Goal: Task Accomplishment & Management: Manage account settings

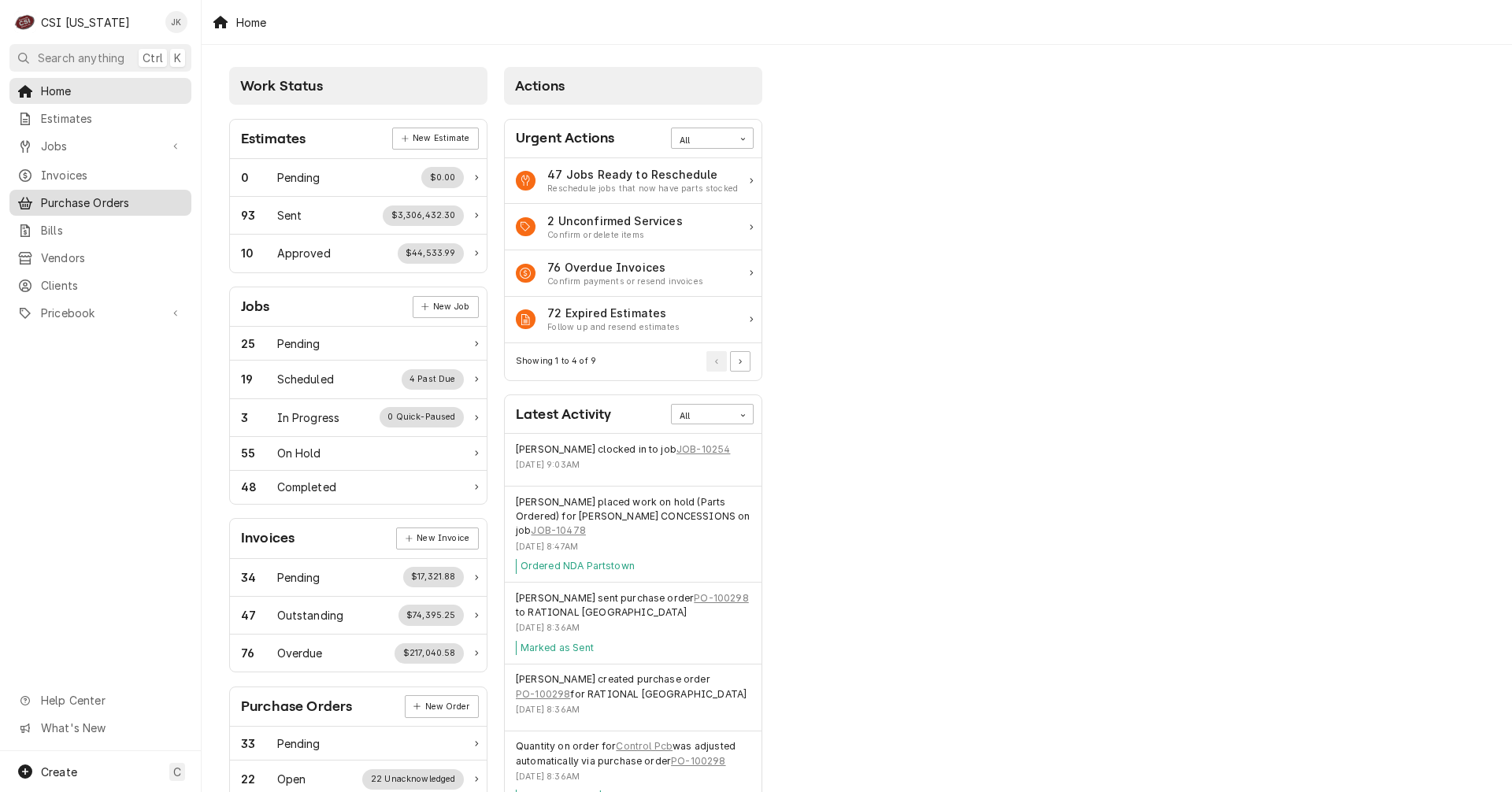
click at [113, 200] on span "Purchase Orders" at bounding box center [112, 203] width 143 height 16
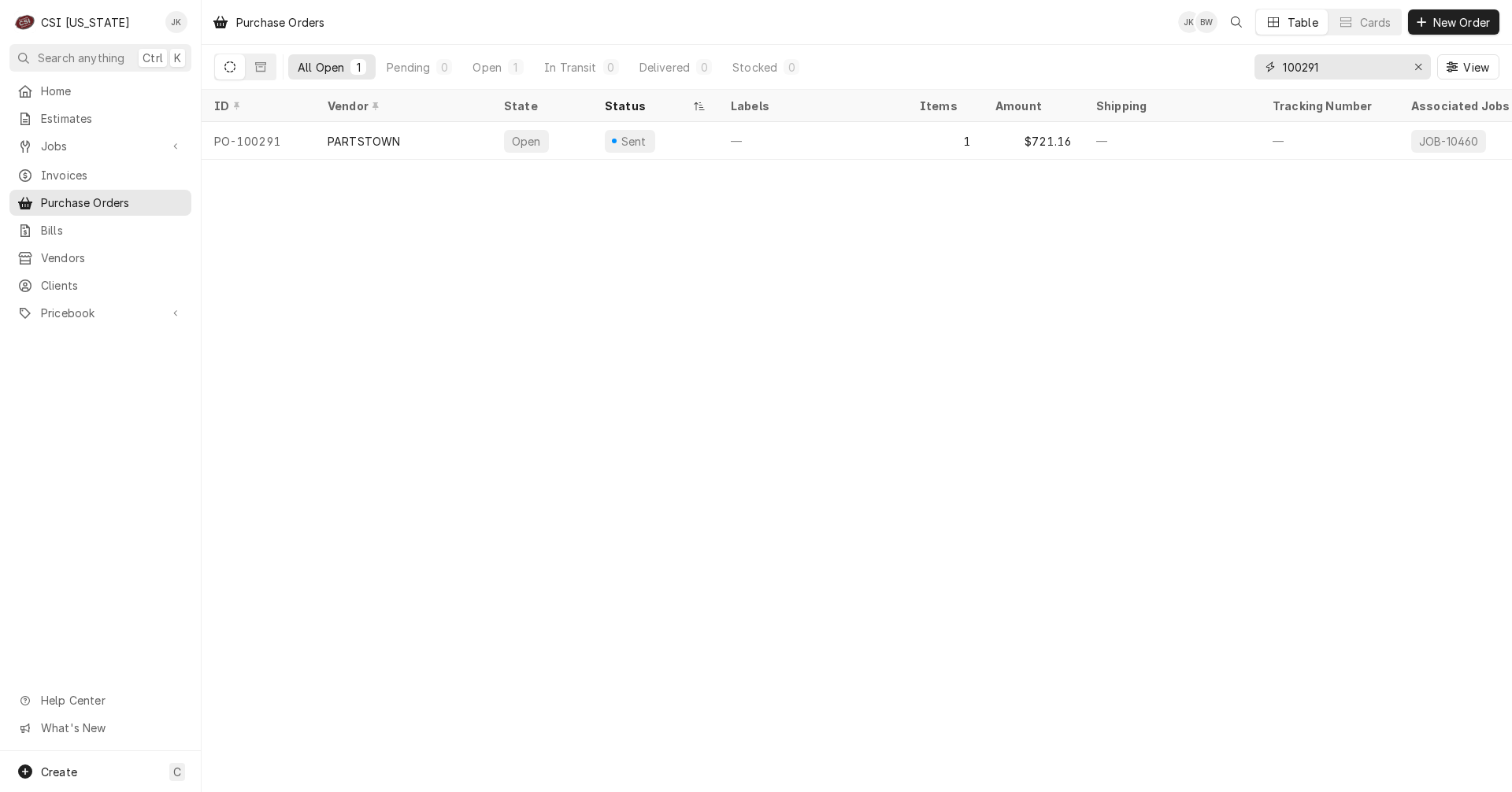
drag, startPoint x: 1314, startPoint y: 67, endPoint x: 1355, endPoint y: 67, distance: 41.0
click at [1355, 67] on input "100291" at bounding box center [1342, 67] width 118 height 25
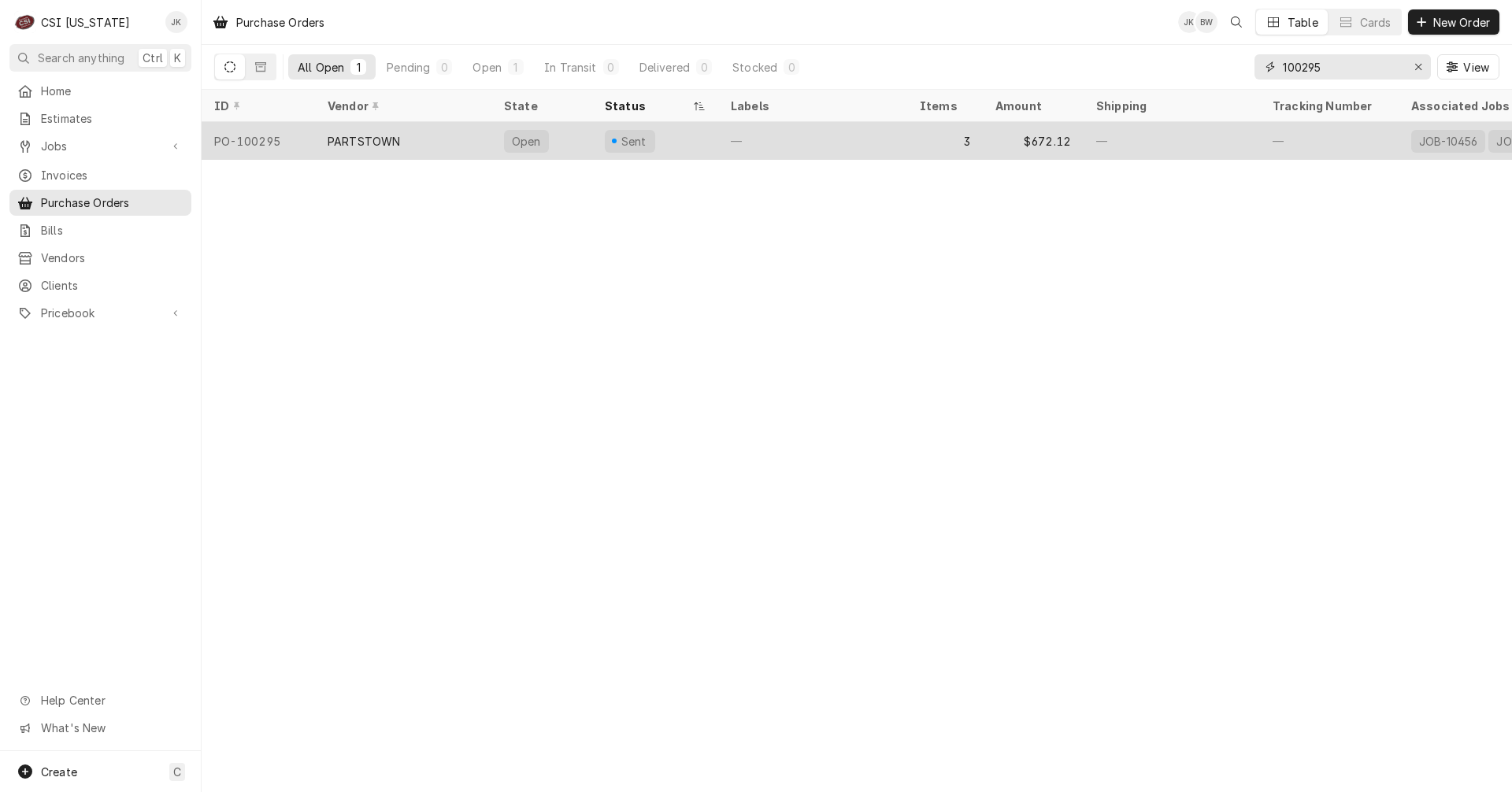
type input "100295"
click at [420, 153] on div "PARTSTOWN" at bounding box center [403, 140] width 176 height 38
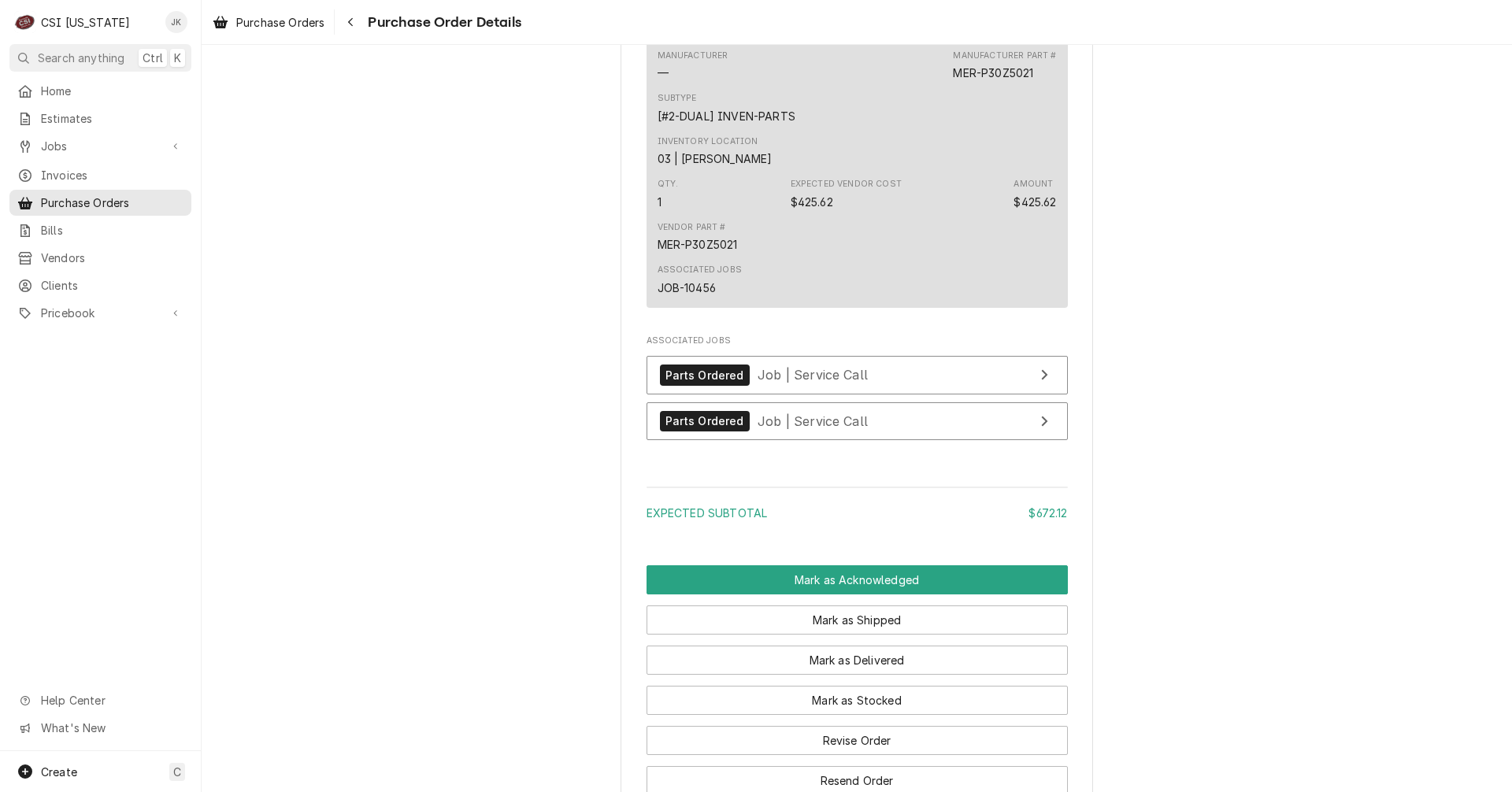
scroll to position [1654, 0]
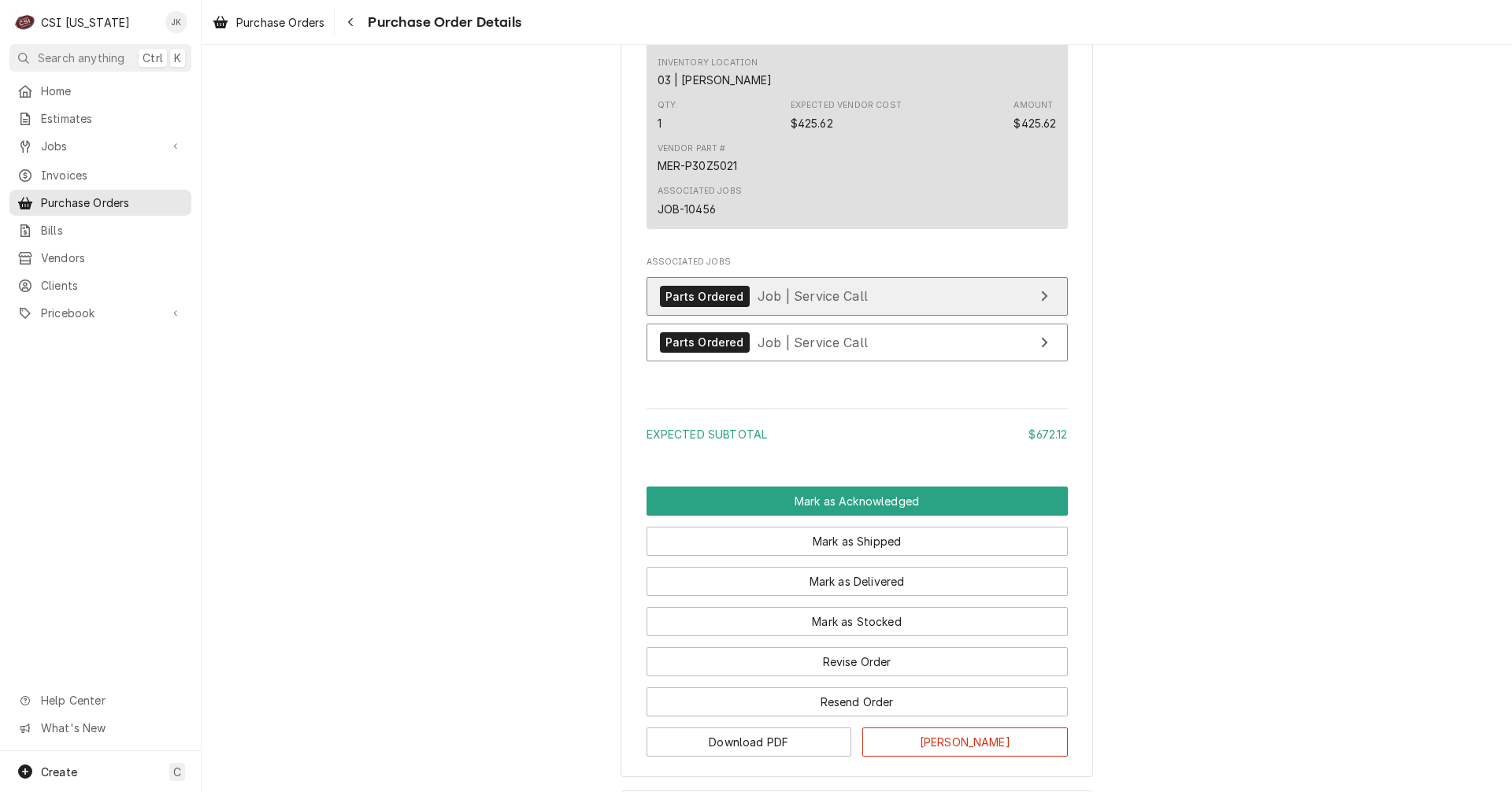
click at [807, 304] on span "Job | Service Call" at bounding box center [813, 295] width 110 height 15
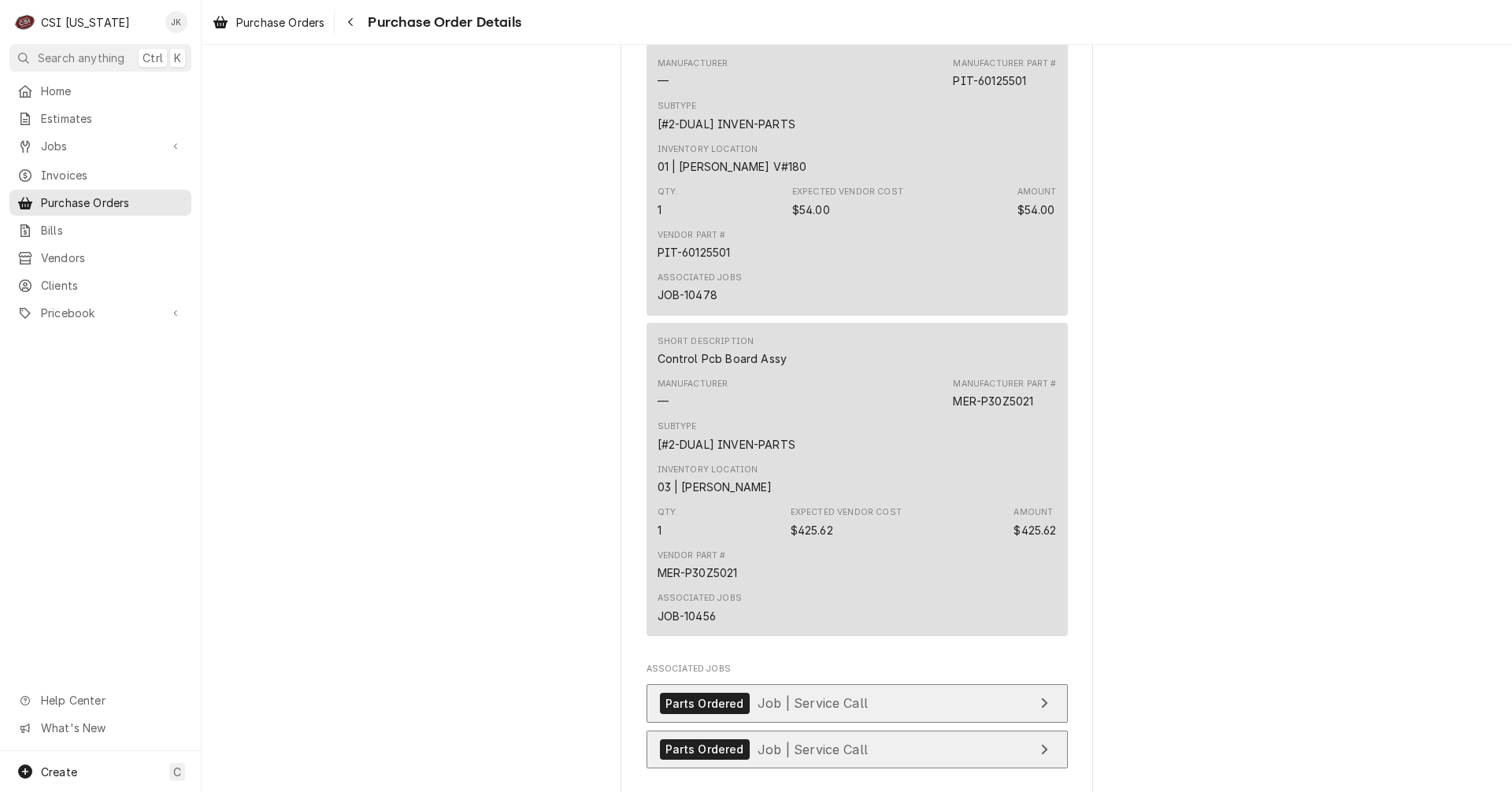
scroll to position [1496, 0]
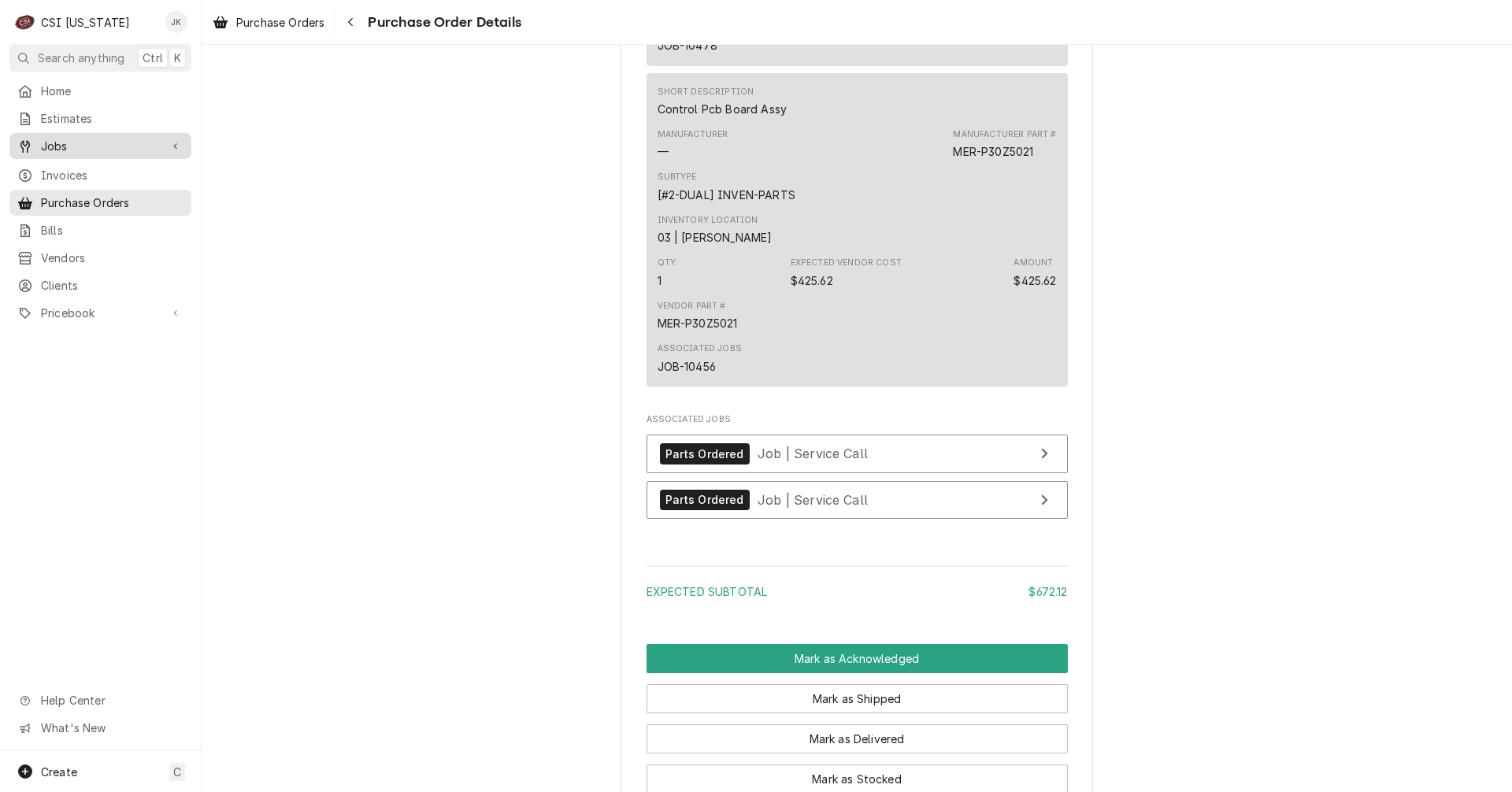
click at [59, 142] on span "Jobs" at bounding box center [100, 146] width 119 height 16
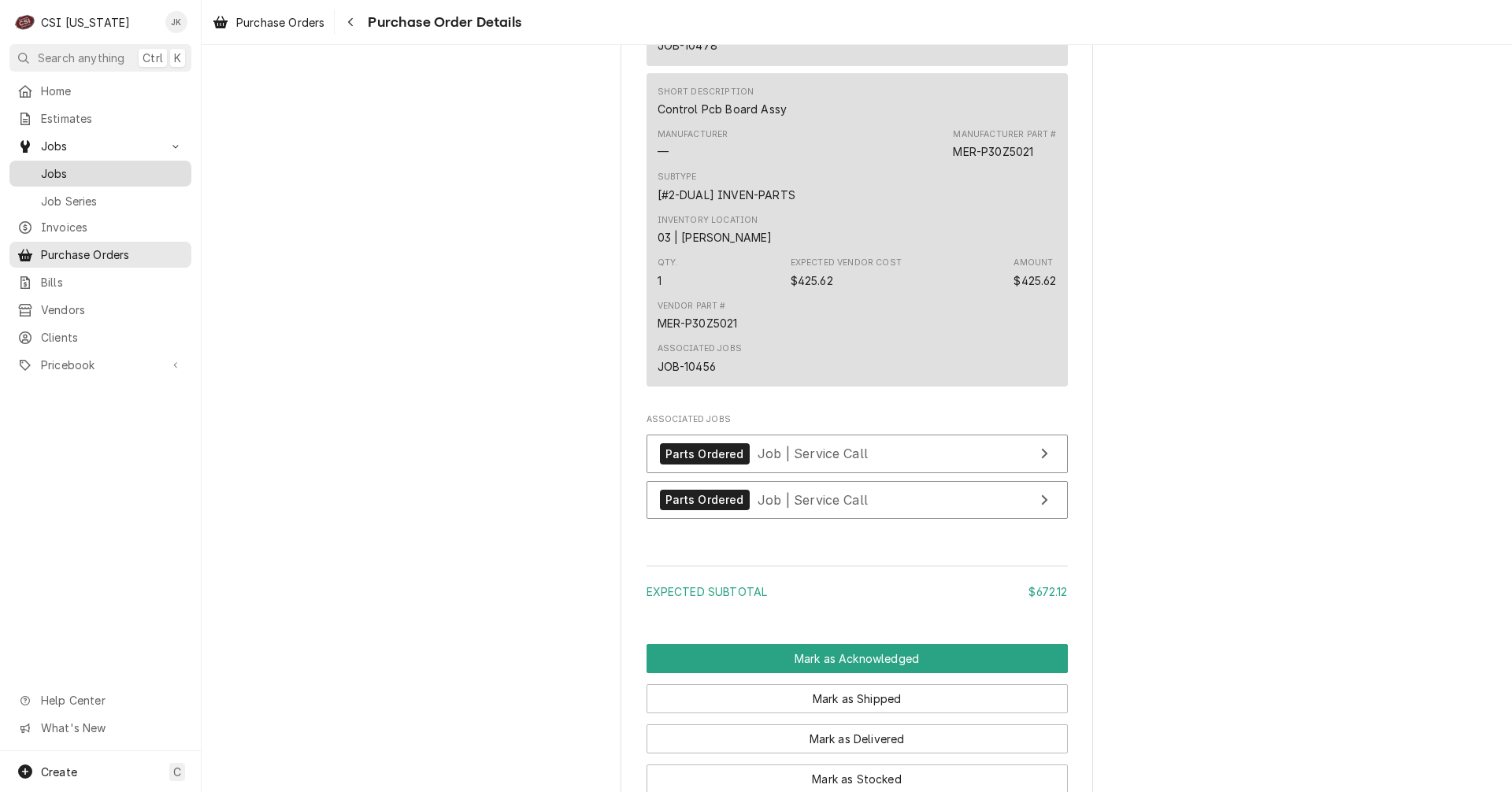
click at [82, 170] on span "Jobs" at bounding box center [112, 174] width 143 height 16
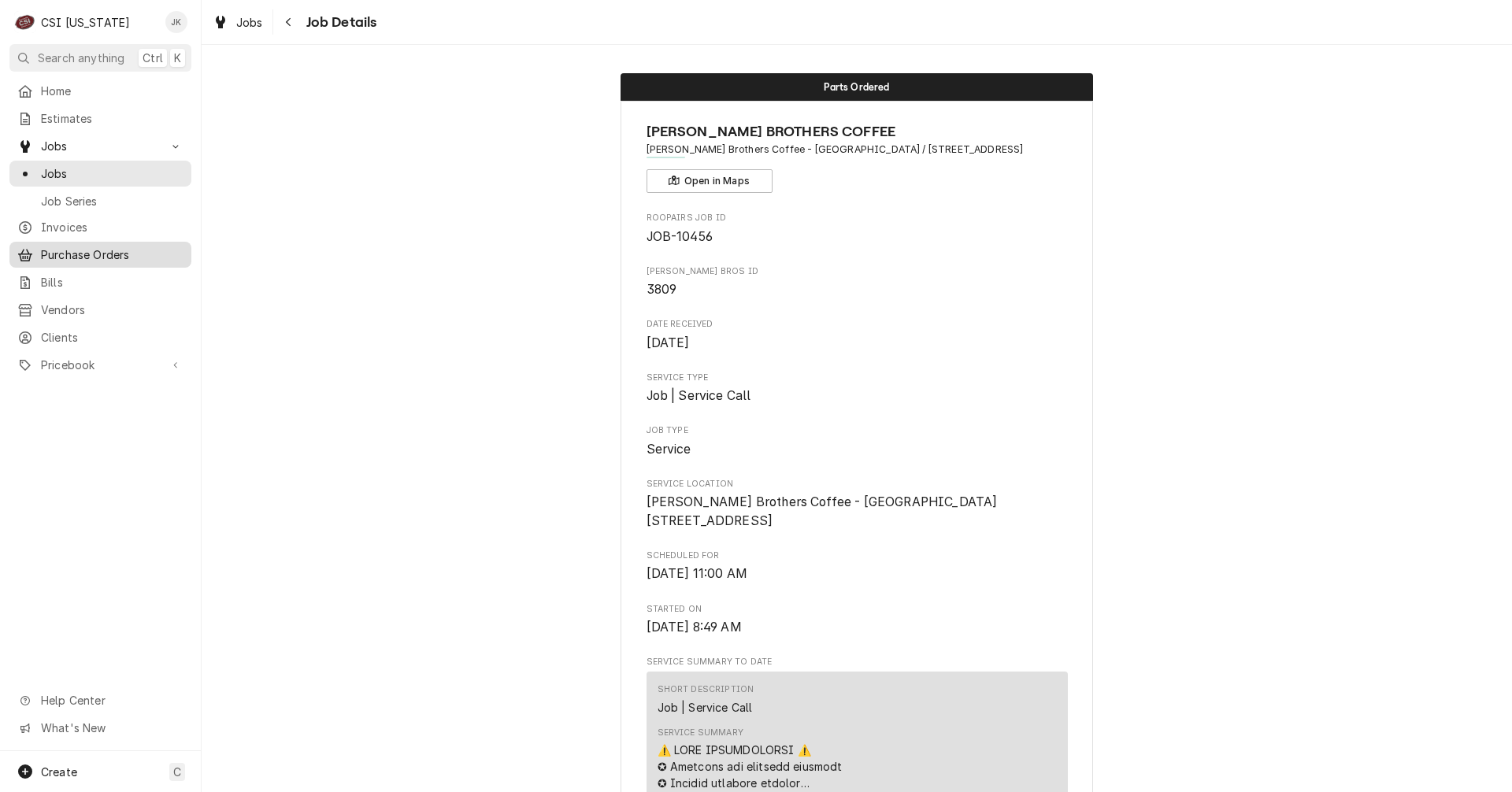
click at [67, 245] on div "Purchase Orders" at bounding box center [101, 255] width 175 height 19
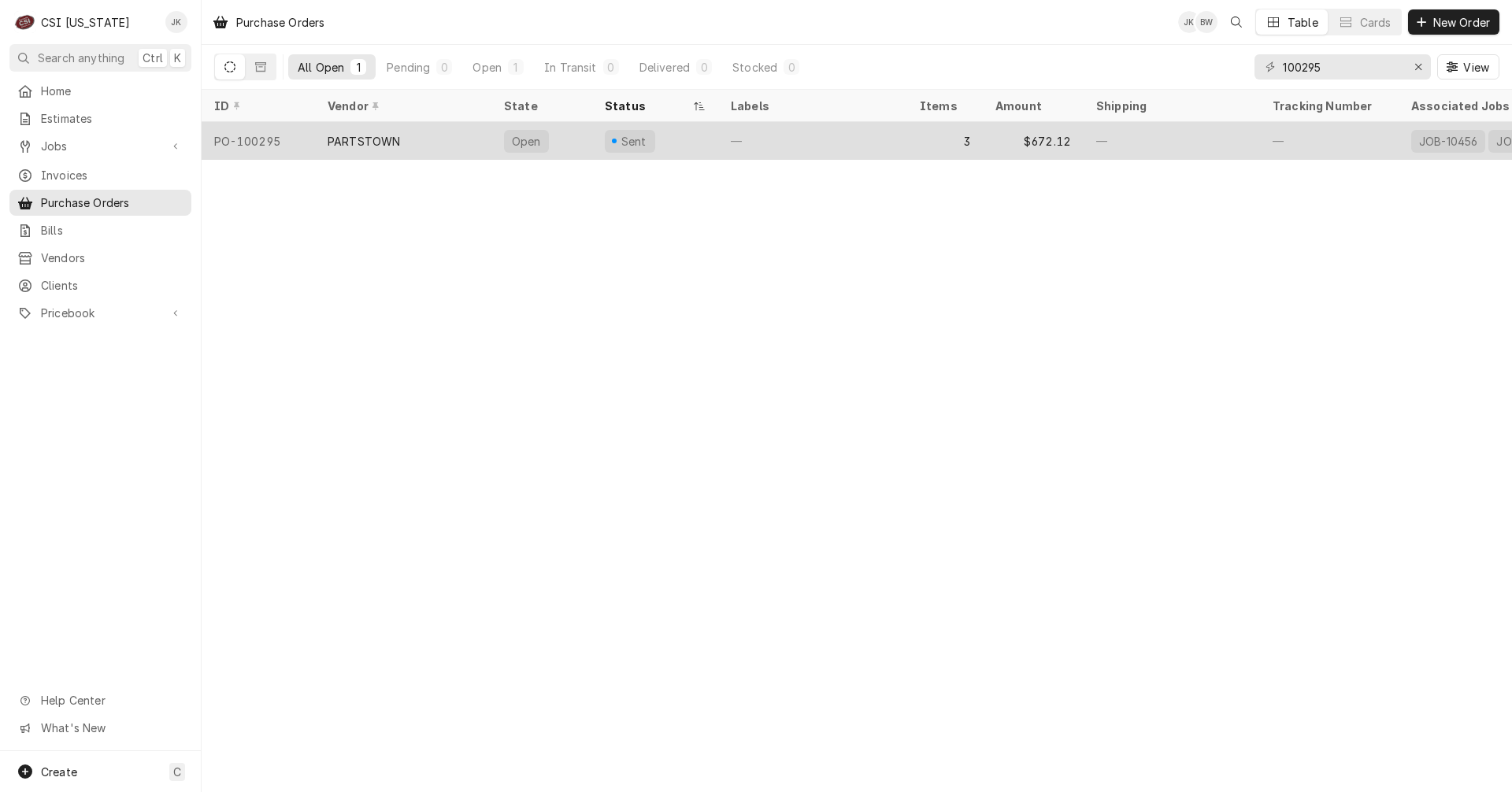
click at [657, 136] on div "Sent" at bounding box center [655, 140] width 126 height 38
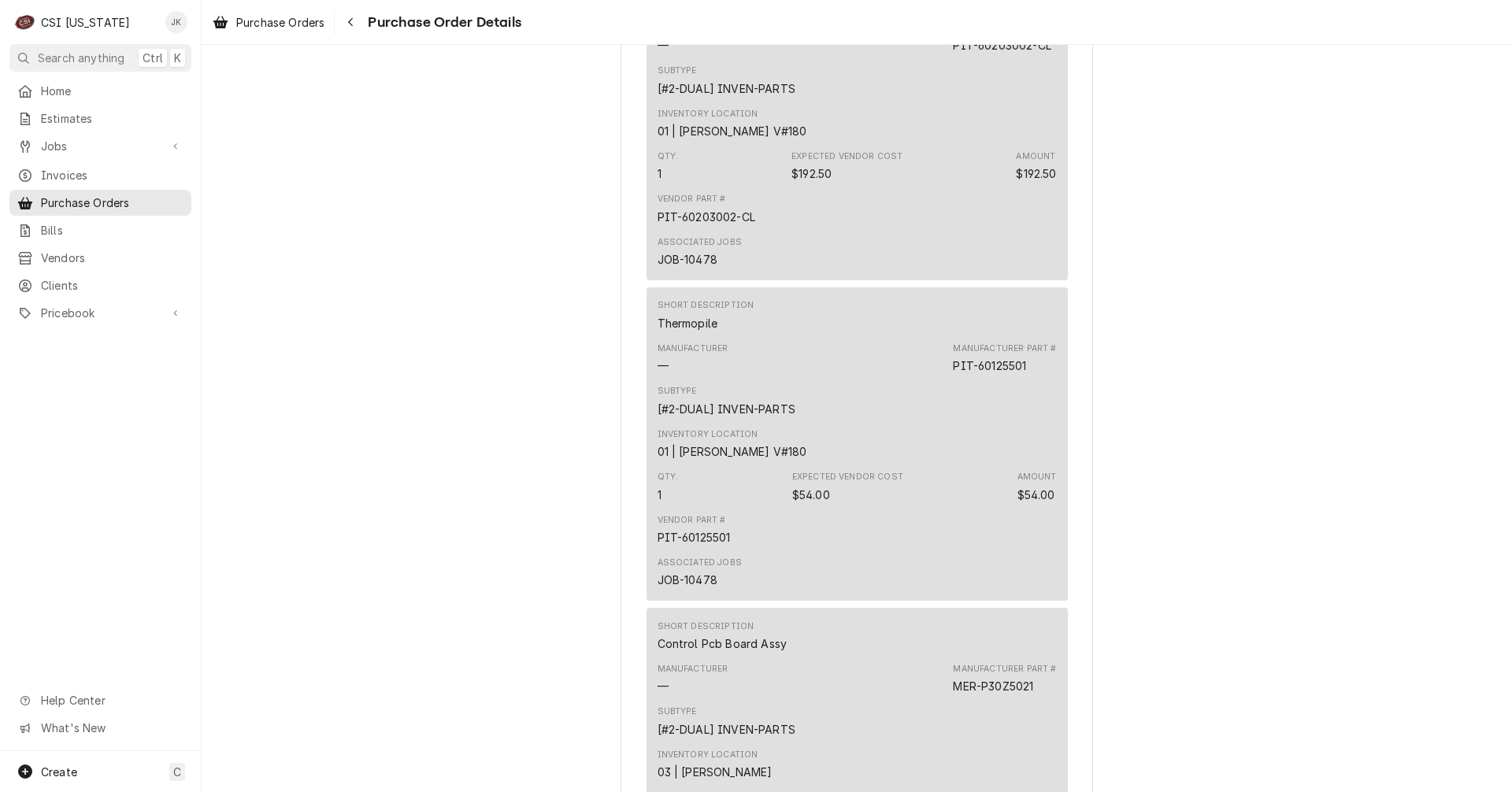
scroll to position [1339, 0]
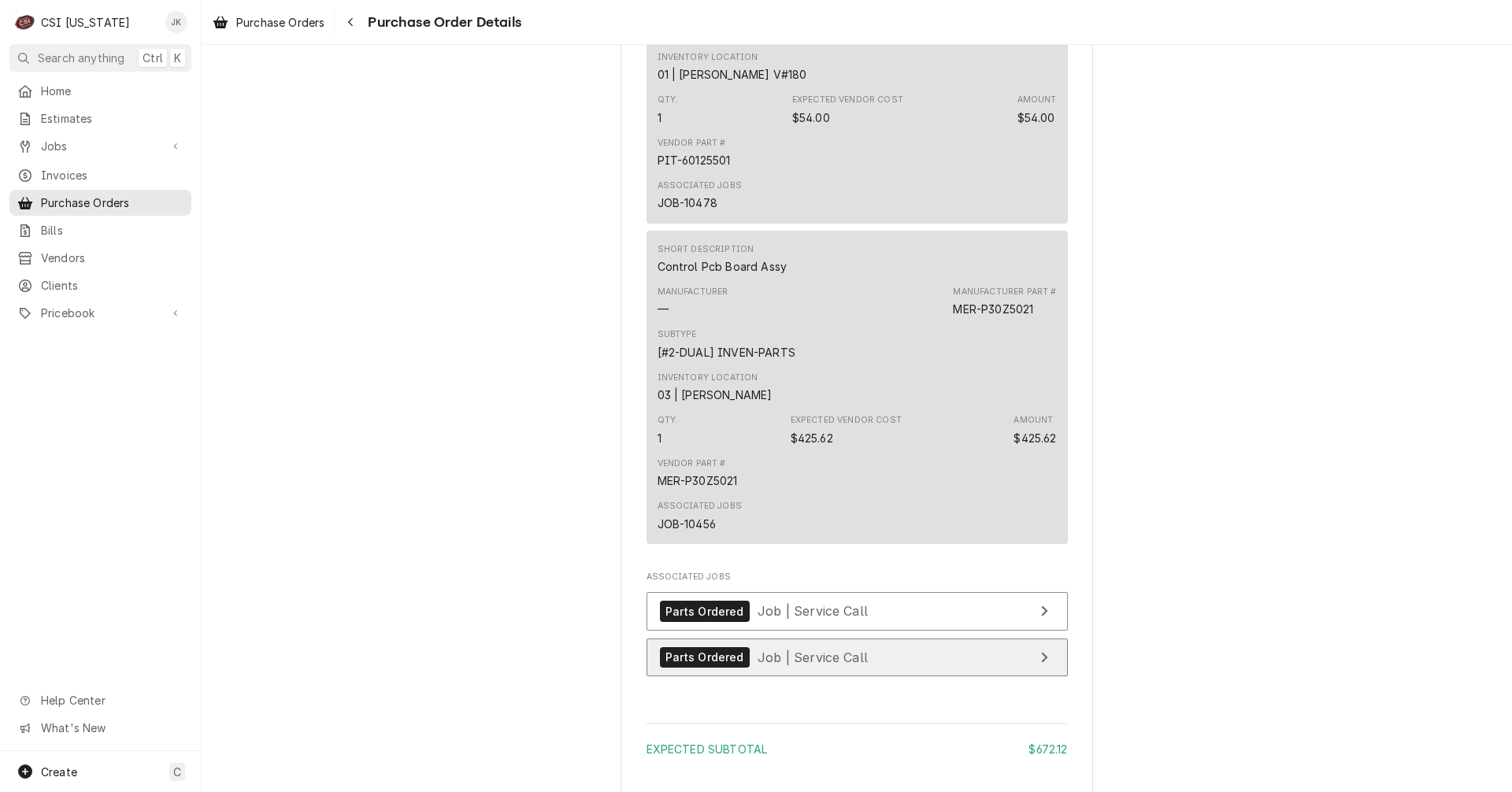
click at [762, 669] on div "Parts Ordered Job | Service Call" at bounding box center [764, 658] width 208 height 21
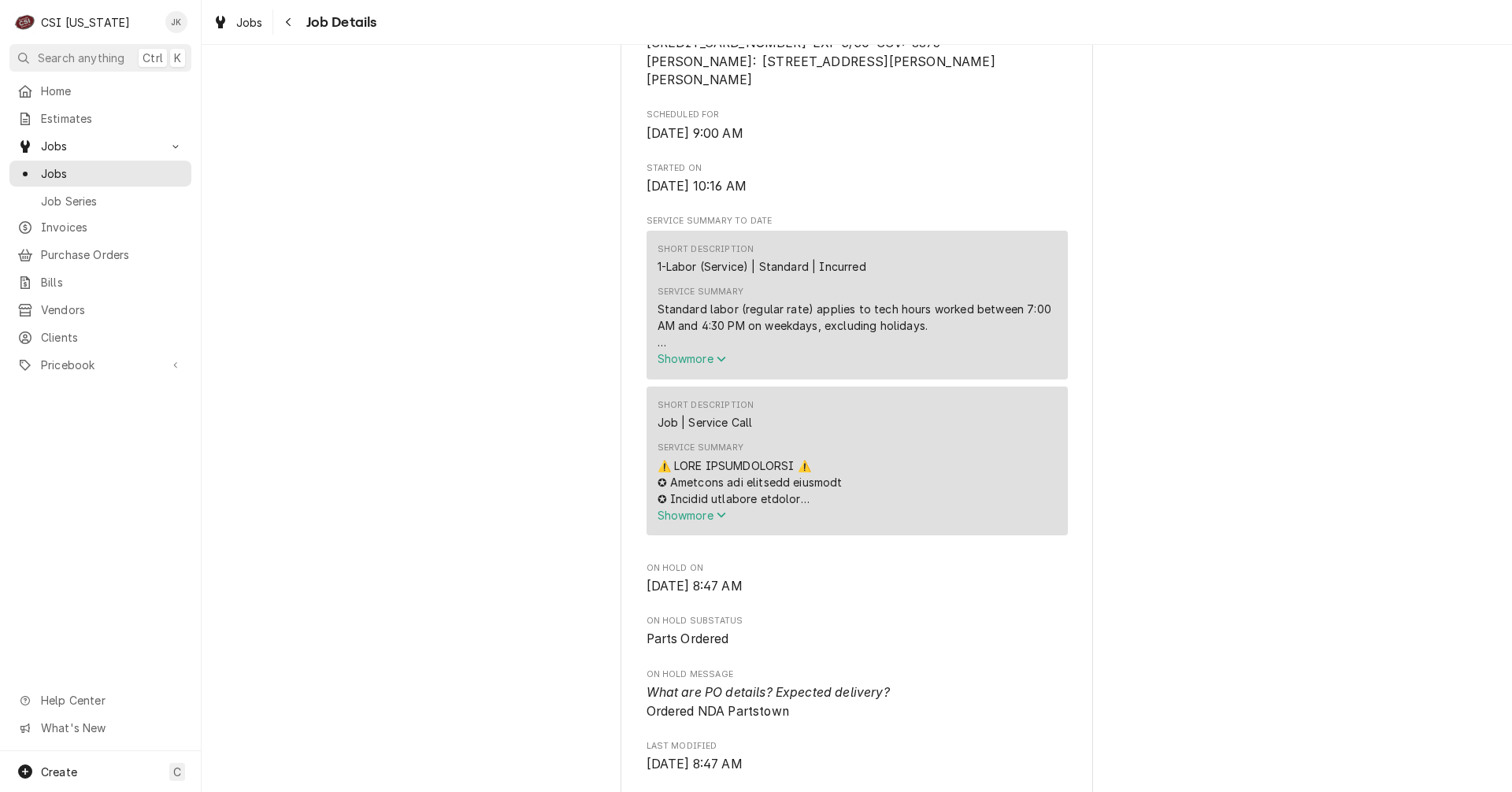
scroll to position [551, 0]
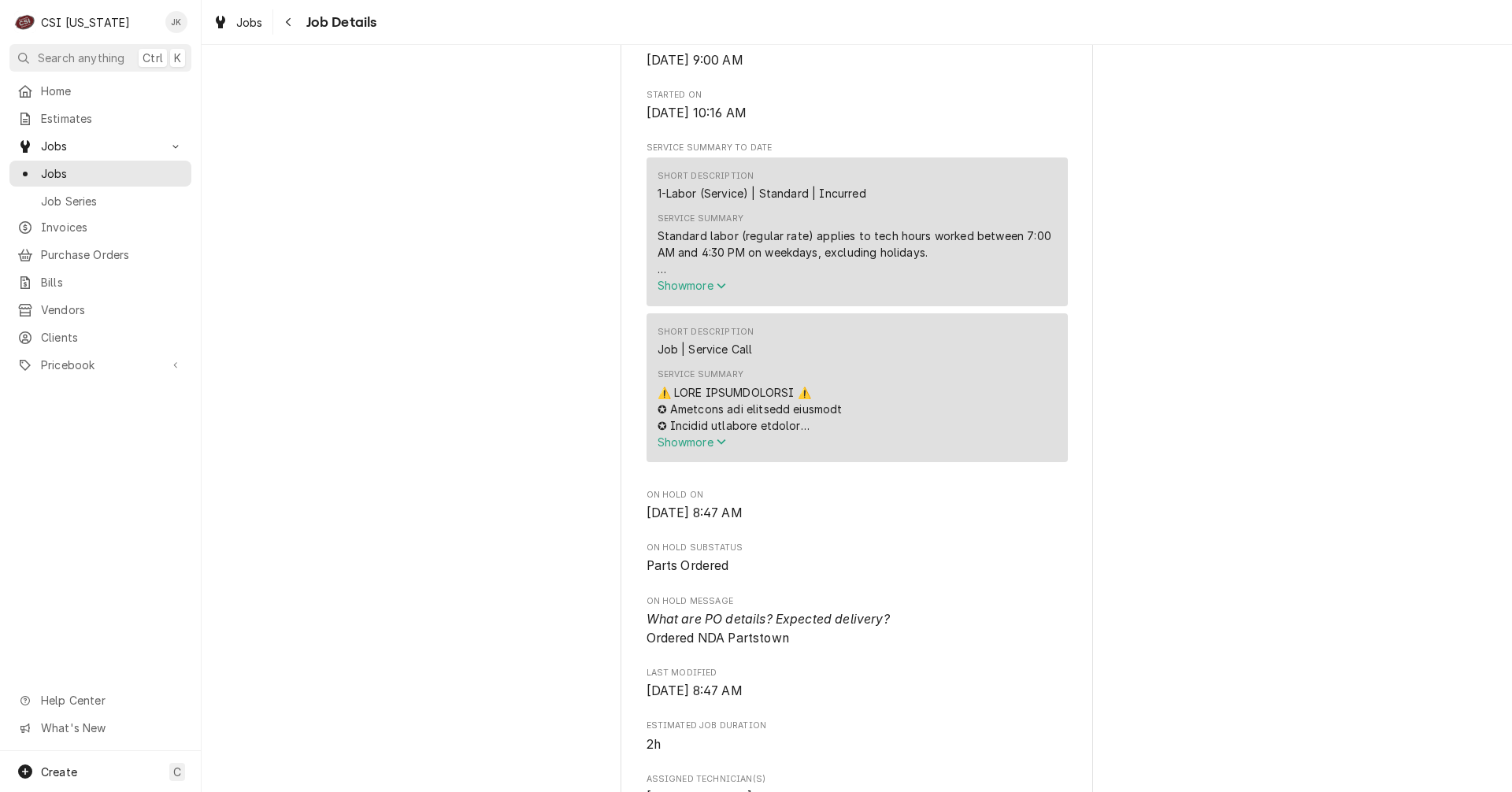
click at [675, 449] on span "Show more" at bounding box center [691, 442] width 69 height 13
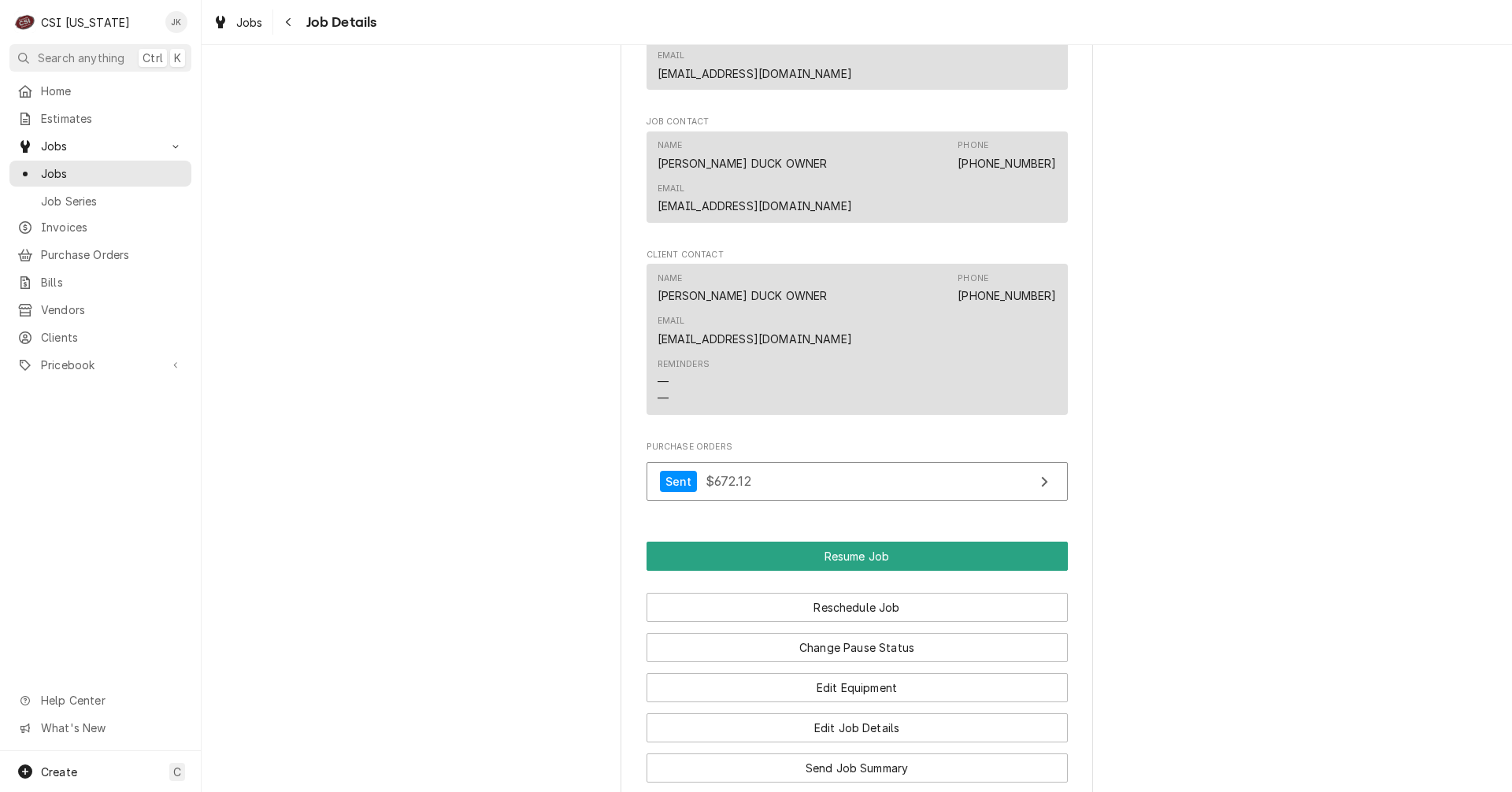
scroll to position [2993, 0]
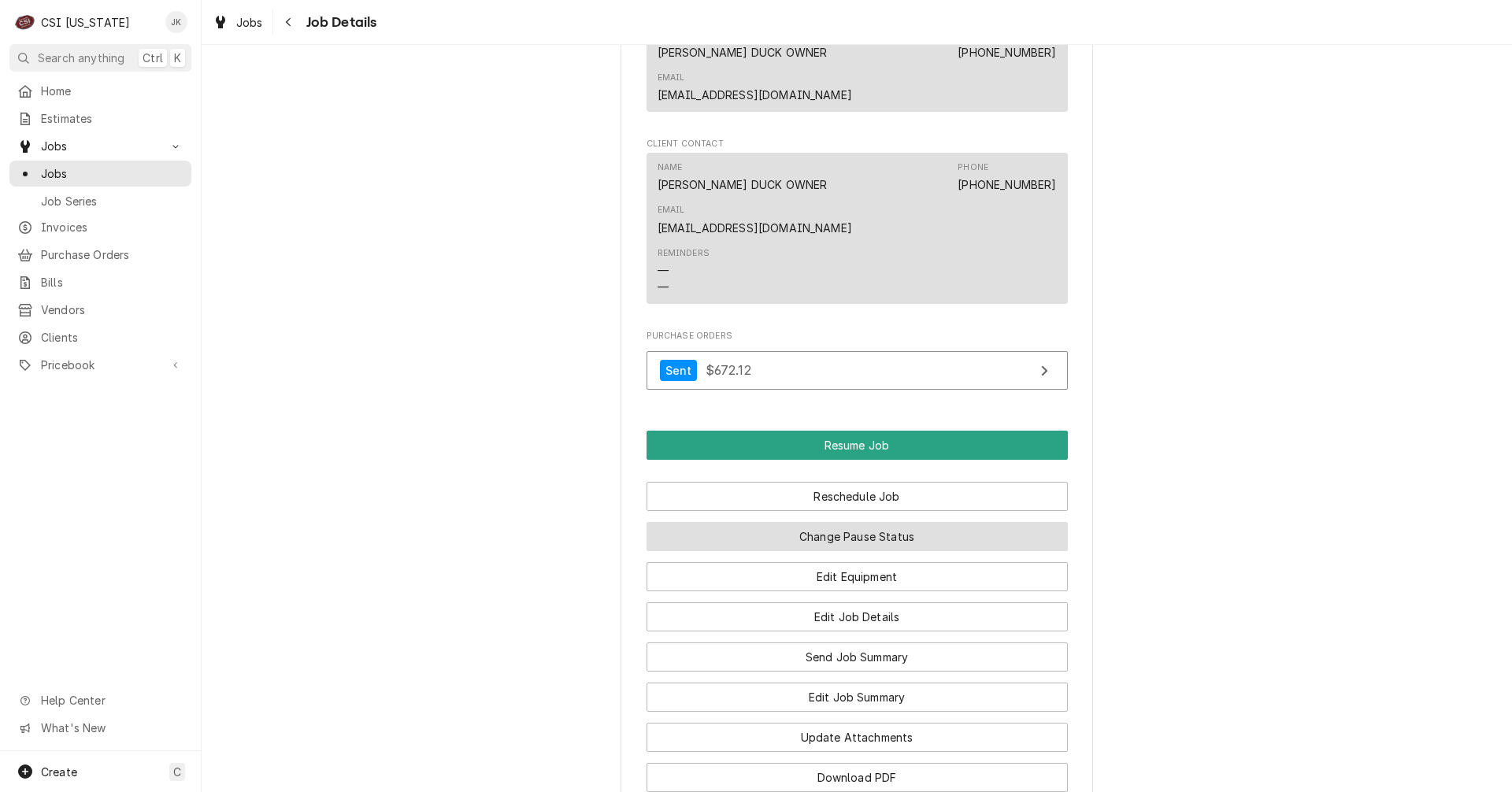
click at [859, 522] on button "Change Pause Status" at bounding box center [857, 536] width 421 height 29
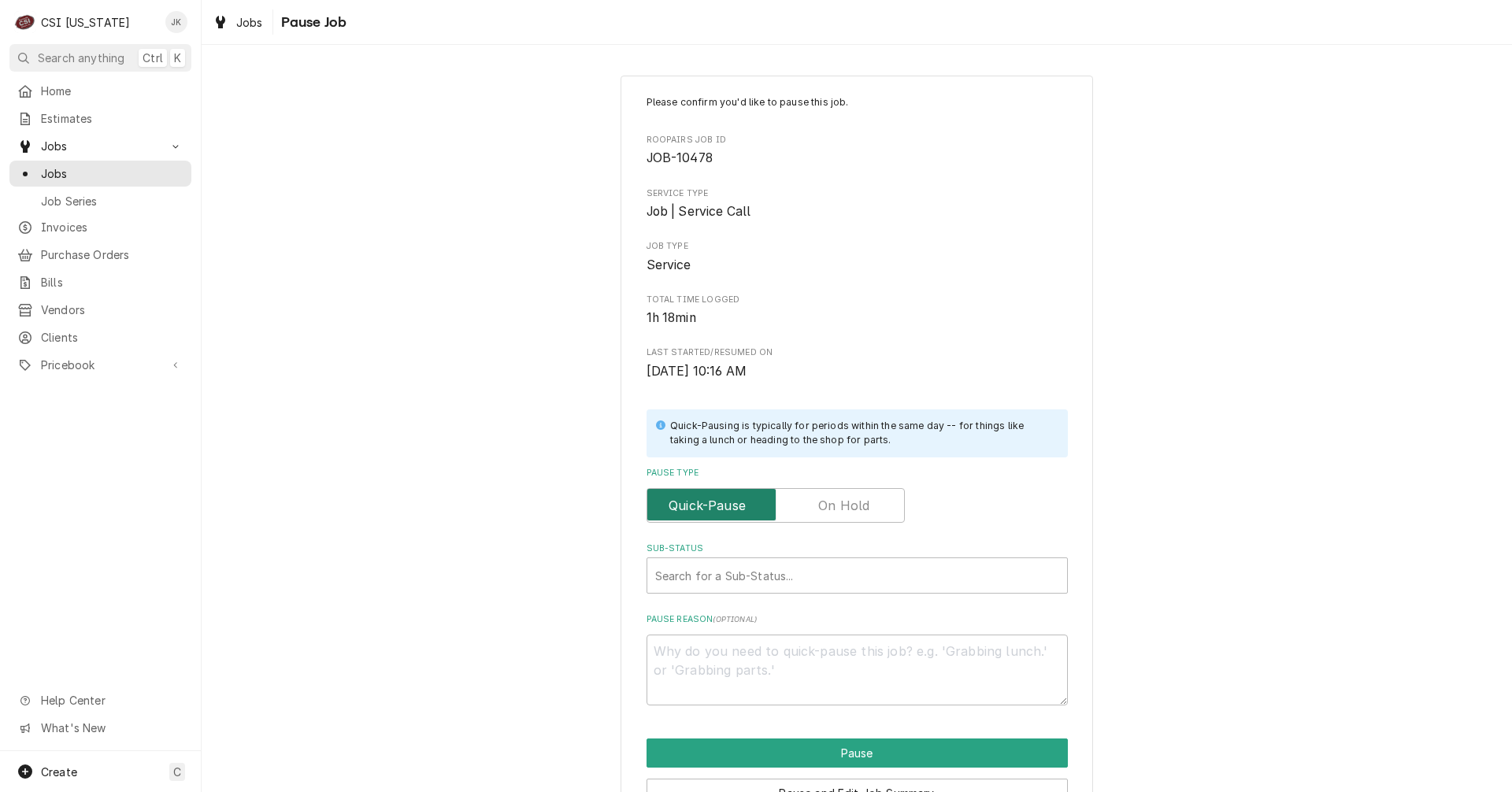
click at [816, 516] on input "Pause Type" at bounding box center [775, 506] width 244 height 35
checkbox input "true"
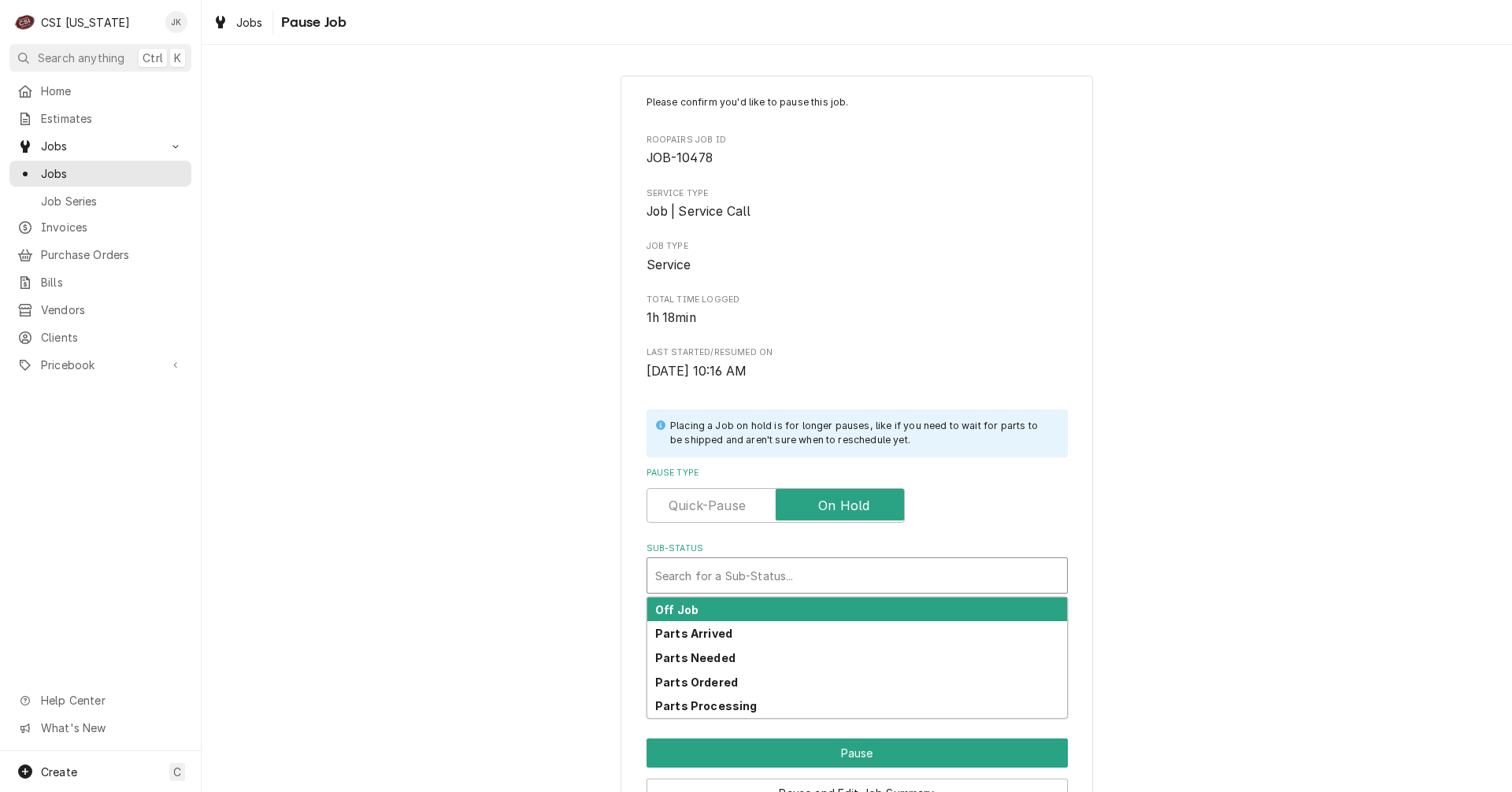
click at [810, 567] on div "Sub-Status" at bounding box center [857, 575] width 404 height 28
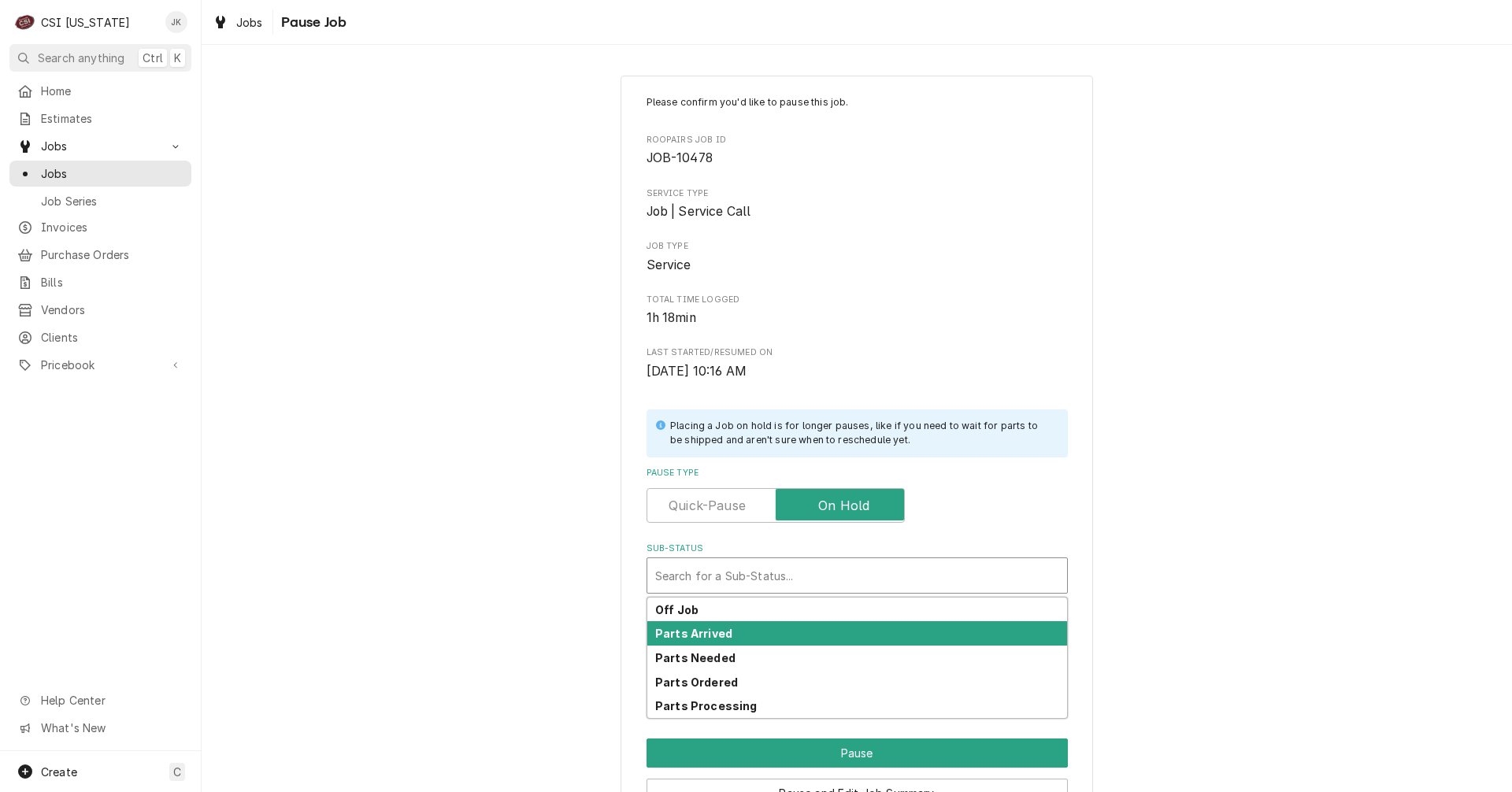
click at [711, 626] on div "Parts Arrived" at bounding box center [857, 634] width 420 height 24
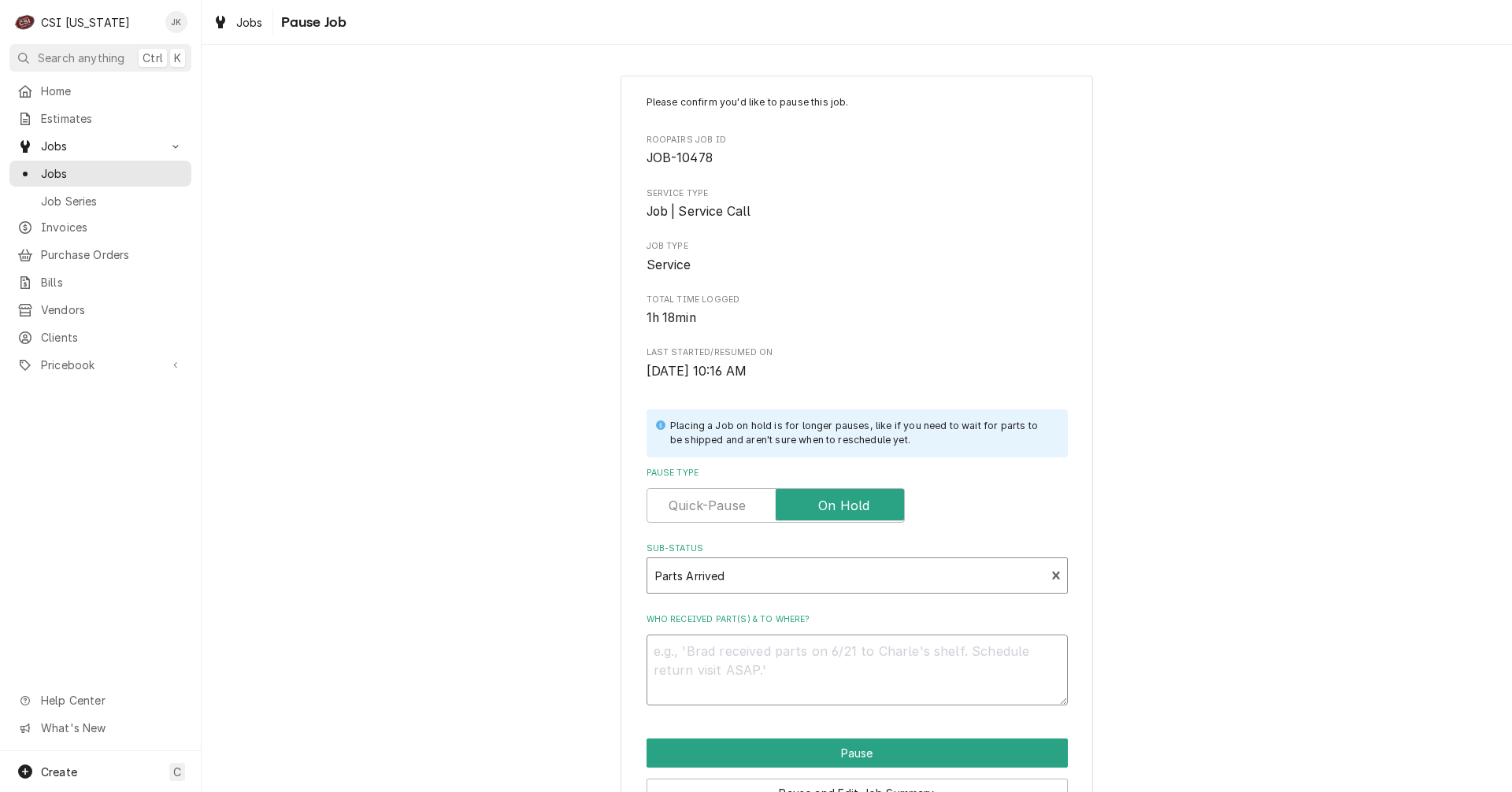
click at [742, 659] on textarea "Who received part(s) & to where?" at bounding box center [857, 669] width 421 height 71
type textarea "x"
type textarea "P"
type textarea "x"
type textarea "Pa"
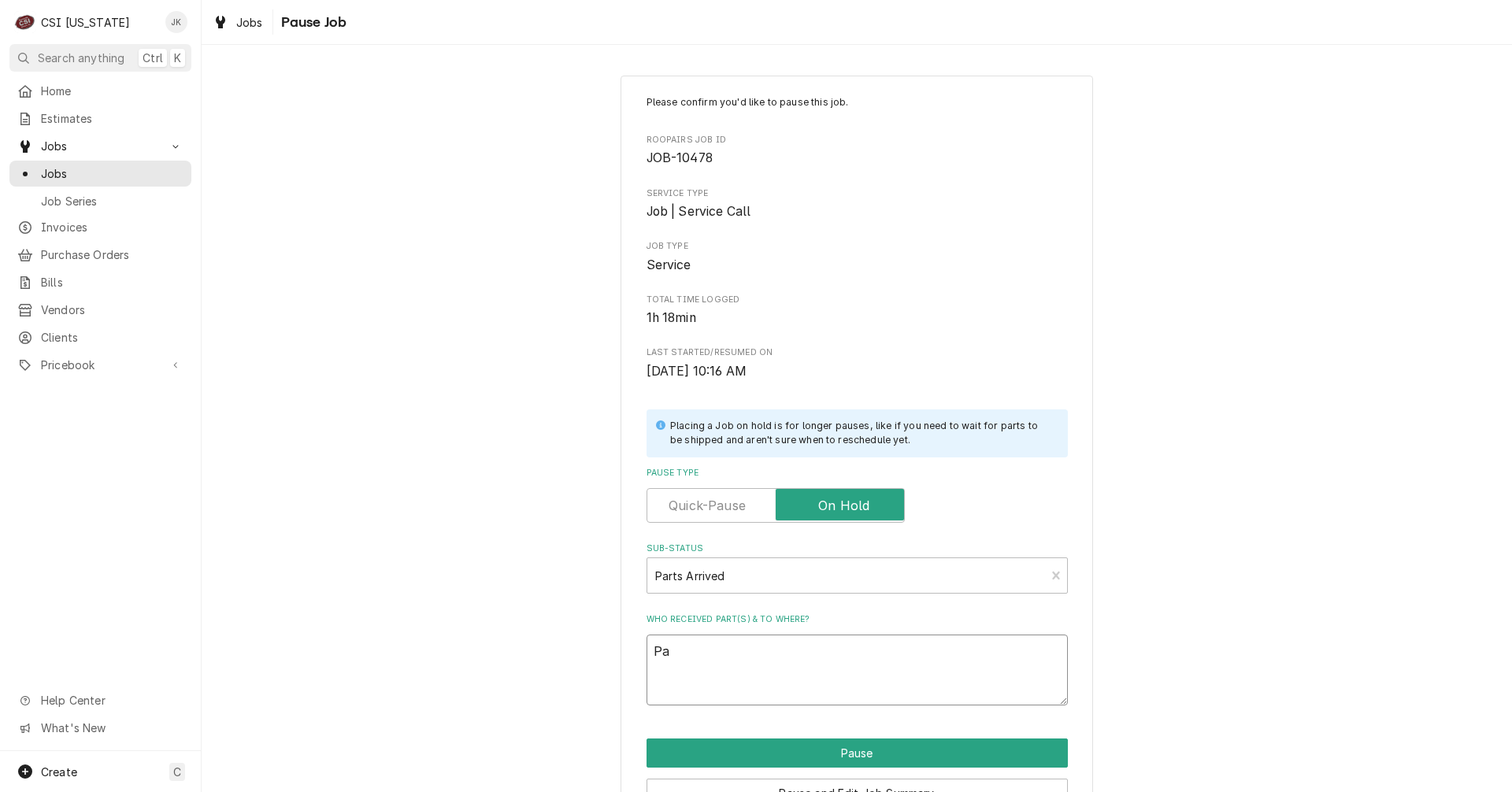
type textarea "x"
type textarea "Par"
type textarea "x"
type textarea "Part"
type textarea "x"
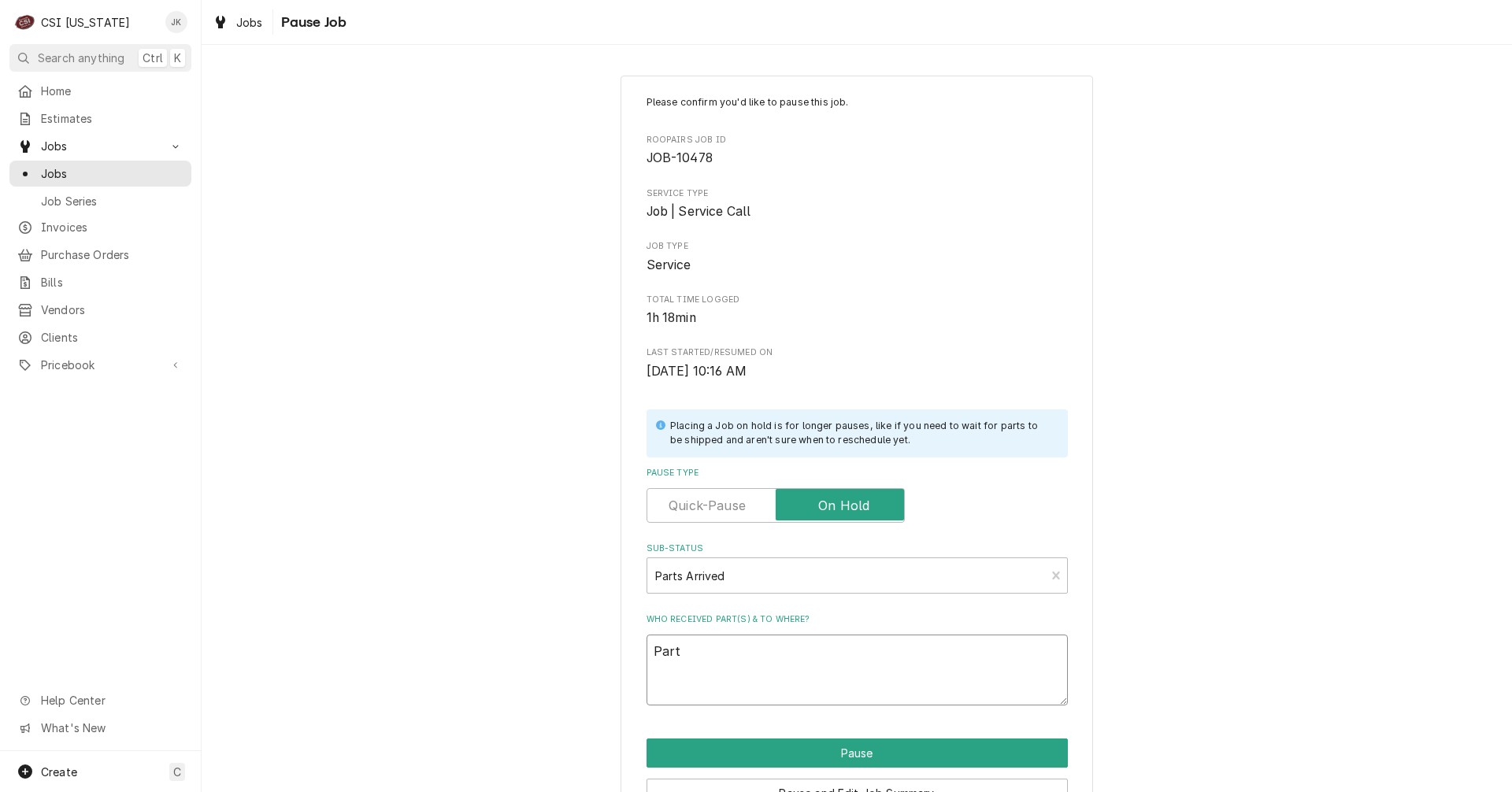
type textarea "Parts"
type textarea "x"
type textarea "Parts"
type textarea "x"
type textarea "Parts a"
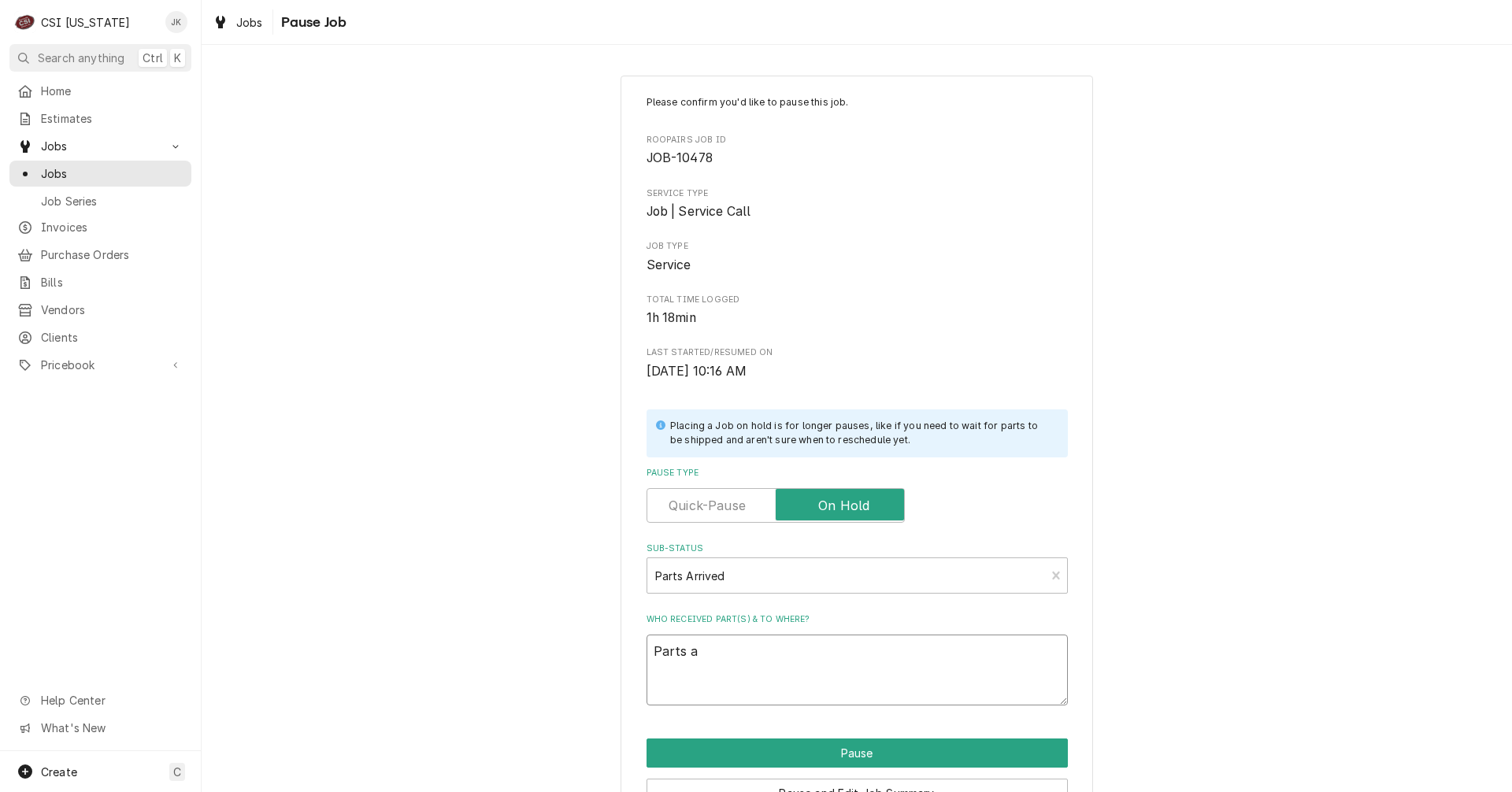
type textarea "x"
type textarea "Parts ar"
type textarea "x"
type textarea "Parts arr"
type textarea "x"
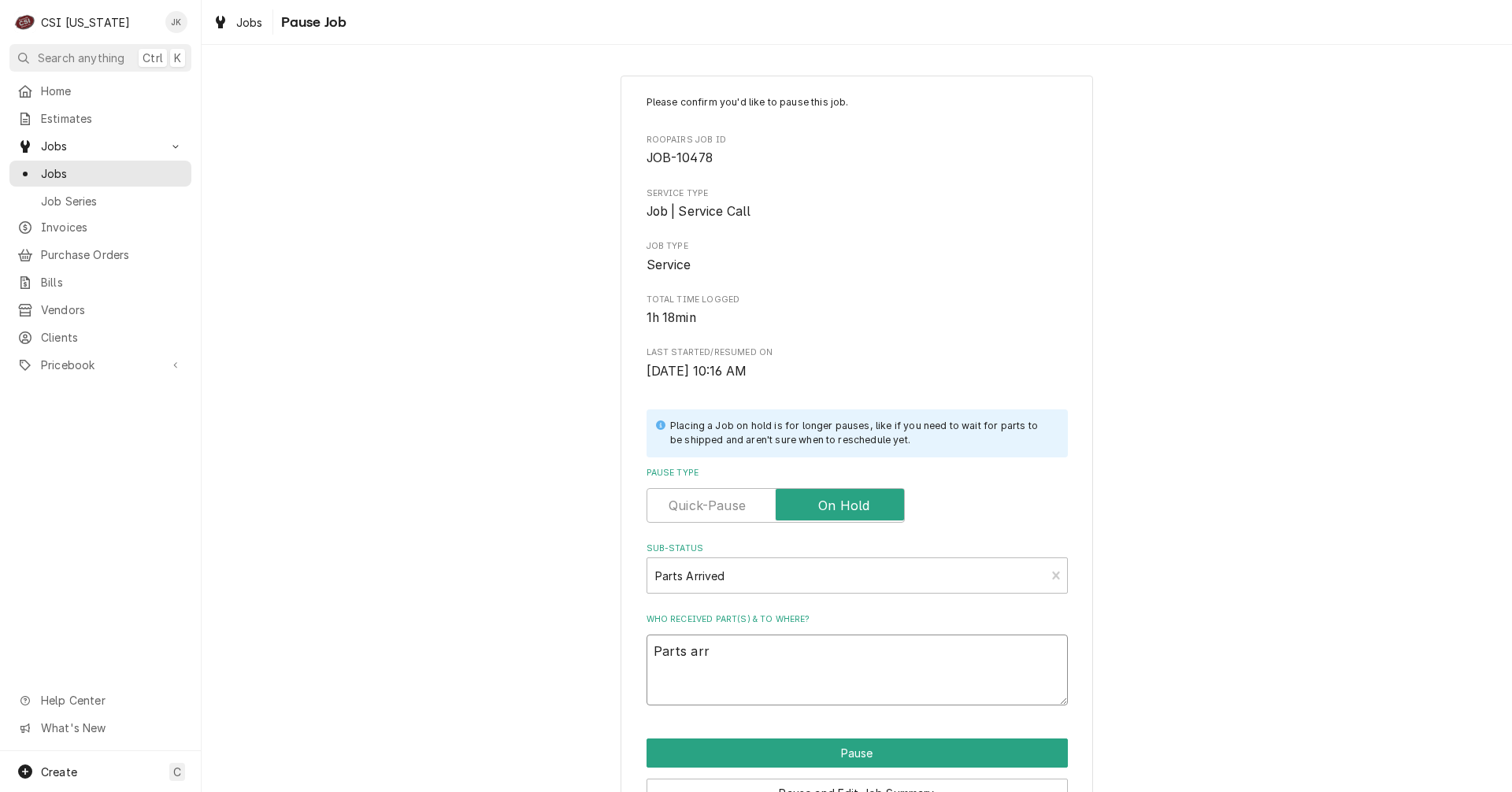
type textarea "Parts arri"
type textarea "x"
type textarea "Parts arriv"
type textarea "x"
type textarea "Parts arrive"
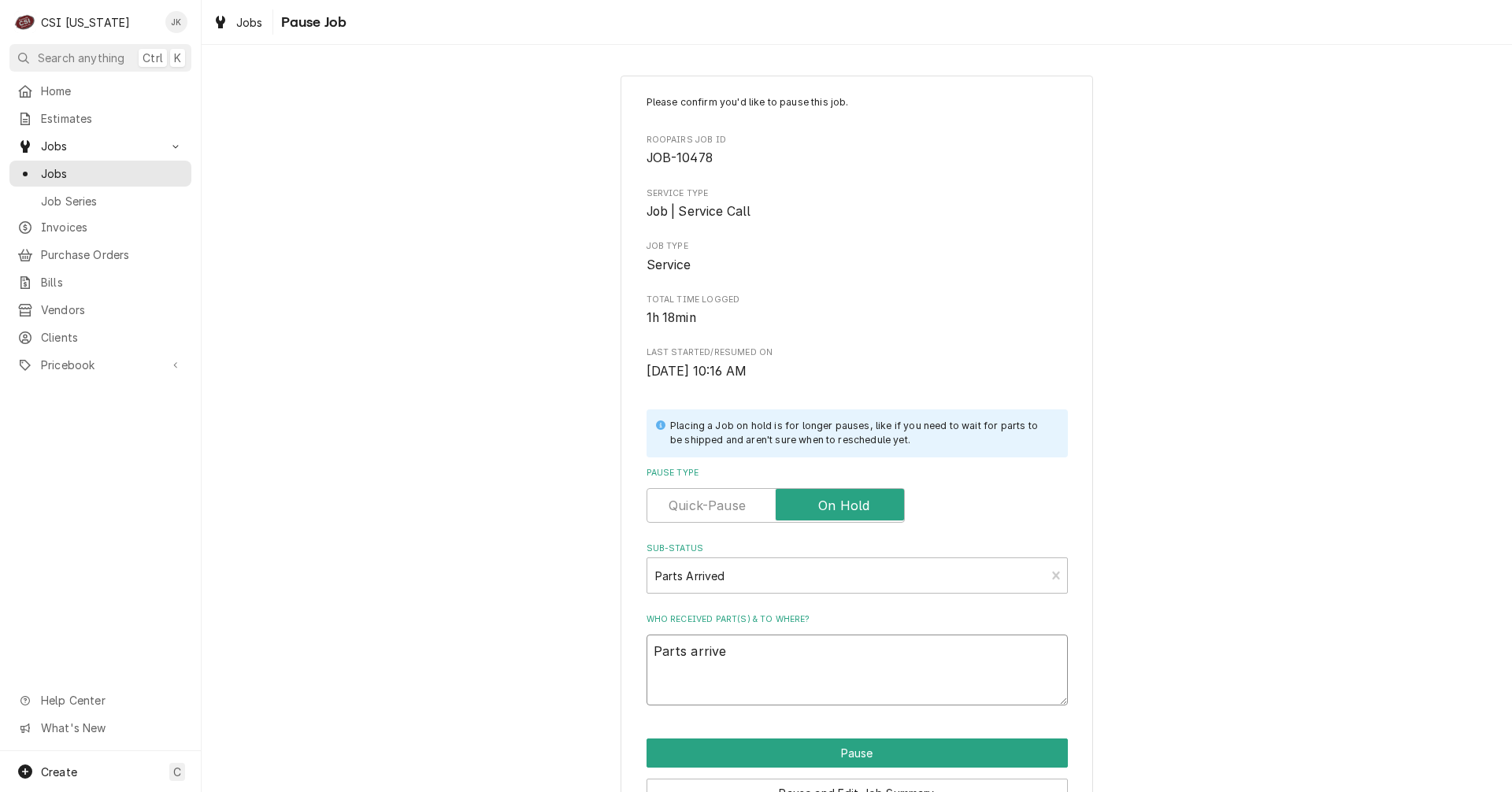
type textarea "x"
type textarea "Parts arrived"
type textarea "x"
type textarea "Parts arrived,"
type textarea "x"
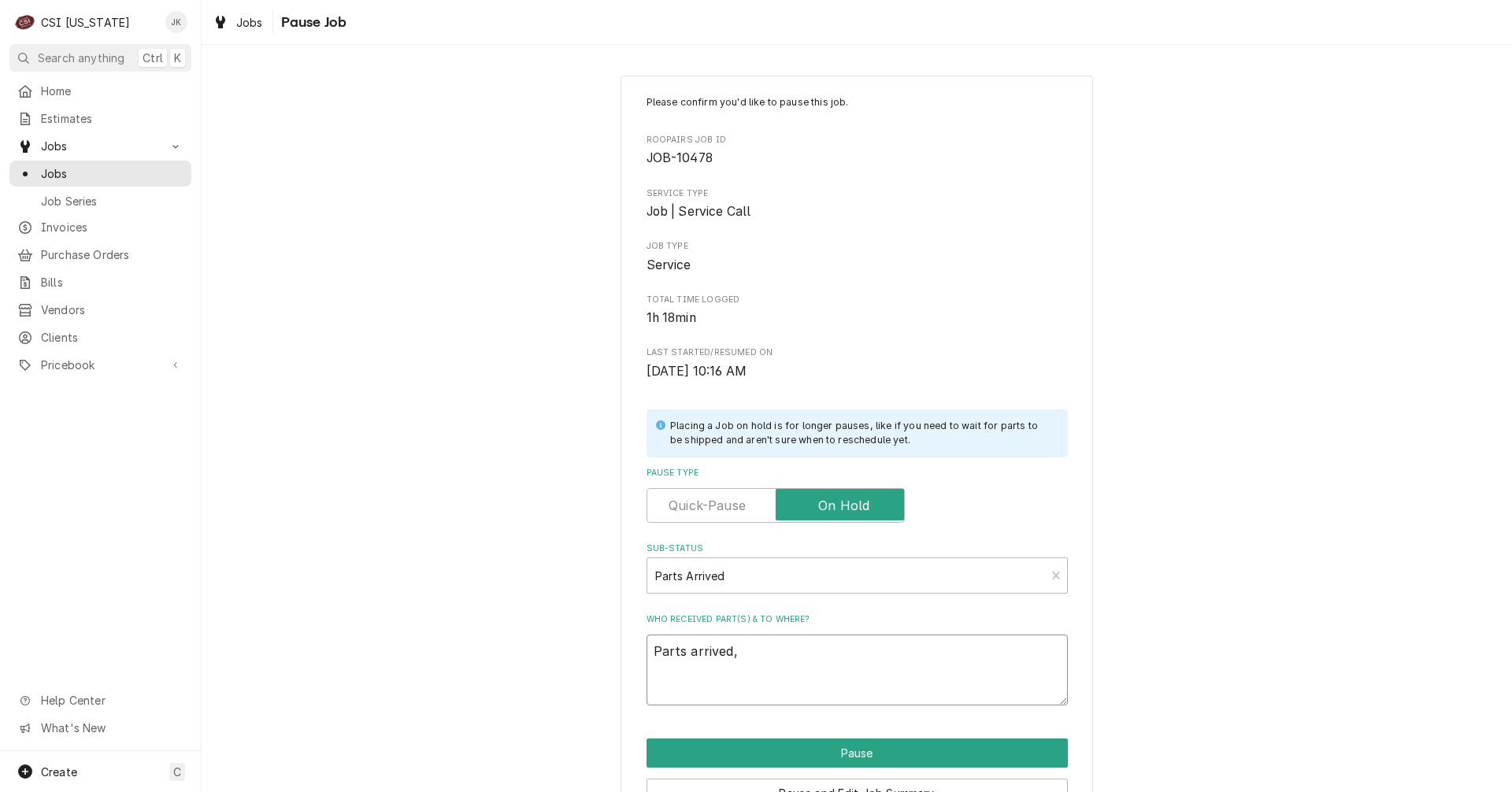
type textarea "Parts arrived,"
type textarea "x"
type textarea "Parts arrived, p"
type textarea "x"
type textarea "Parts arrived, pl"
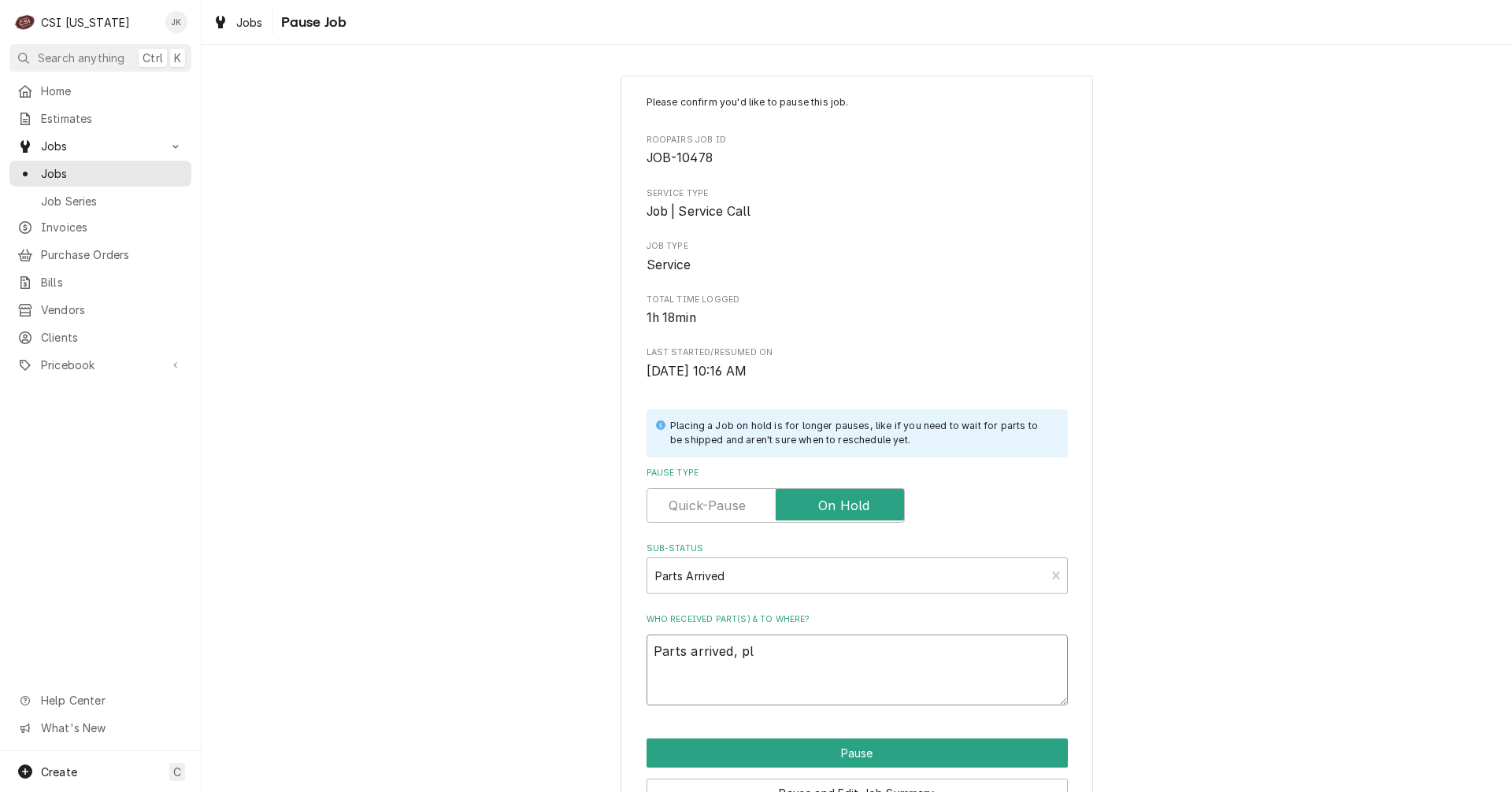
type textarea "x"
type textarea "Parts arrived, pla"
type textarea "x"
type textarea "Parts arrived, plac"
type textarea "x"
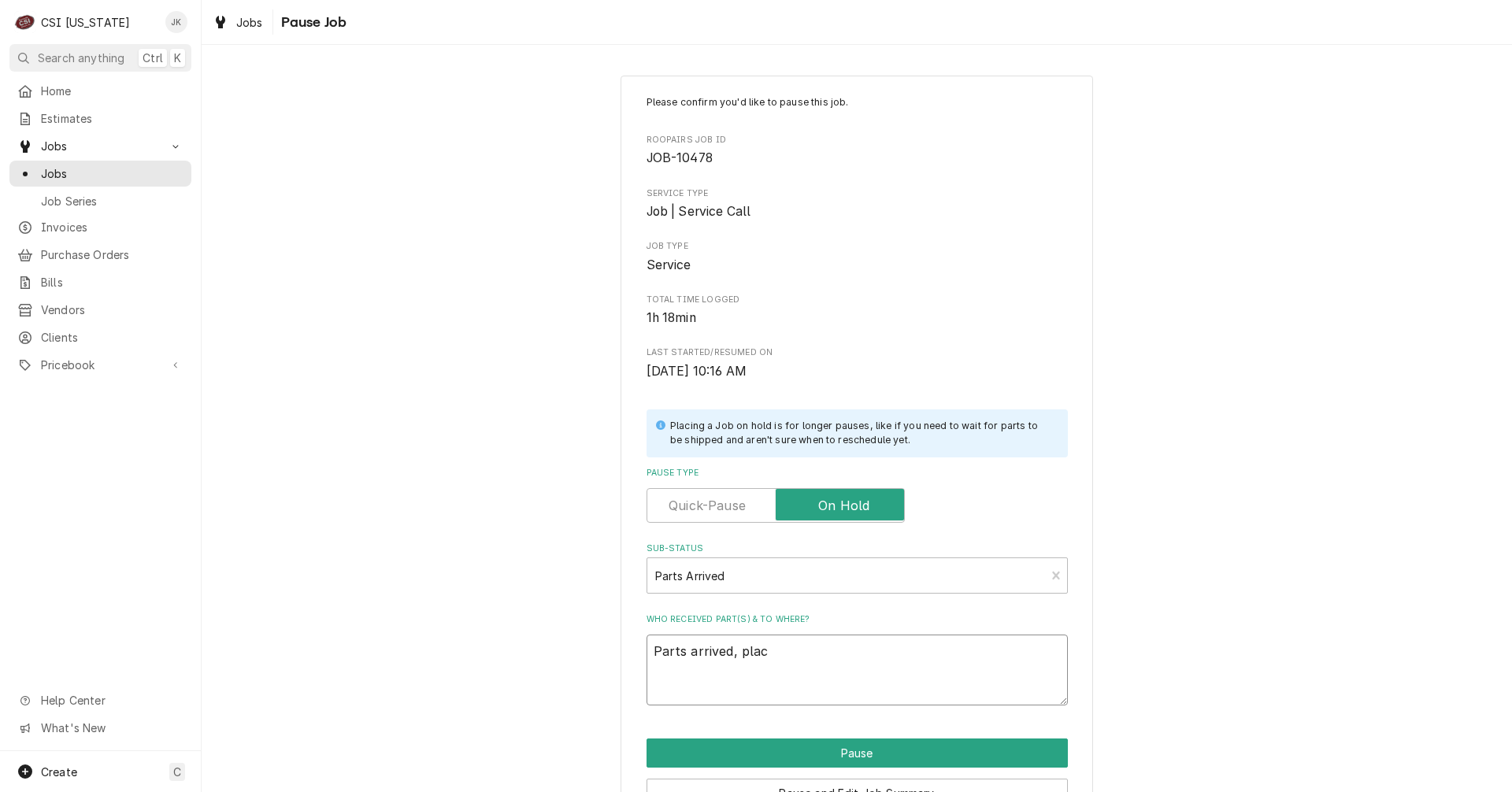
type textarea "Parts arrived, place"
type textarea "x"
type textarea "Parts arrived, placed"
type textarea "x"
type textarea "Parts arrived, placed"
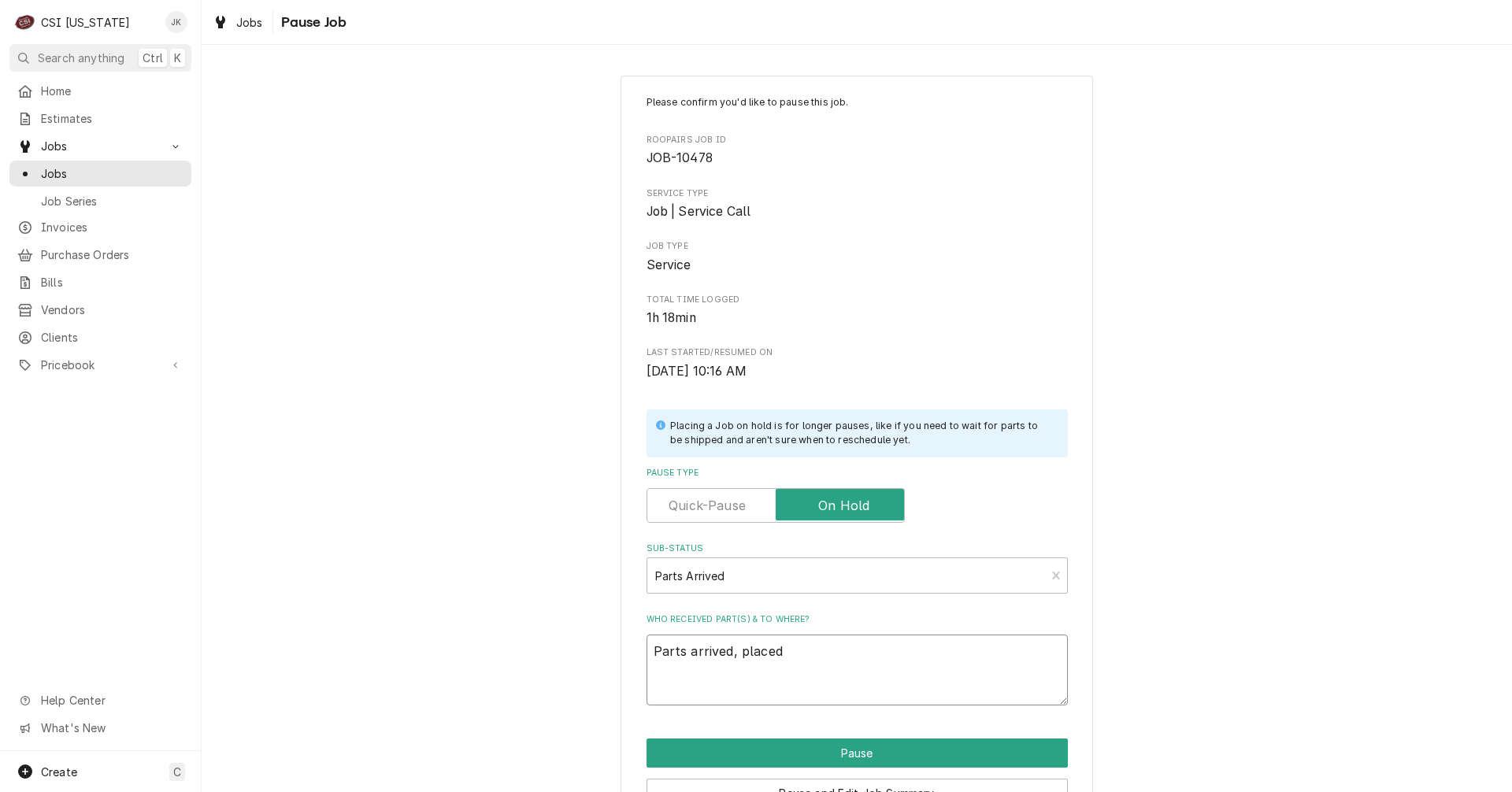
type textarea "x"
type textarea "Parts arrived, placed o"
type textarea "x"
type textarea "Parts arrived, placed on"
type textarea "x"
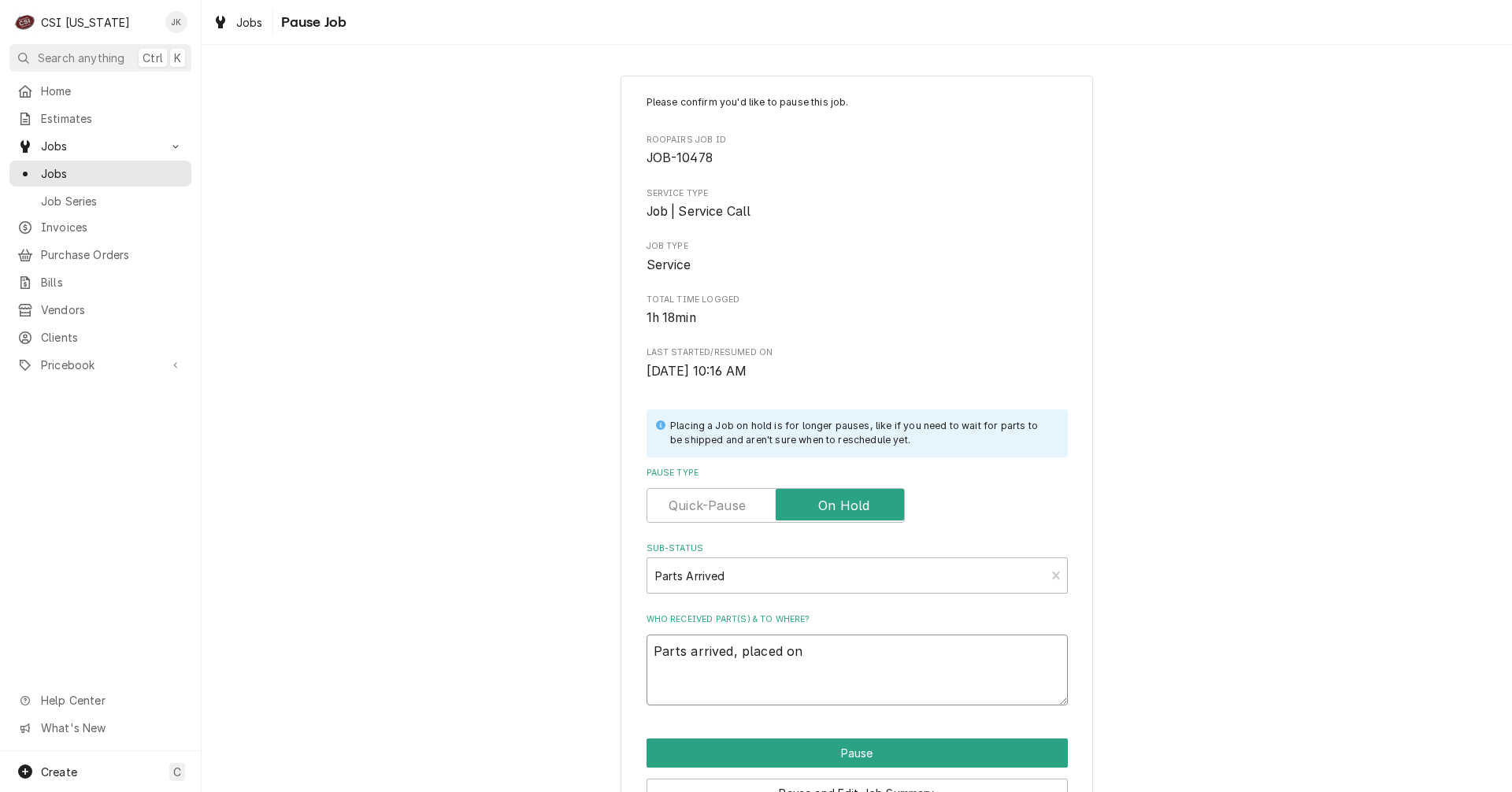
type textarea "Parts arrived, placed on"
type textarea "x"
type textarea "Parts arrived, placed on J"
type textarea "x"
type textarea "Parts arrived, placed on Je"
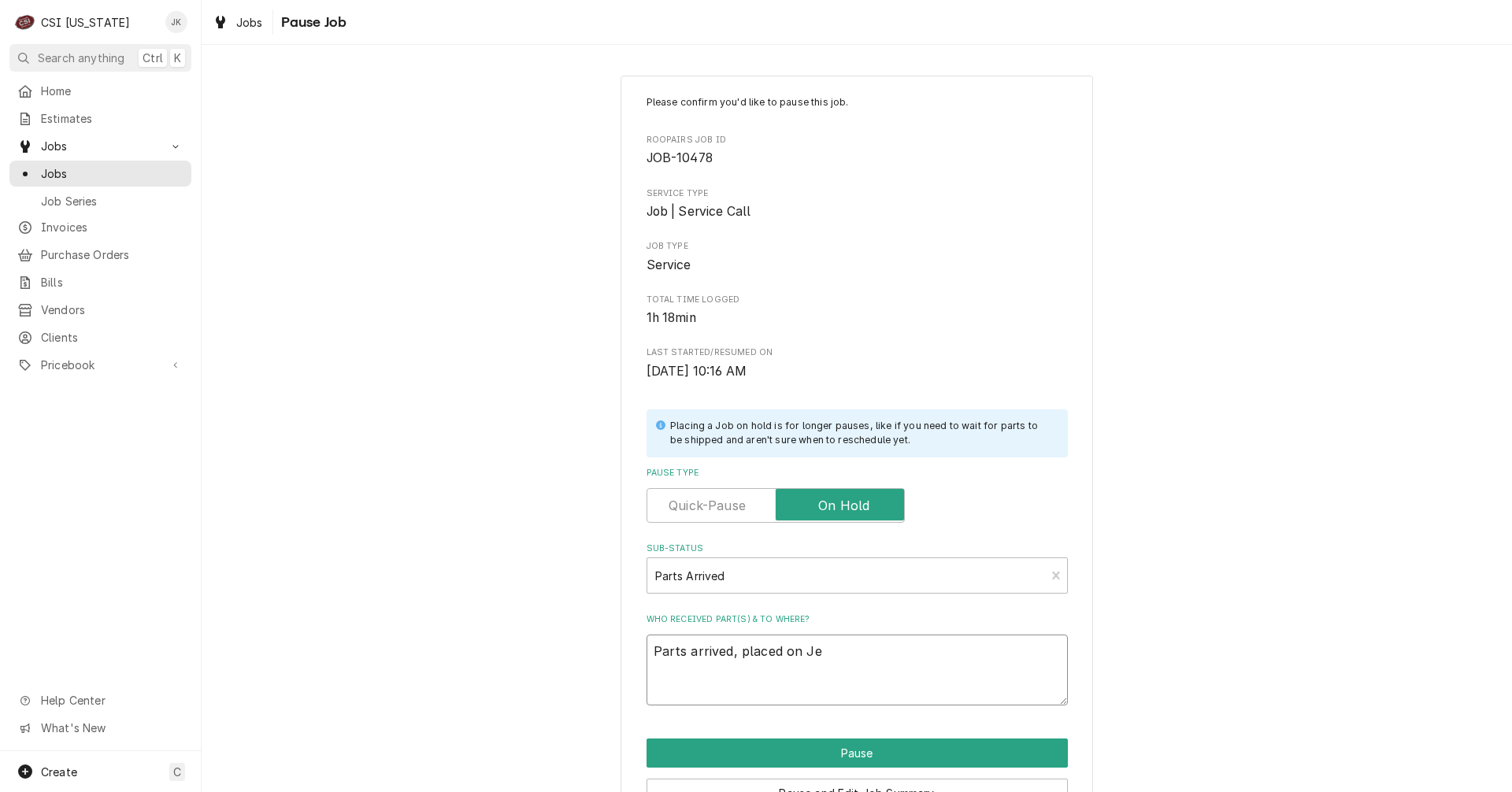
type textarea "x"
type textarea "Parts arrived, placed on Jef"
type textarea "x"
type textarea "Parts arrived, placed on Jeff"
type textarea "x"
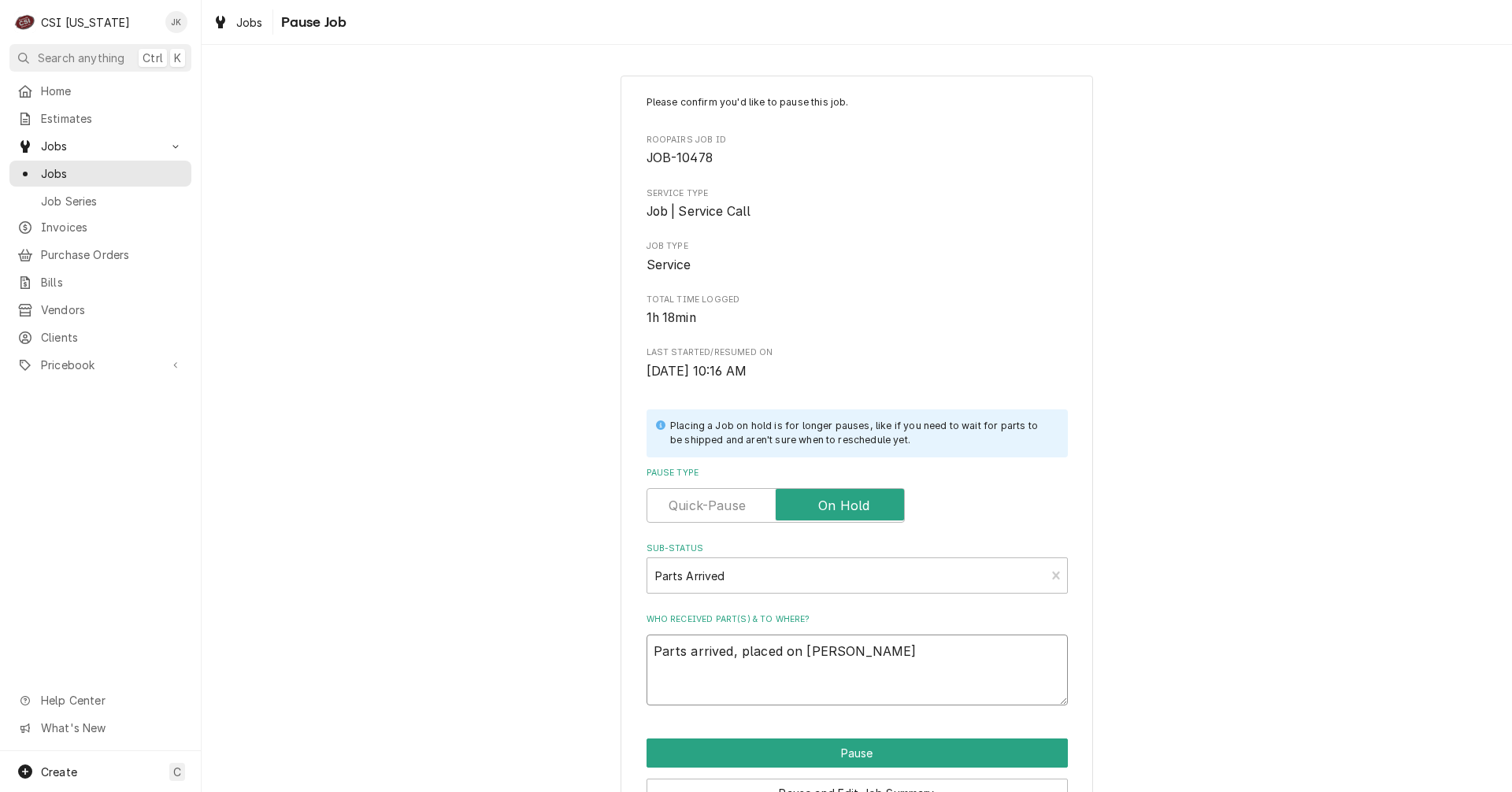
type textarea "Parts arrived, placed on Jeff'"
type textarea "x"
type textarea "Parts arrived, placed on Jeff's"
type textarea "x"
type textarea "Parts arrived, placed on Jeff's"
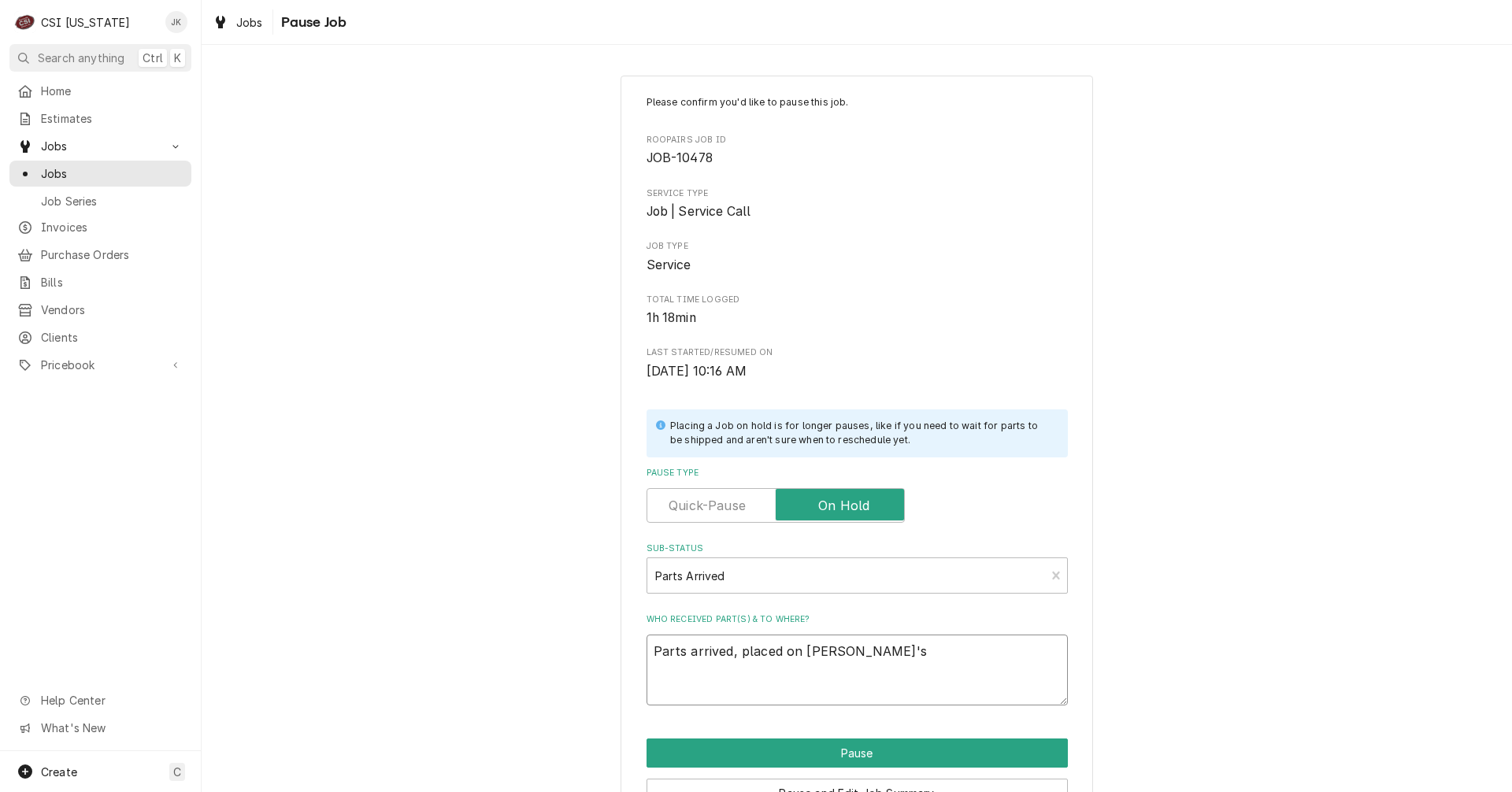
type textarea "x"
type textarea "Parts arrived, placed on Jeff's S"
type textarea "x"
type textarea "Parts arrived, placed on Jeff's Sh"
type textarea "x"
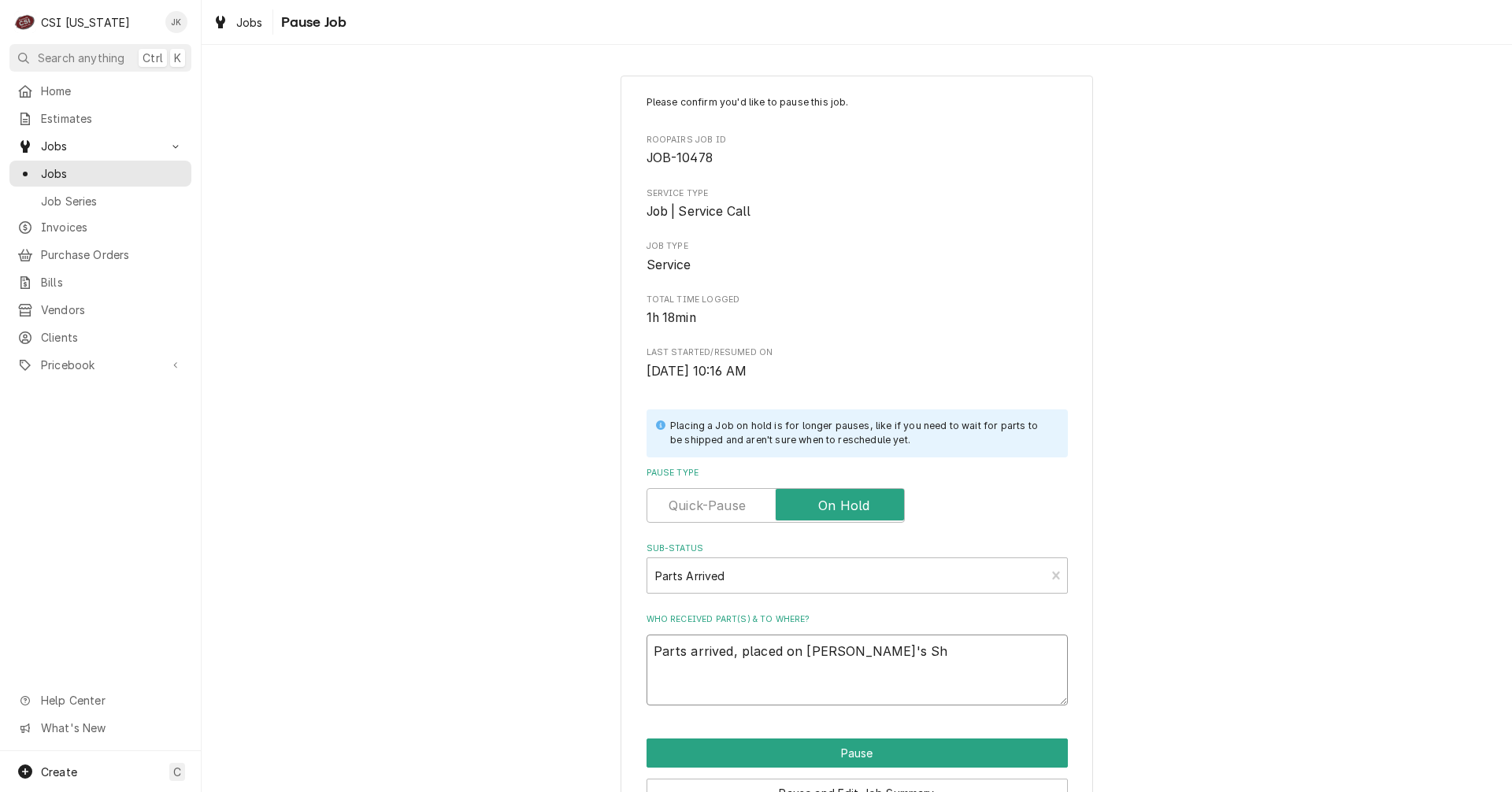
type textarea "Parts arrived, placed on Jeff's She"
type textarea "x"
type textarea "Parts arrived, placed on Jeff's Shef"
click at [842, 650] on textarea "Parts arrived, placed on Jeff's Shef" at bounding box center [857, 669] width 421 height 71
type textarea "x"
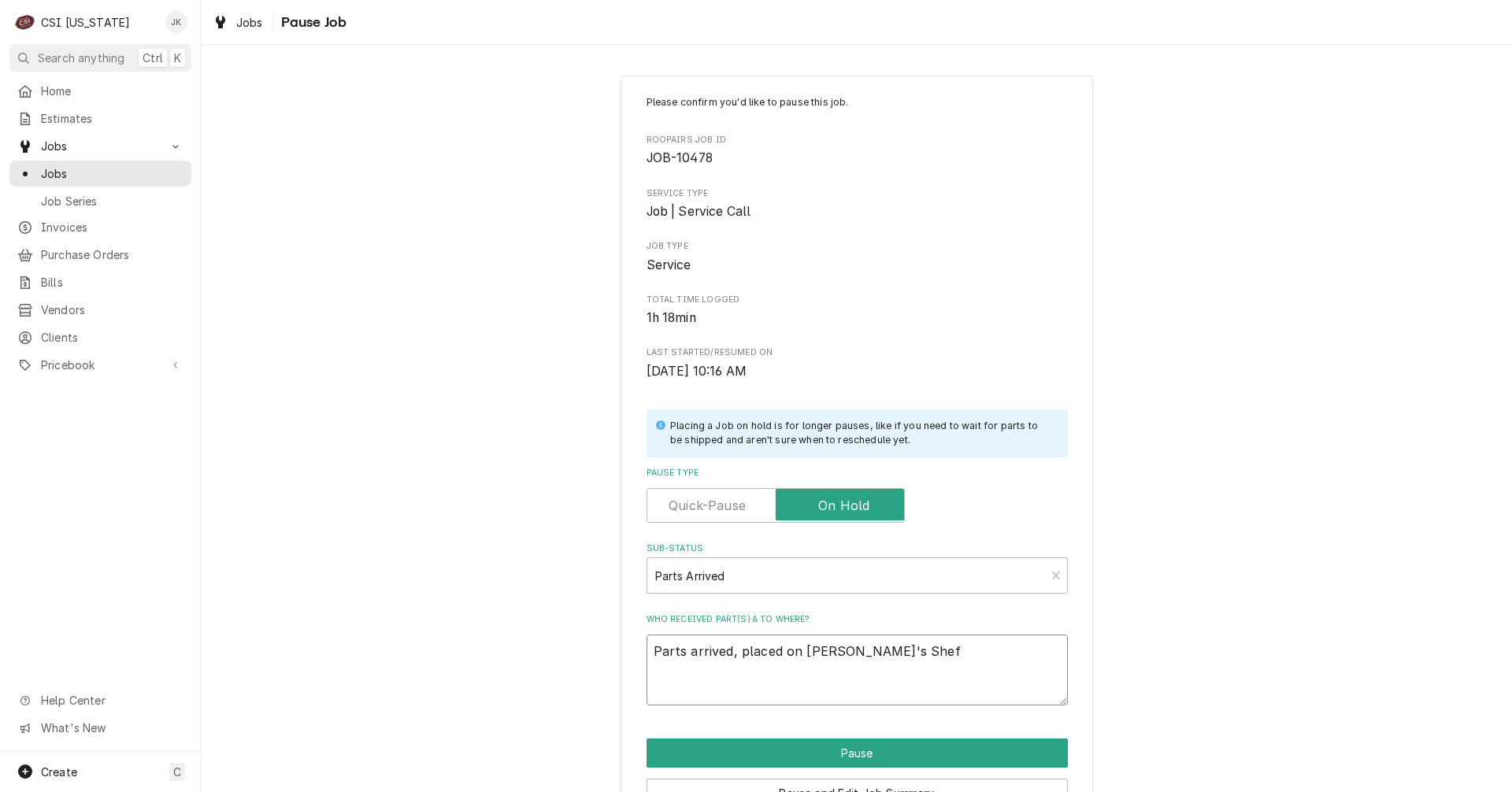
type textarea "Parts arrived, placed on Jeff's hef"
type textarea "x"
type textarea "Parts arrived, placed on Jeff's shef"
click at [853, 651] on textarea "Parts arrived, placed on Jeff's shef" at bounding box center [857, 669] width 421 height 71
type textarea "x"
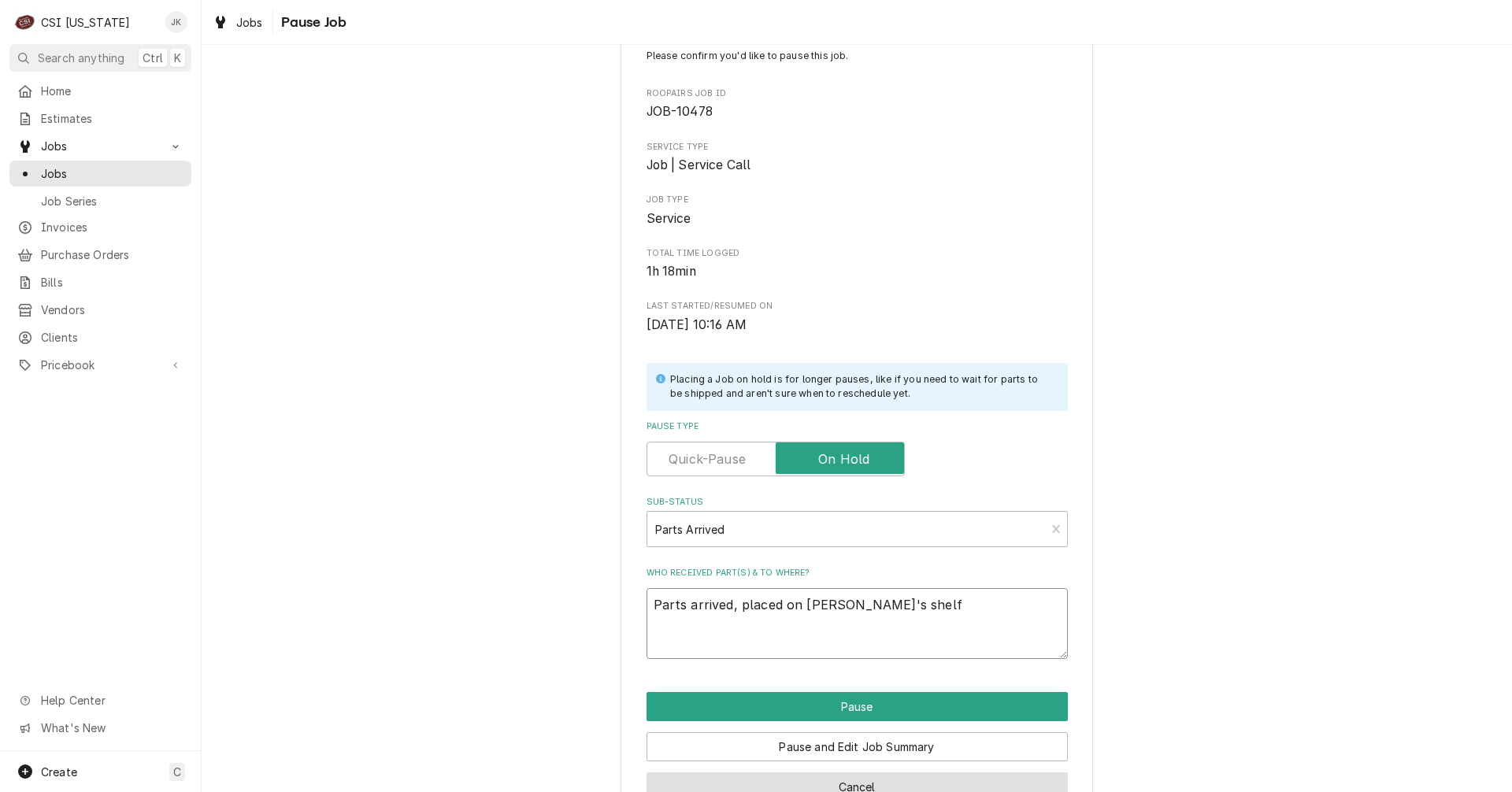
scroll to position [90, 0]
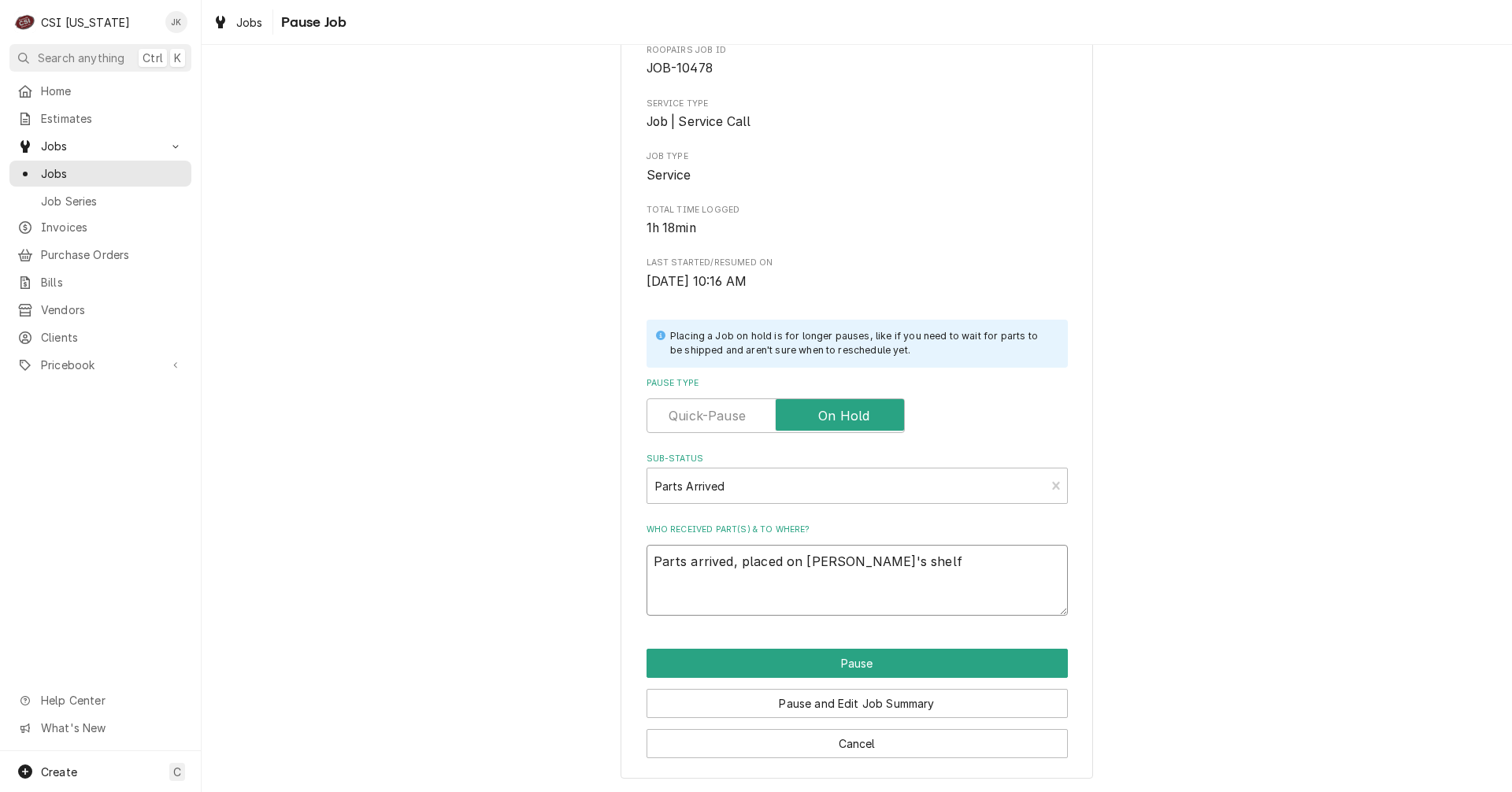
drag, startPoint x: 895, startPoint y: 562, endPoint x: 583, endPoint y: 559, distance: 312.0
click at [583, 559] on div "Please confirm you'd like to pause this job. Roopairs Job ID JOB-10478 Service …" at bounding box center [856, 381] width 1311 height 820
type textarea "Parts arrived, placed on Jeff's shelf"
click at [762, 707] on button "Pause and Edit Job Summary" at bounding box center [857, 704] width 421 height 29
type textarea "x"
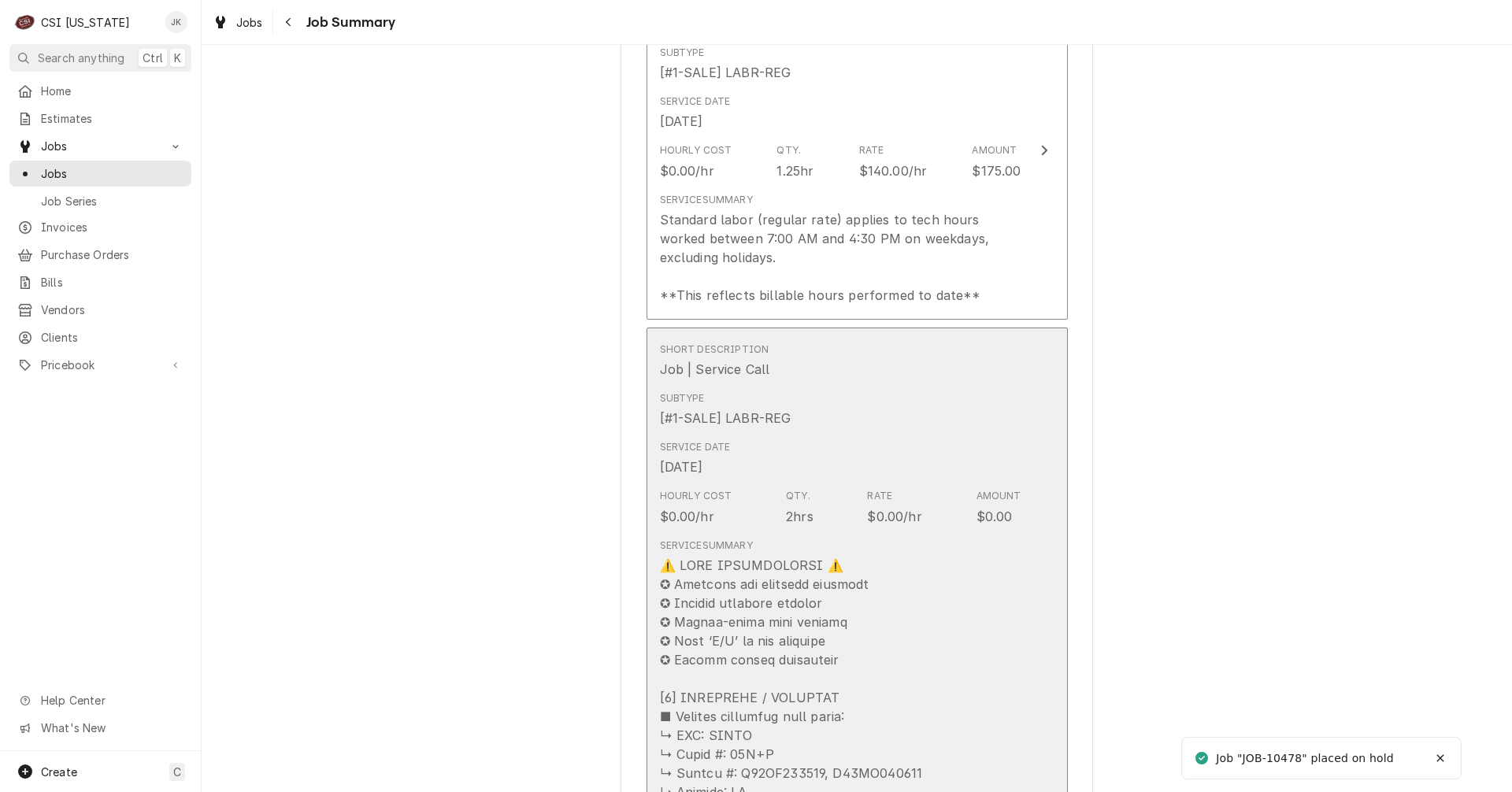
scroll to position [472, 0]
click at [894, 417] on div "Subtype [#1-SALE] LABR-REG" at bounding box center [840, 406] width 361 height 49
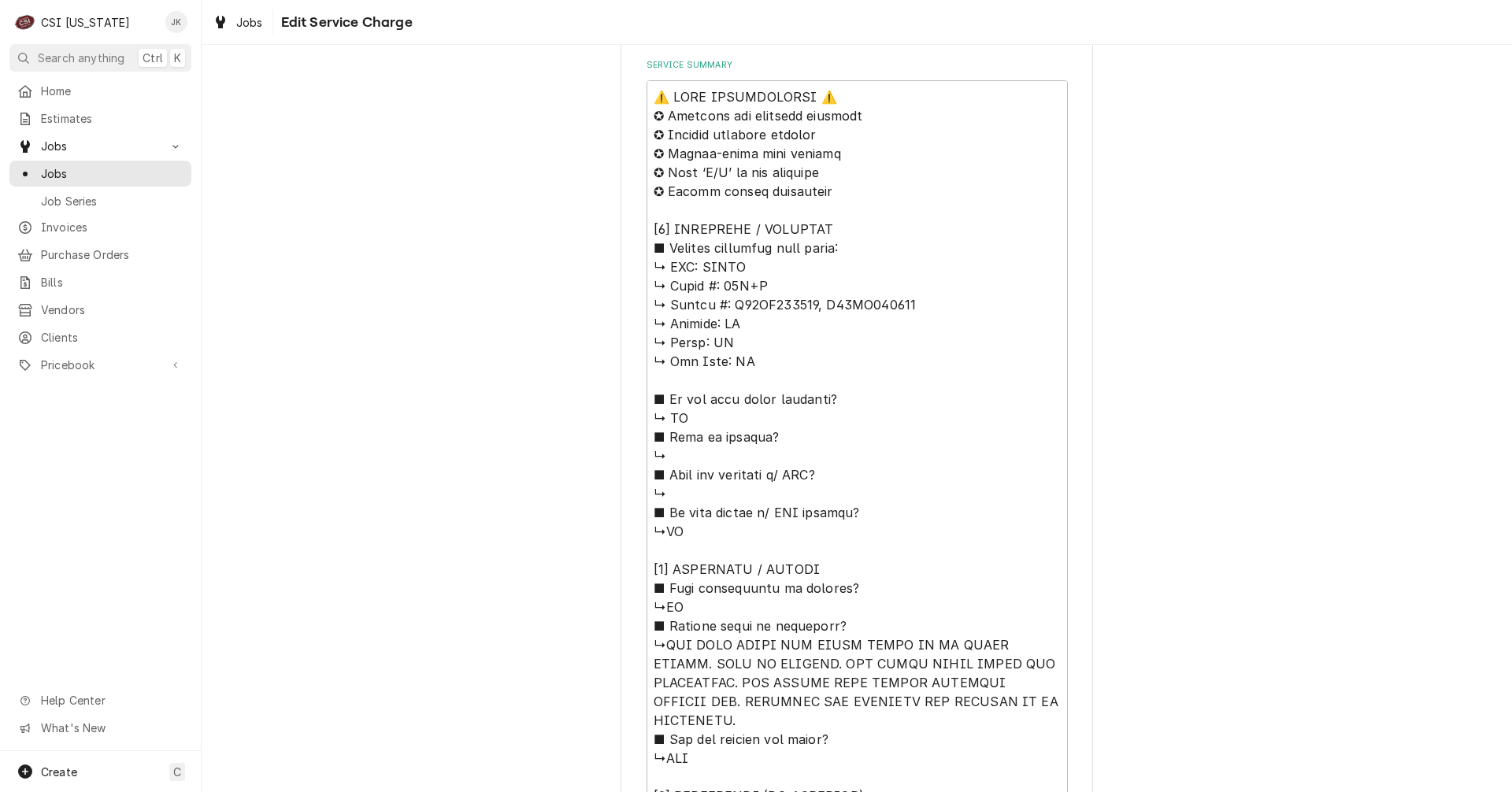
scroll to position [394, 0]
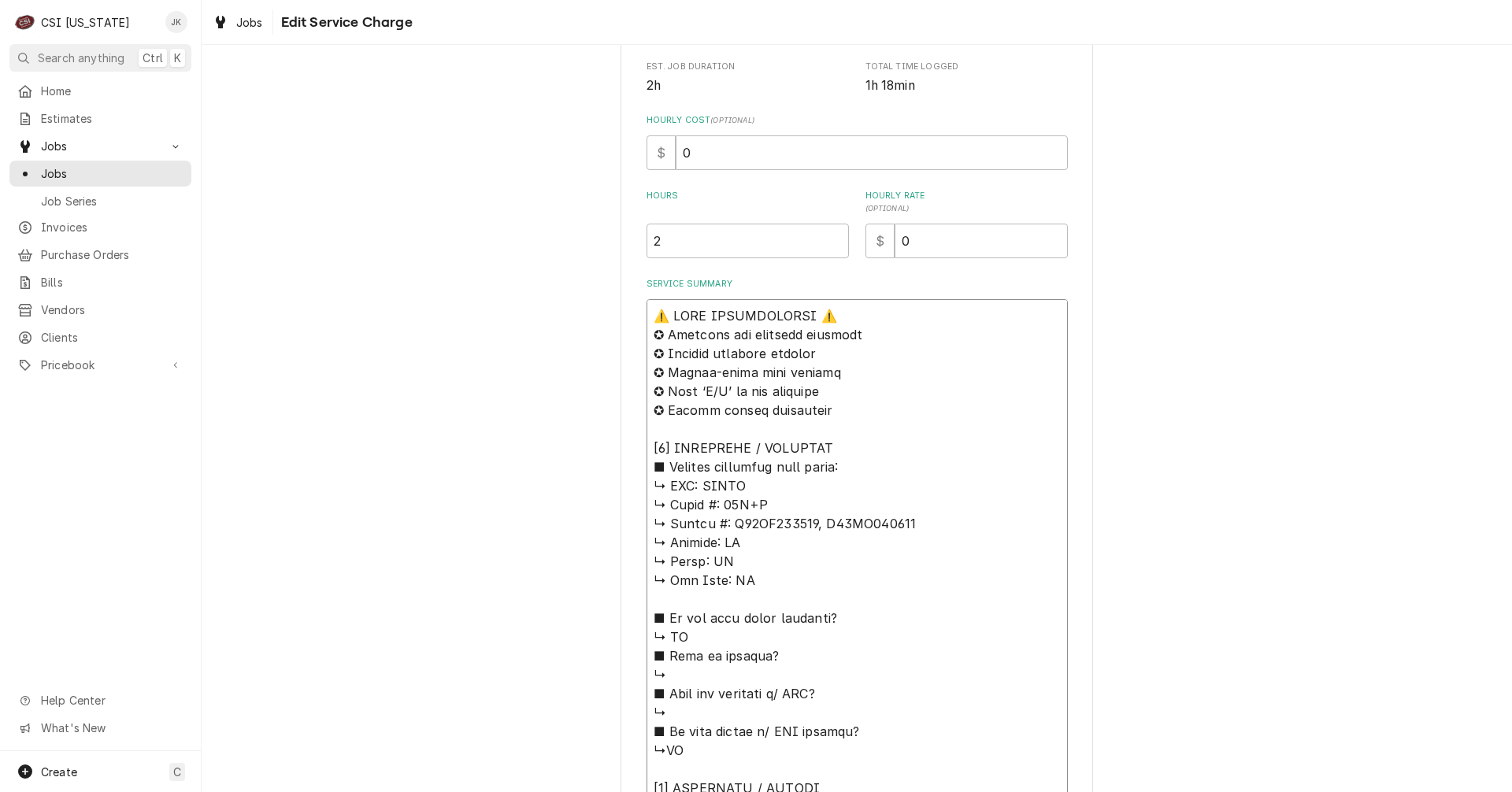
drag, startPoint x: 650, startPoint y: 315, endPoint x: 695, endPoint y: 278, distance: 58.3
paste textarea "Parts arrived, placed on [PERSON_NAME]'s shelf"
type textarea "x"
type textarea "Parts arrived, placed on Jeff's shelf⚠️ 𝗙𝗢𝗥𝗠 𝗜𝗡𝗦𝗧𝗥𝗨𝗖𝗧𝗜𝗢𝗡𝗦 ⚠️ ✪ 𝗖𝗼𝗺𝗽𝗹𝗲𝘁𝗲 𝗮𝗹𝗹 𝗿𝗲𝗹…"
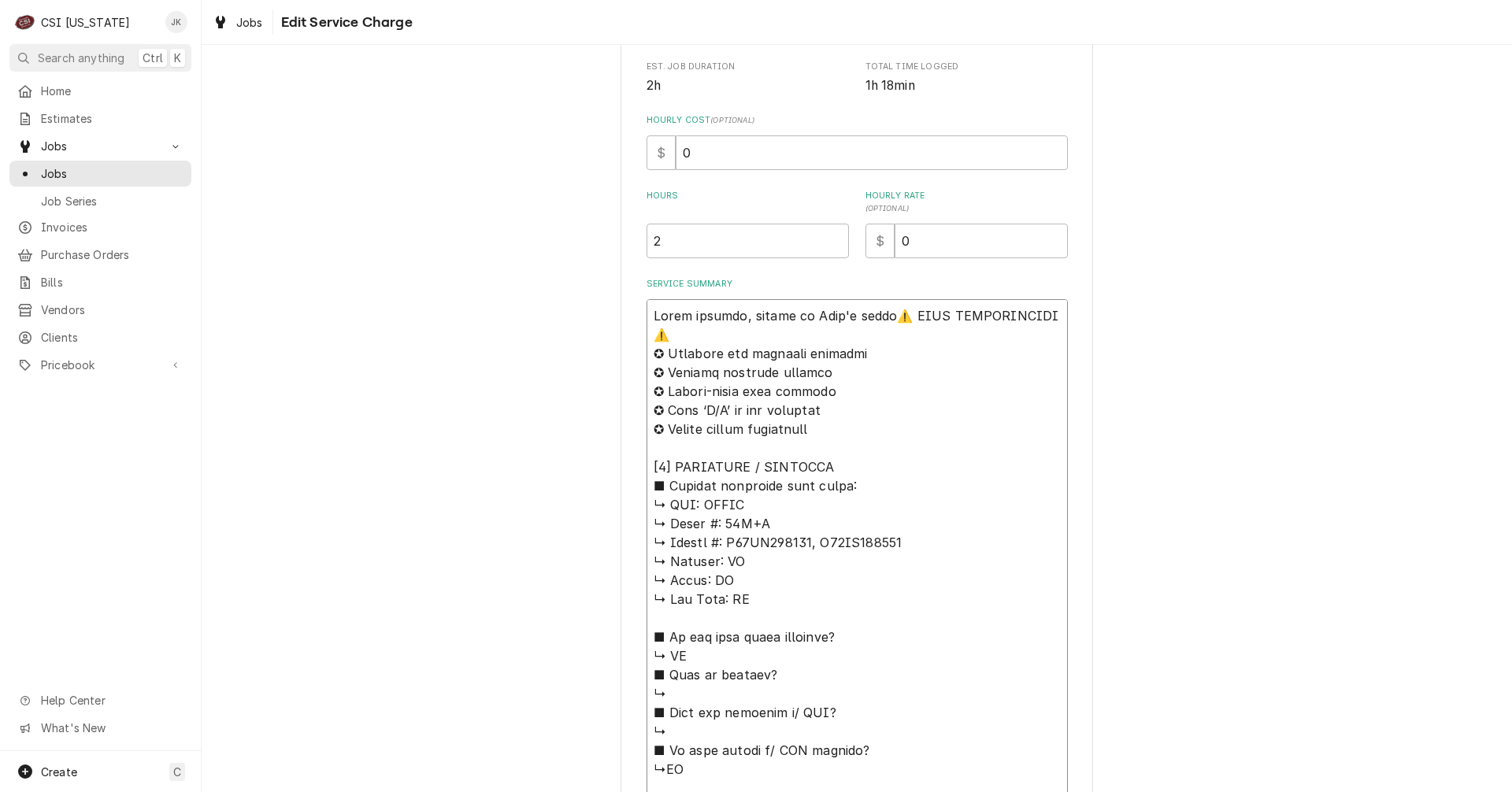
type textarea "x"
type textarea "Parts arrived, placed on Jeff's shelf ⚠️ 𝗙𝗢𝗥𝗠 𝗜𝗡𝗦𝗧𝗥𝗨𝗖𝗧𝗜𝗢𝗡𝗦 ⚠️ ✪ 𝗖𝗼𝗺𝗽𝗹𝗲𝘁𝗲 𝗮𝗹𝗹 𝗿𝗲…"
type textarea "x"
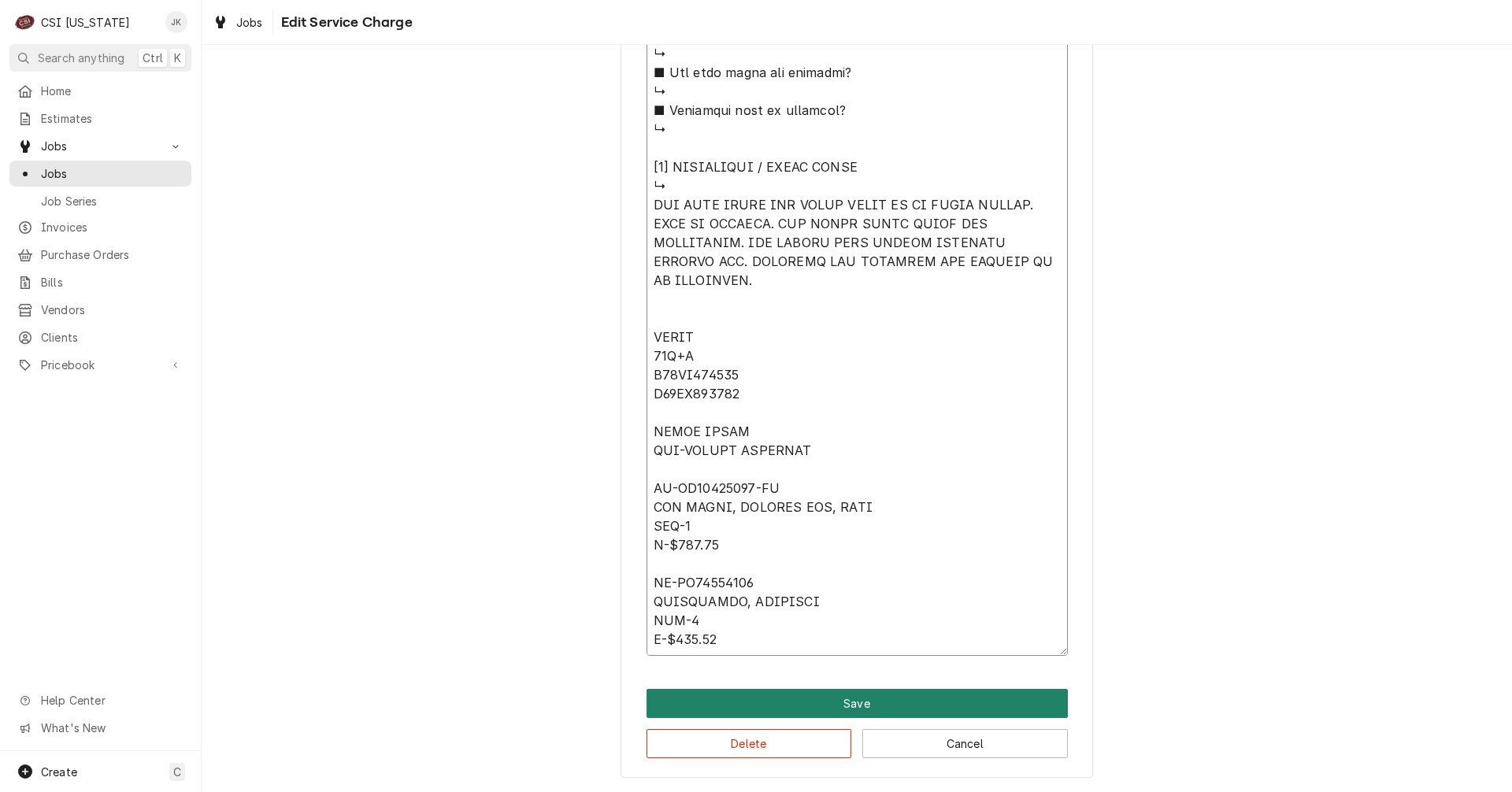
type textarea "Parts arrived, placed on Jeff's shelf ⚠️ 𝗙𝗢𝗥𝗠 𝗜𝗡𝗦𝗧𝗥𝗨𝗖𝗧𝗜𝗢𝗡𝗦 ⚠️ ✪ 𝗖𝗼𝗺𝗽𝗹𝗲𝘁𝗲 𝗮𝗹𝗹 𝗿𝗲…"
click at [856, 706] on button "Save" at bounding box center [857, 704] width 421 height 29
type textarea "x"
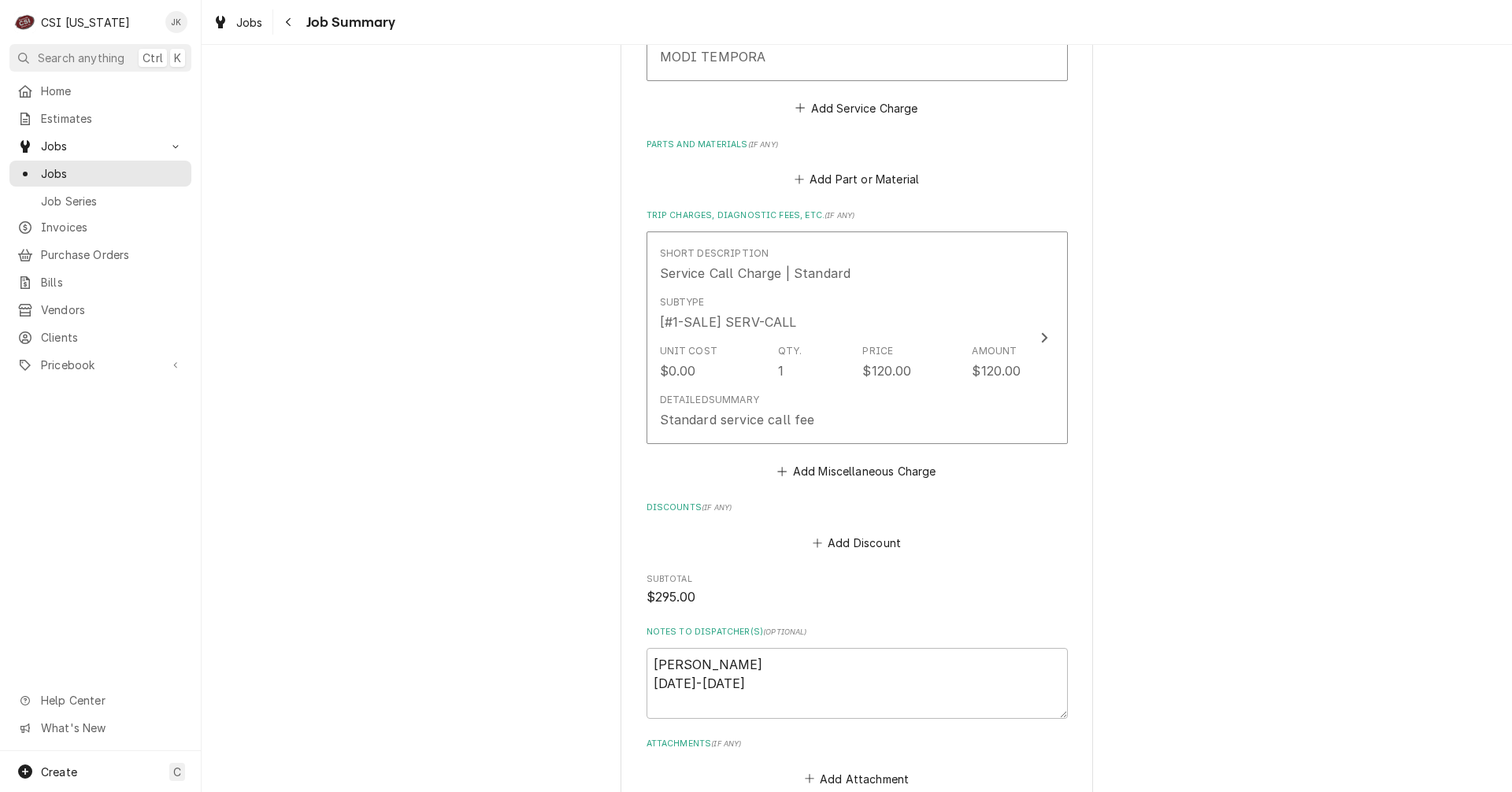
scroll to position [2919, 0]
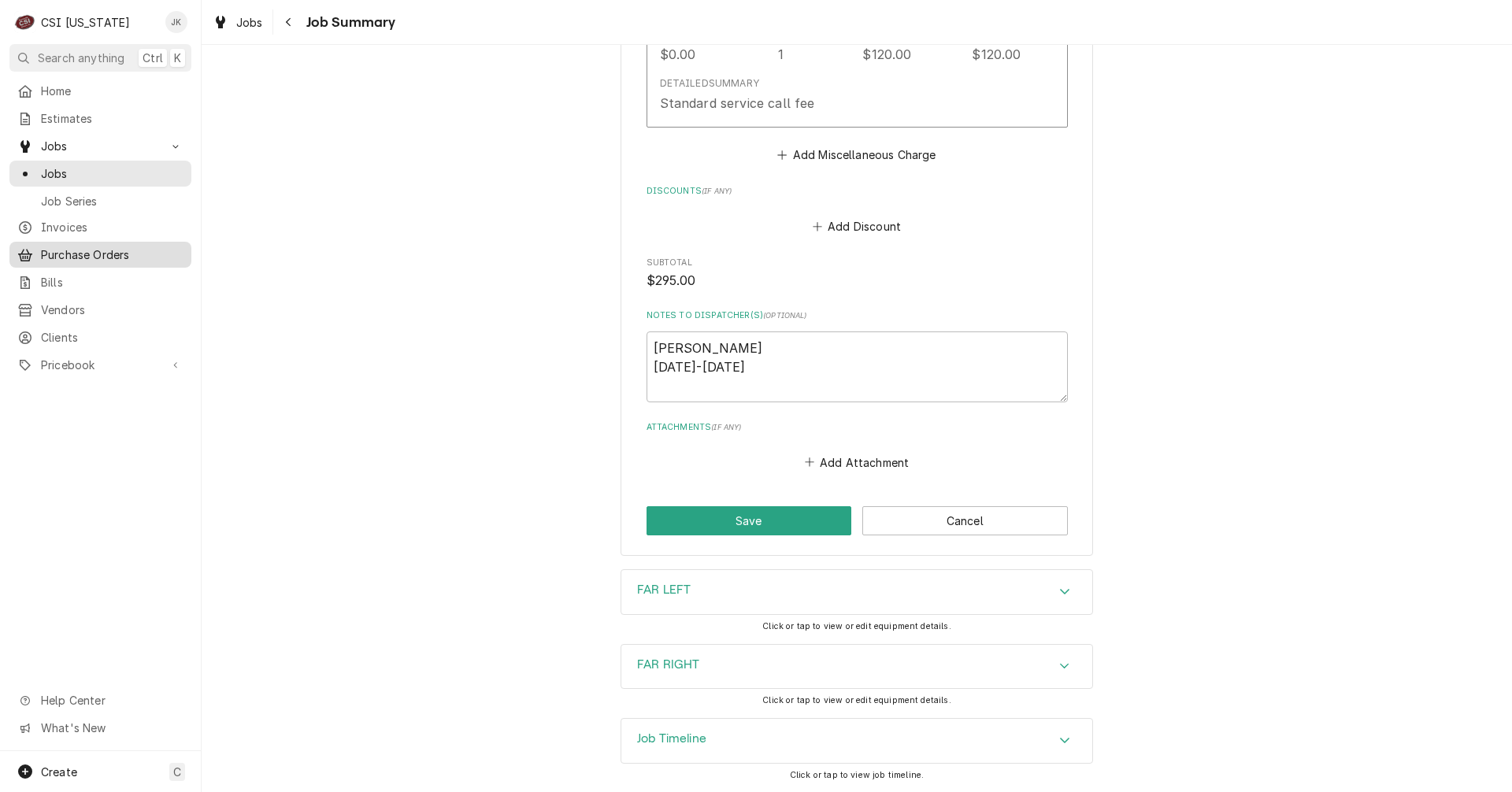
click at [67, 248] on span "Purchase Orders" at bounding box center [112, 255] width 143 height 16
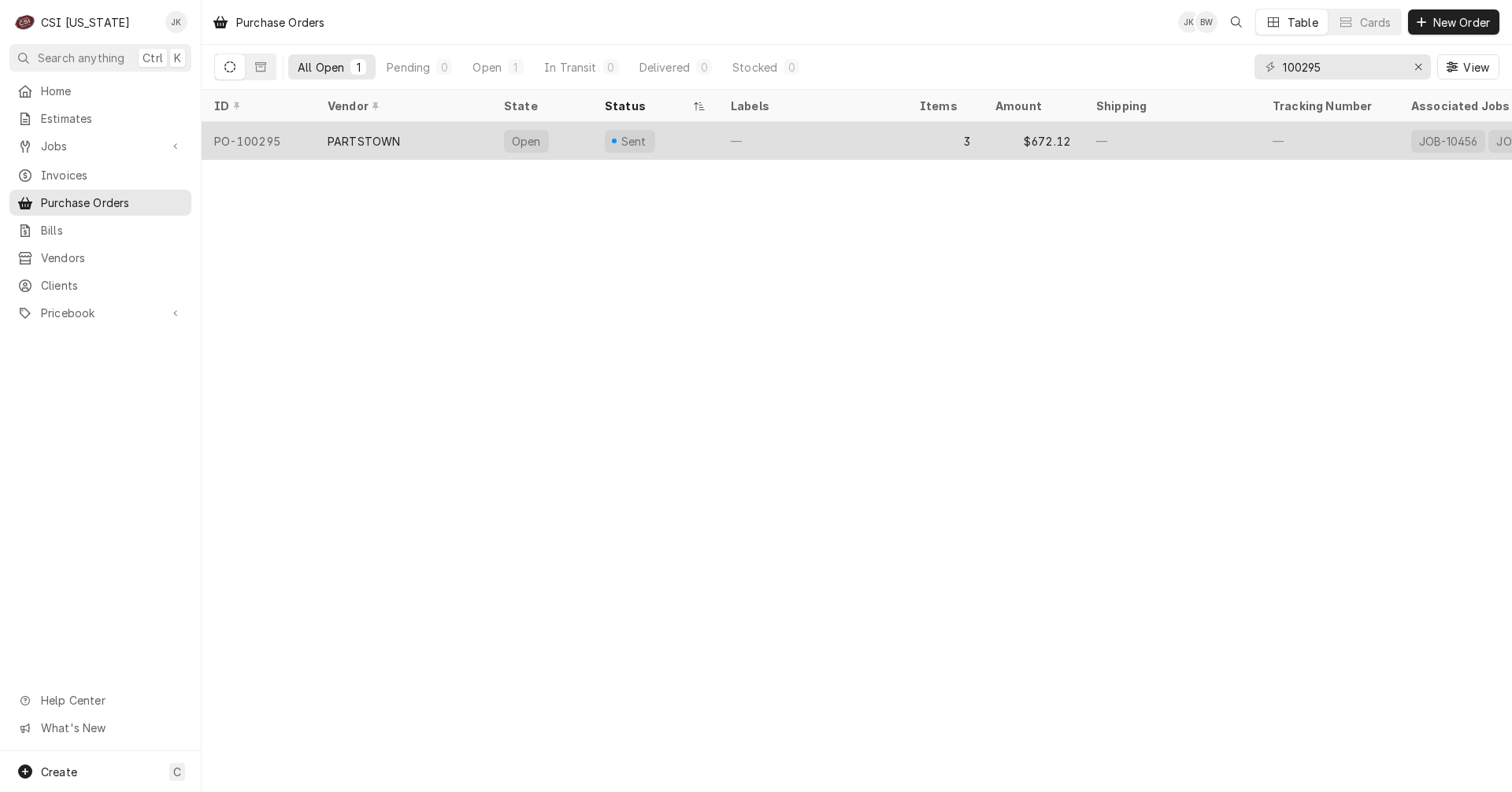
click at [669, 144] on div "Sent" at bounding box center [655, 140] width 126 height 38
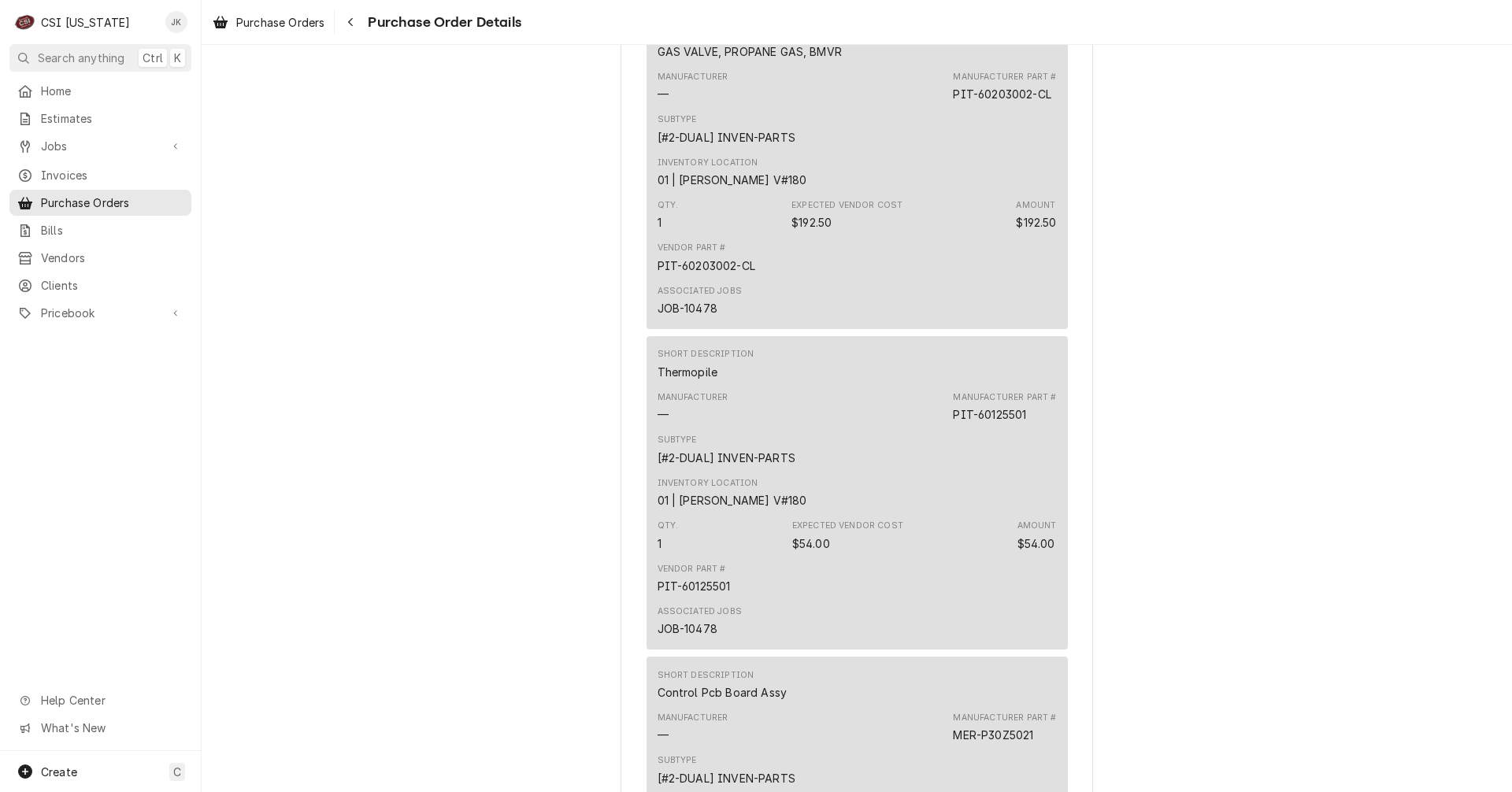
scroll to position [787, 0]
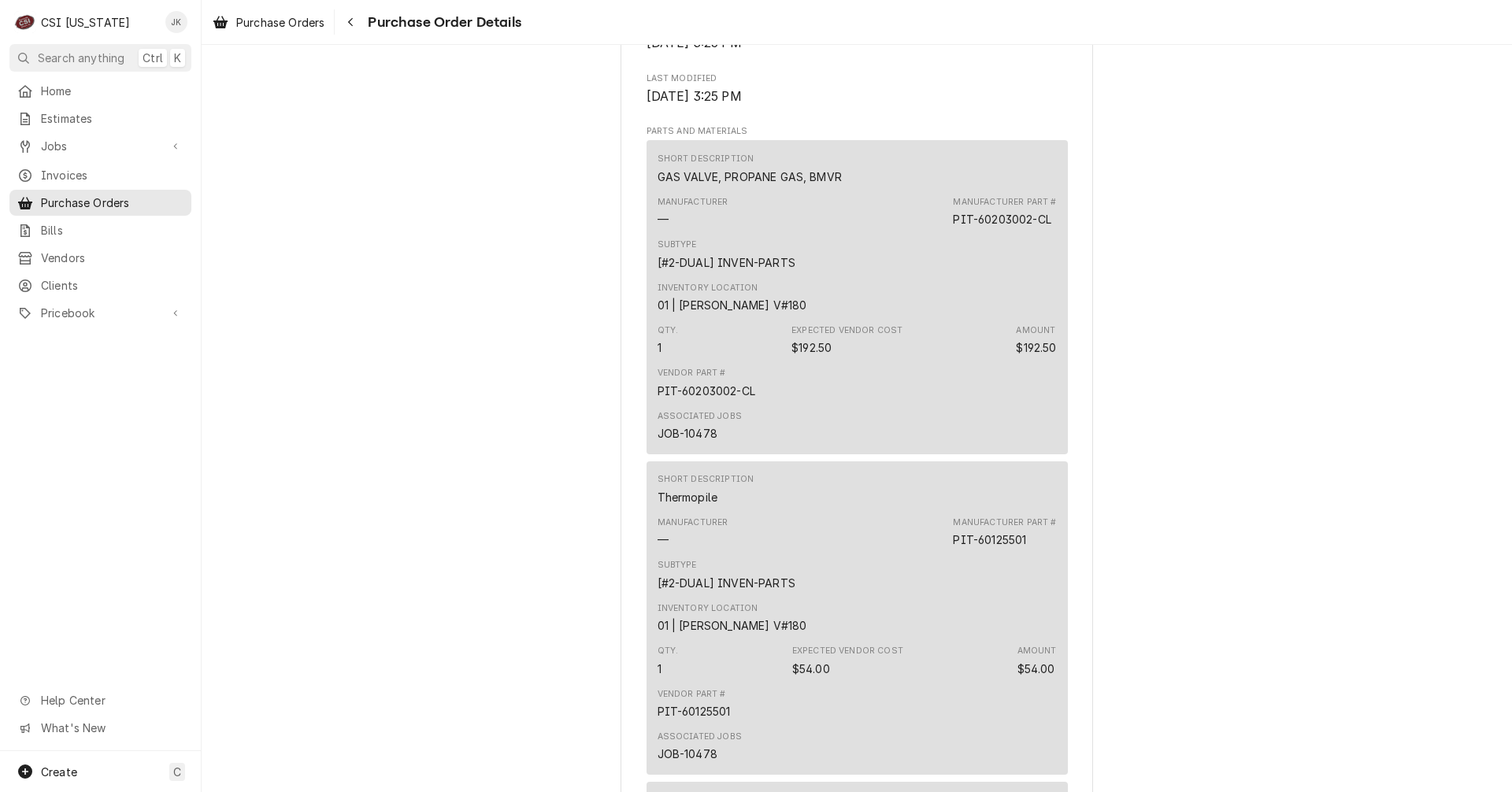
click at [842, 319] on div "Inventory Location 01 | [PERSON_NAME] V#180" at bounding box center [857, 298] width 399 height 42
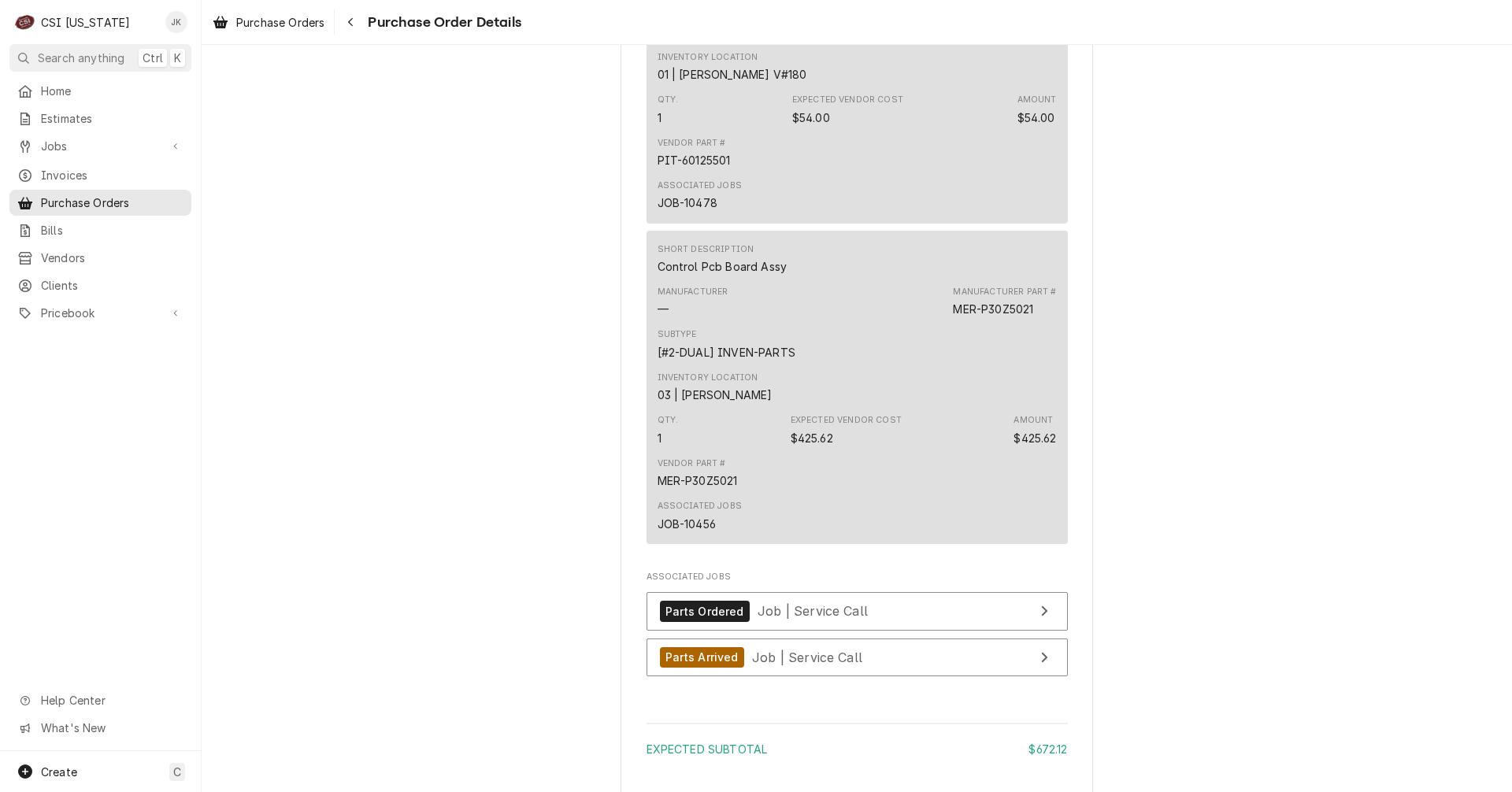
scroll to position [1776, 0]
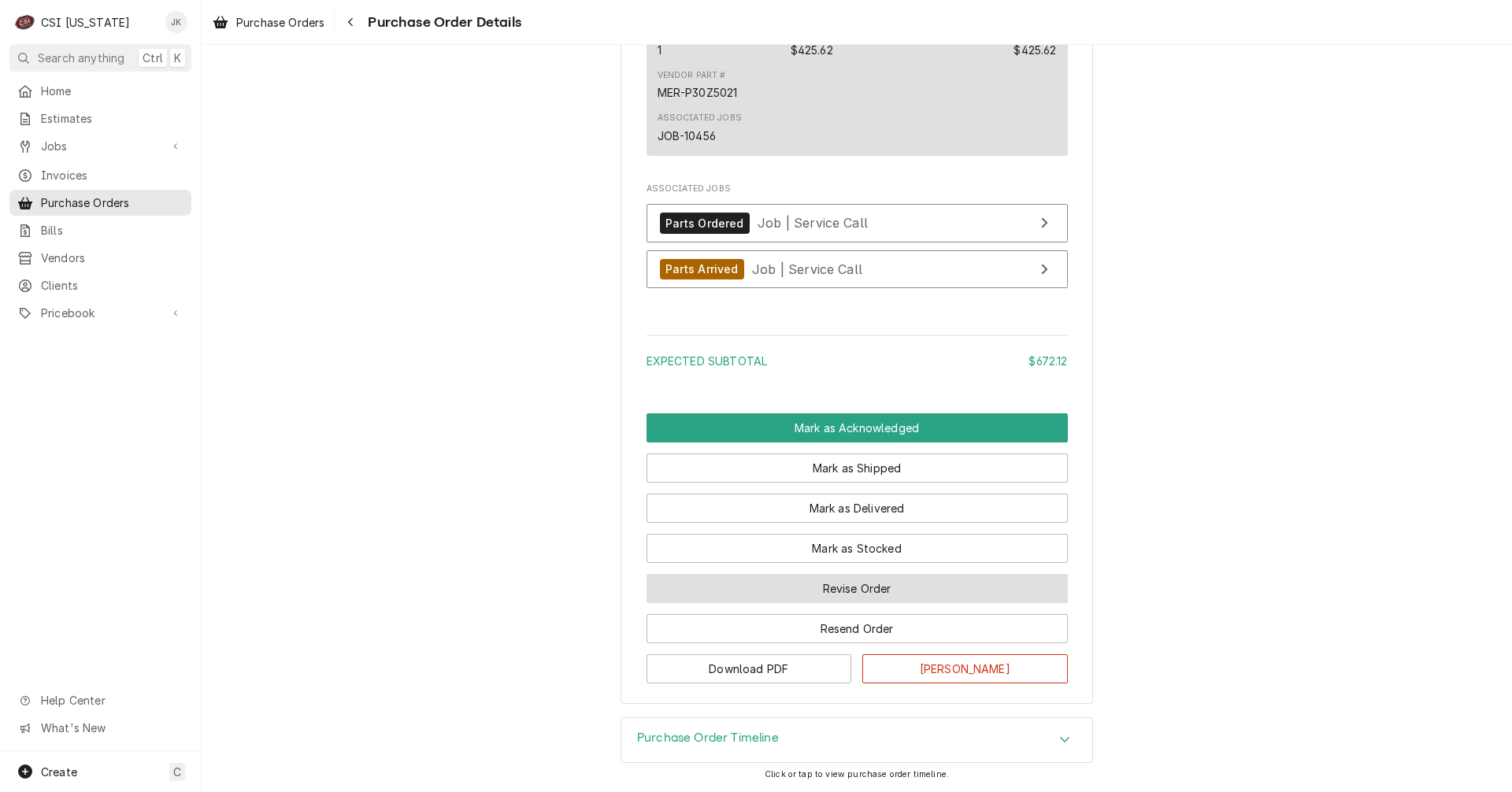
click at [851, 589] on button "Revise Order" at bounding box center [857, 588] width 421 height 29
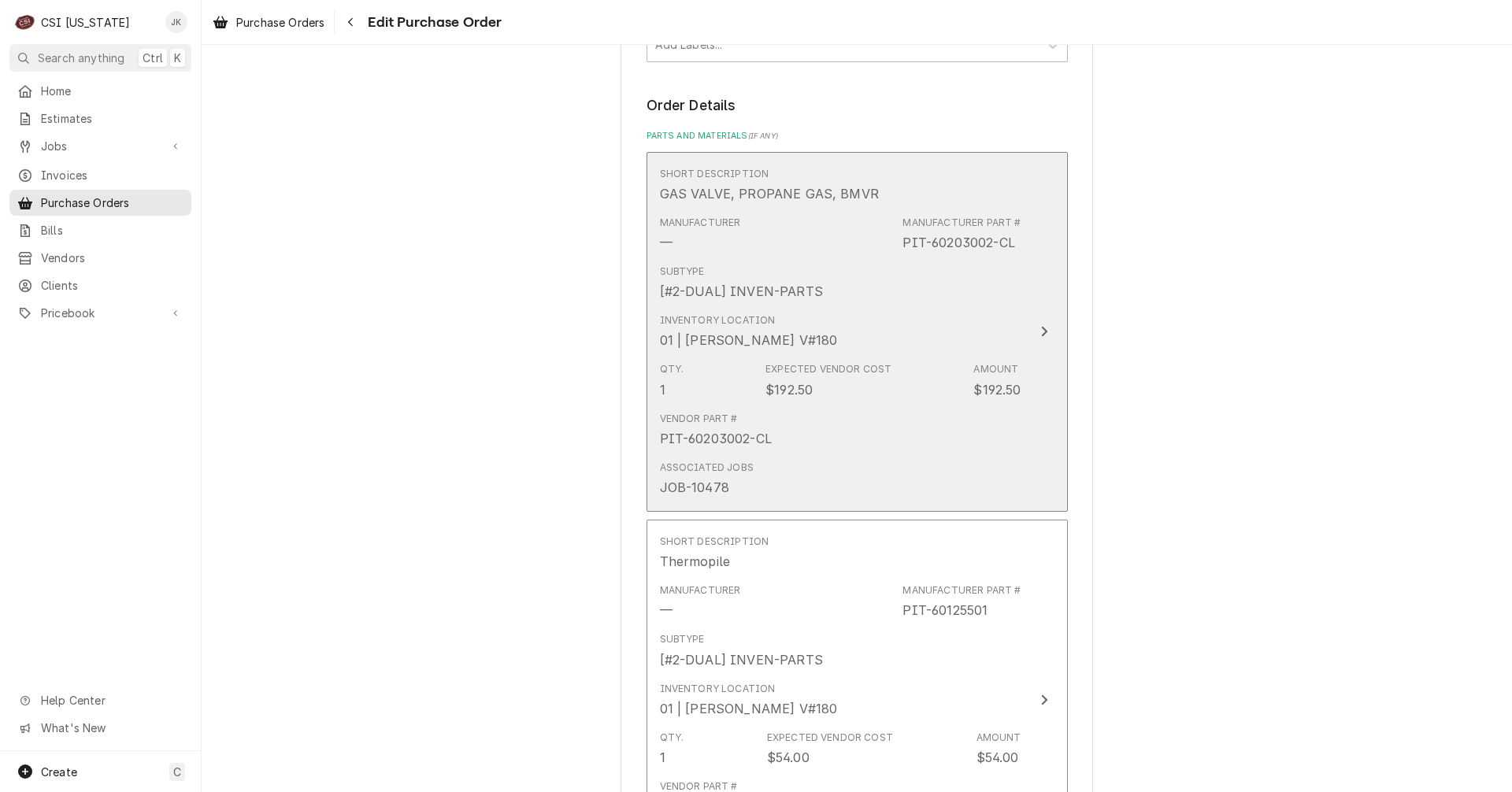
scroll to position [551, 0]
click at [826, 401] on div "Vendor Part # PIT-60203002-CL" at bounding box center [840, 424] width 361 height 49
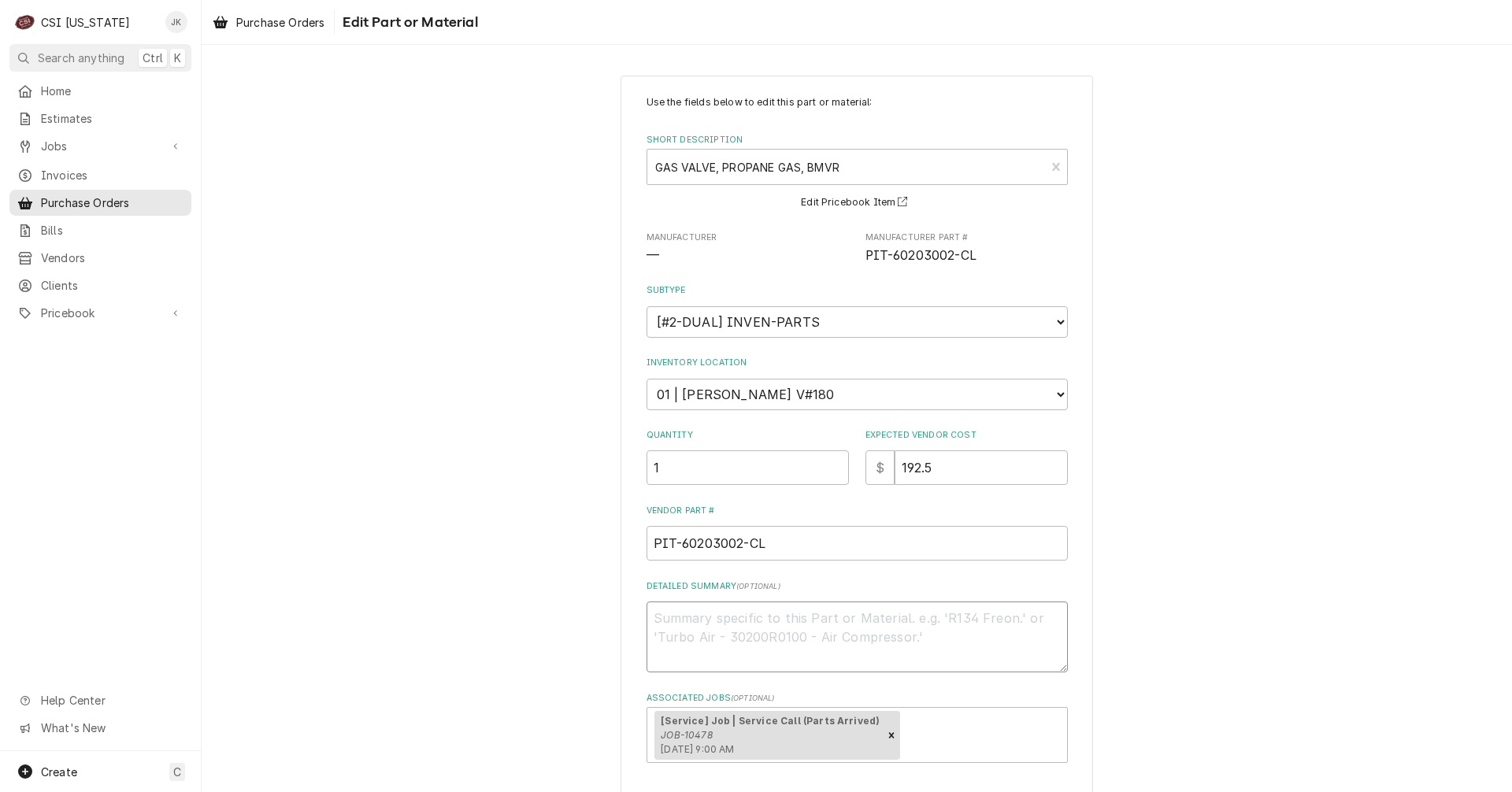
click at [736, 624] on textarea "Detailed Summary ( optional )" at bounding box center [857, 636] width 421 height 71
paste textarea "Parts arrived, placed on [PERSON_NAME]'s shelf"
type textarea "x"
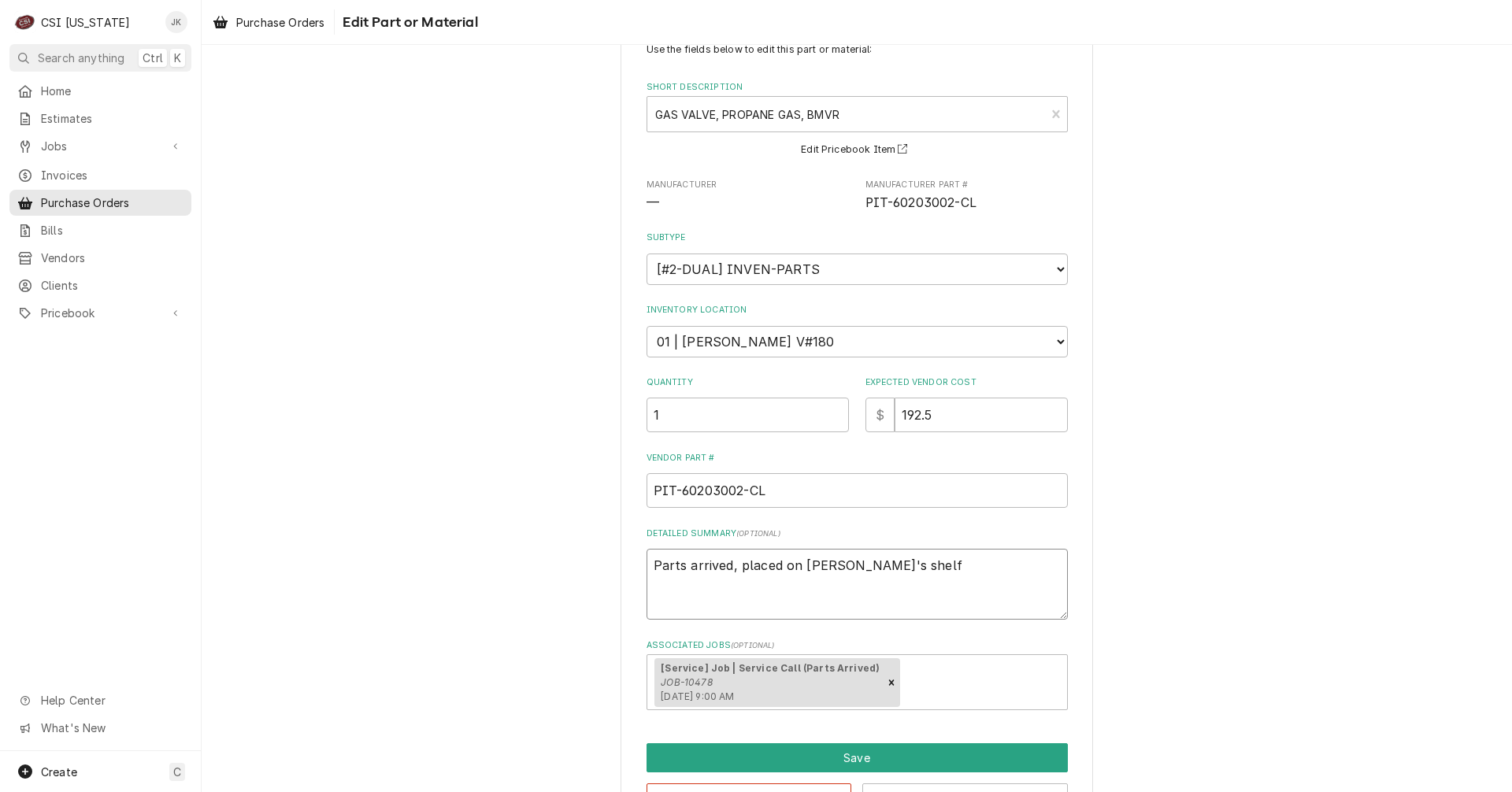
scroll to position [107, 0]
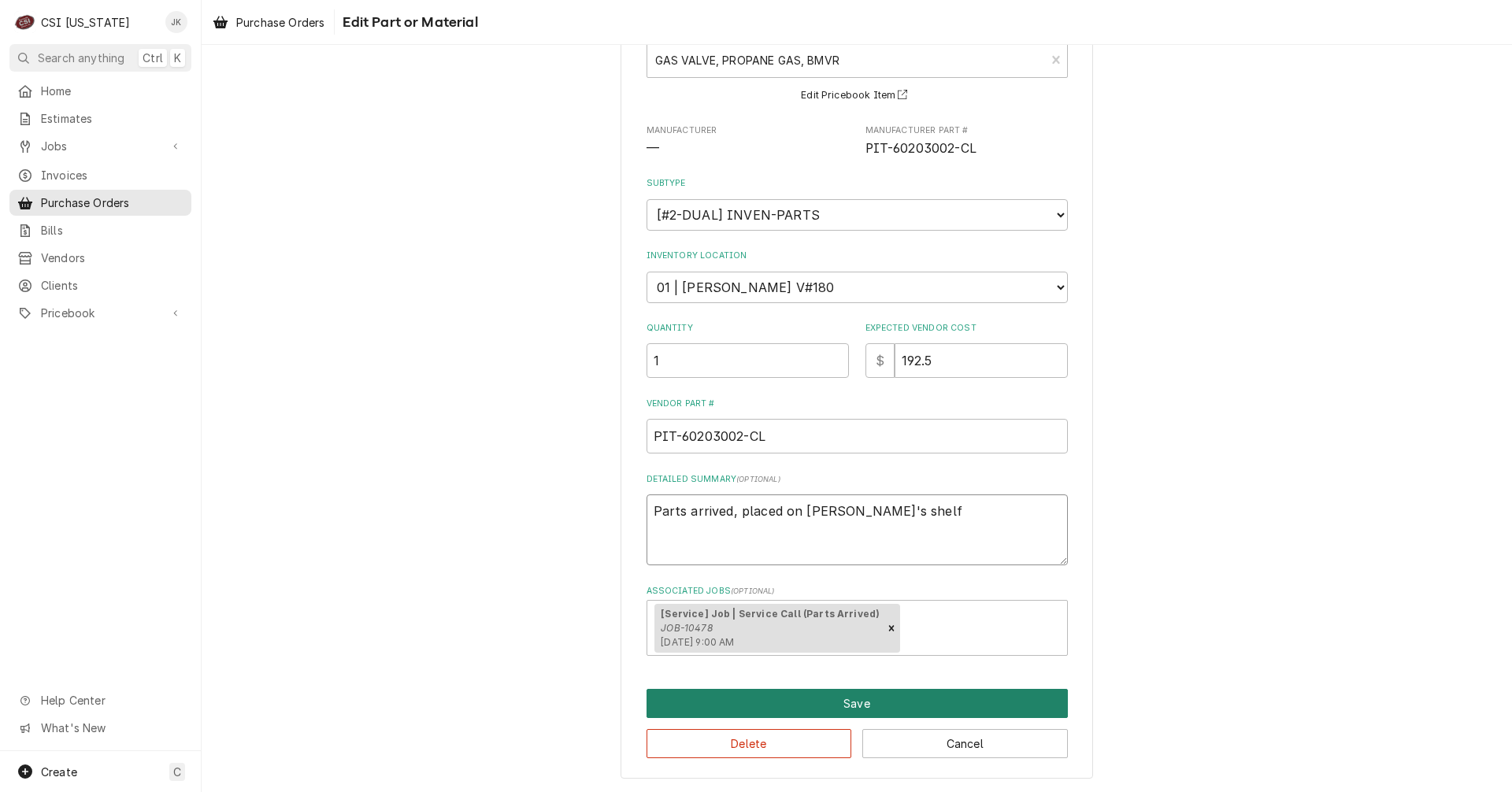
type textarea "Parts arrived, placed on [PERSON_NAME]'s shelf"
click at [872, 699] on button "Save" at bounding box center [857, 704] width 421 height 29
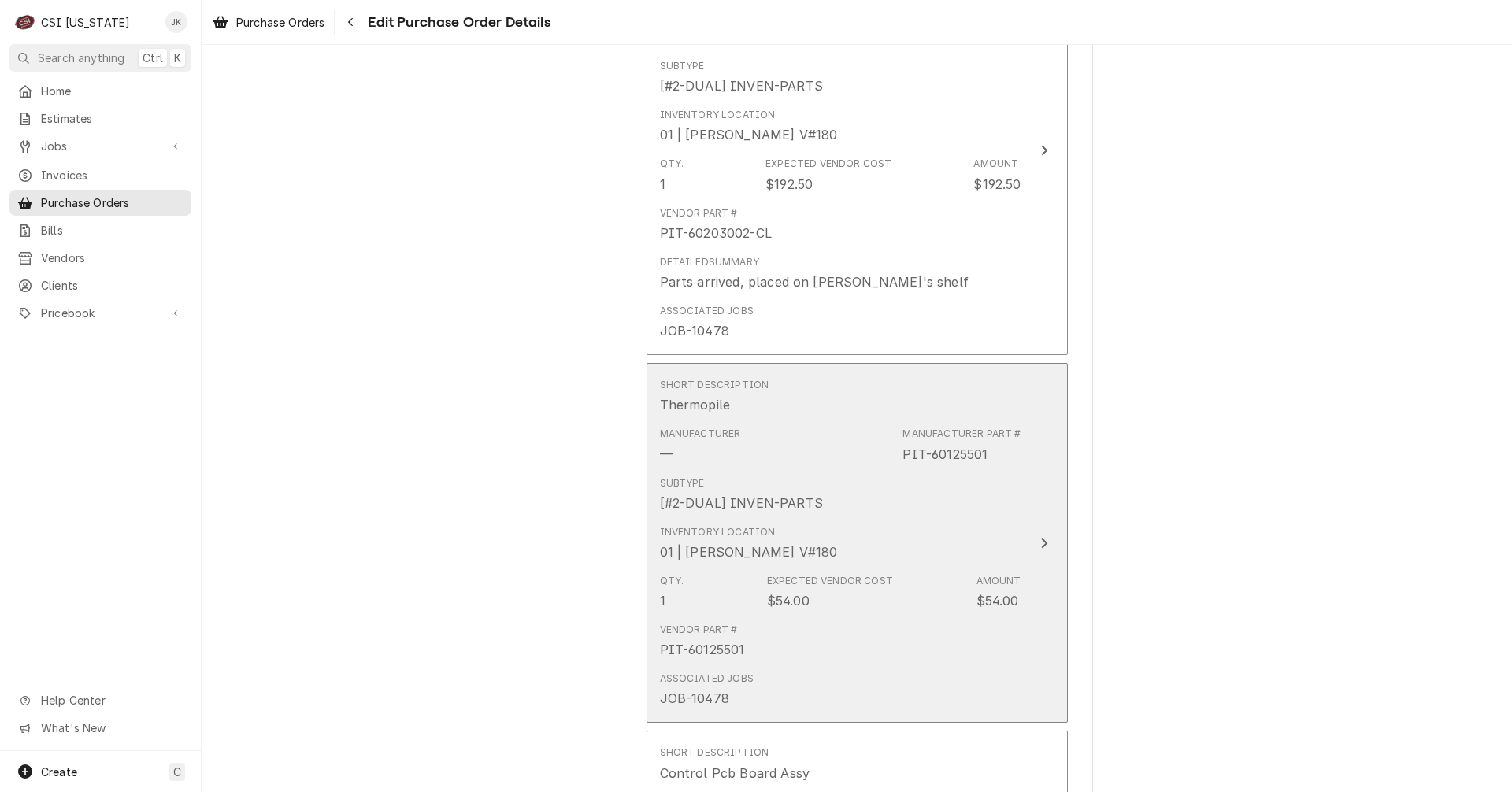
scroll to position [787, 0]
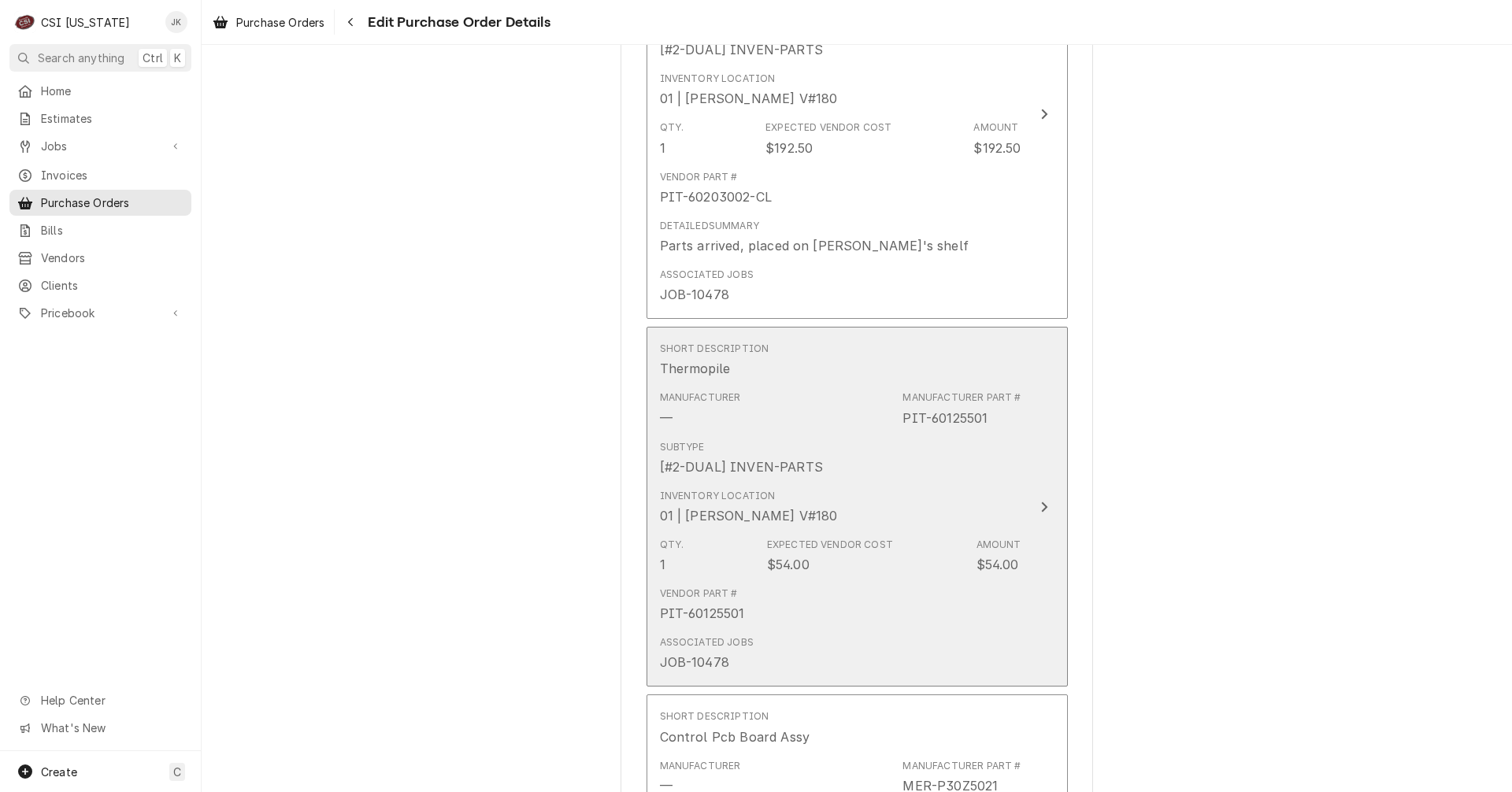
click at [793, 467] on div "[#2-DUAL] INVEN-PARTS" at bounding box center [741, 467] width 163 height 19
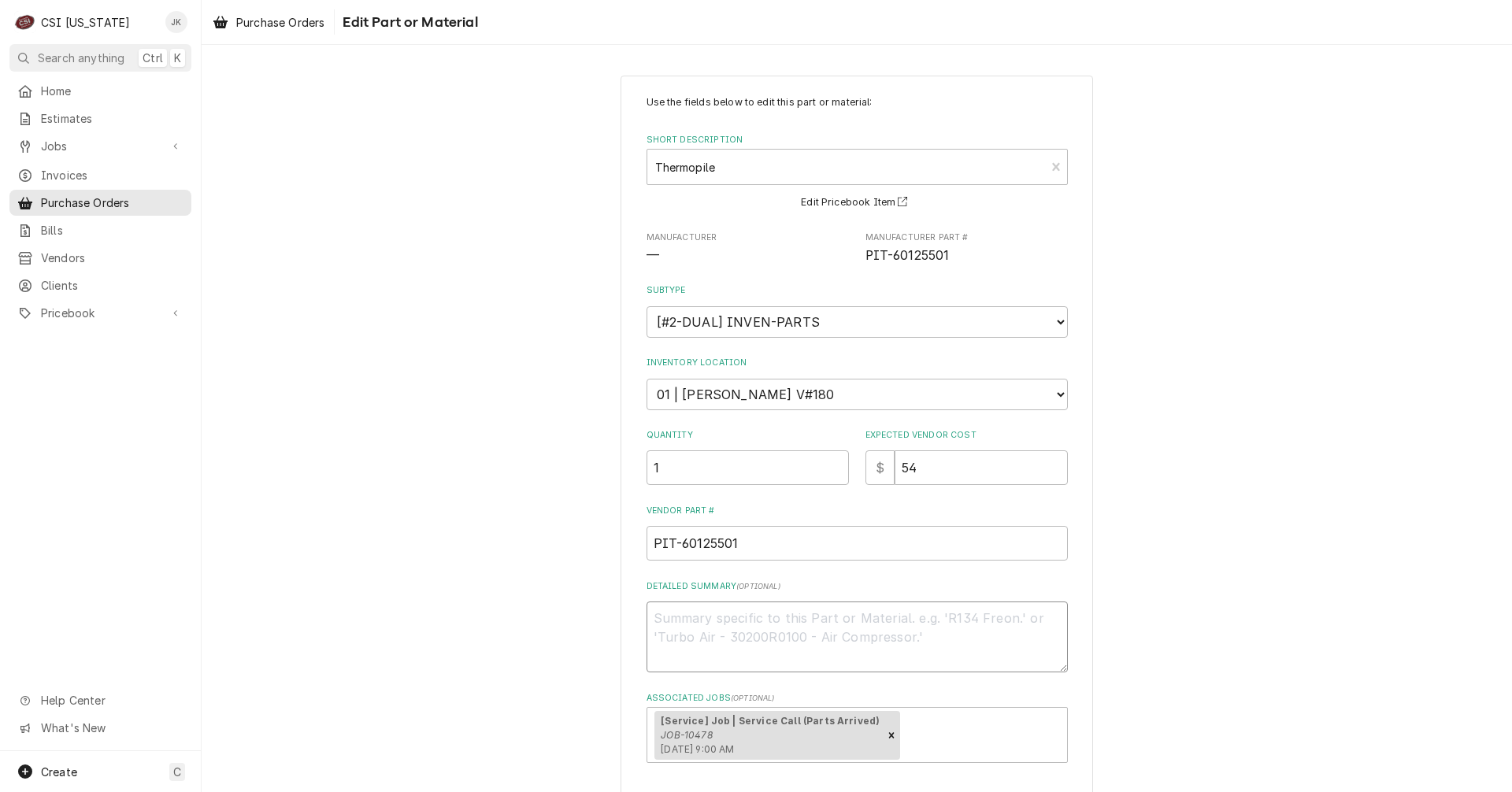
click at [764, 612] on textarea "Detailed Summary ( optional )" at bounding box center [857, 636] width 421 height 71
paste textarea "Parts arrived, placed on [PERSON_NAME]'s shelf"
type textarea "x"
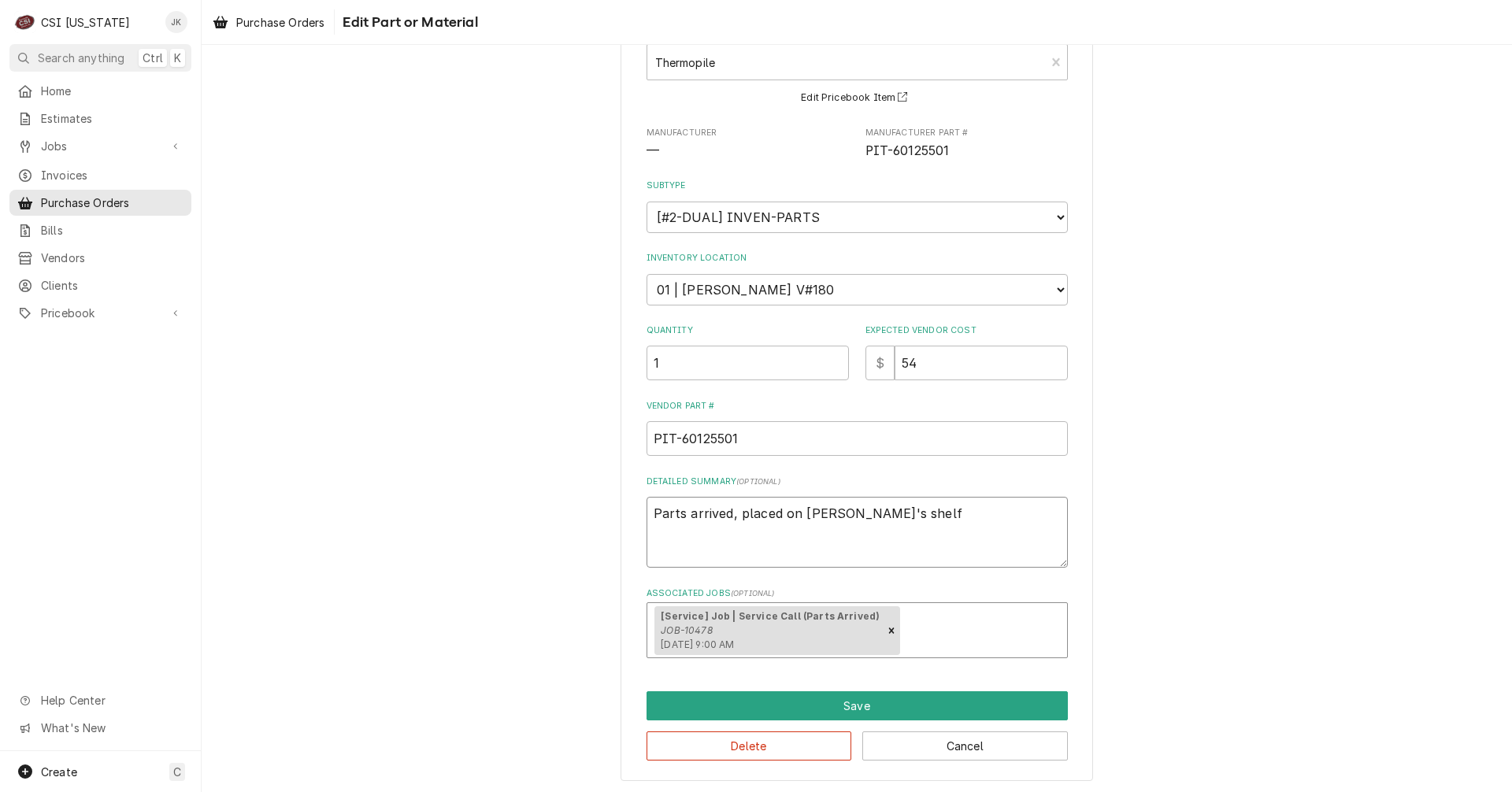
scroll to position [107, 0]
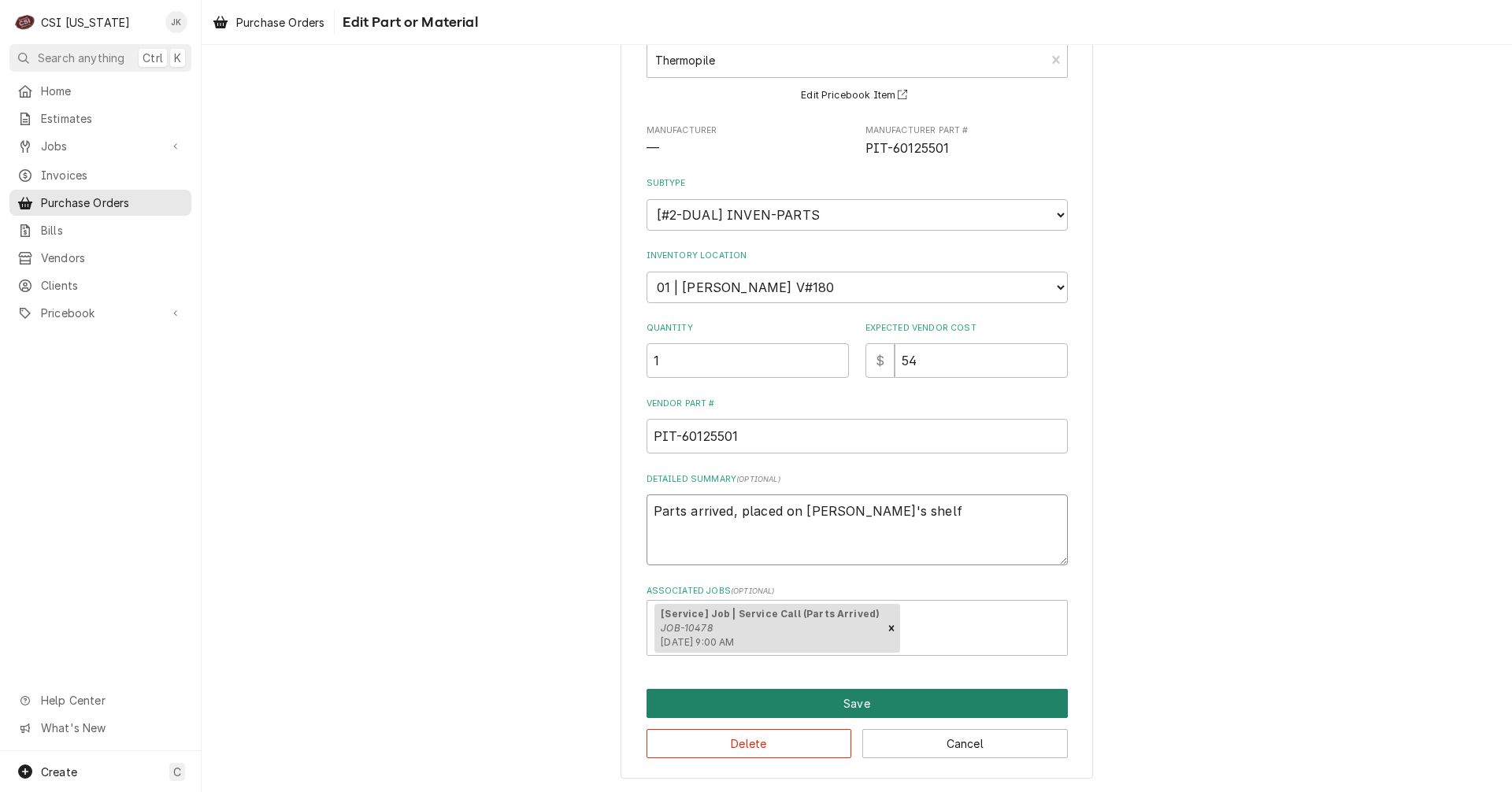
type textarea "Parts arrived, placed on [PERSON_NAME]'s shelf"
click at [838, 697] on button "Save" at bounding box center [857, 704] width 421 height 29
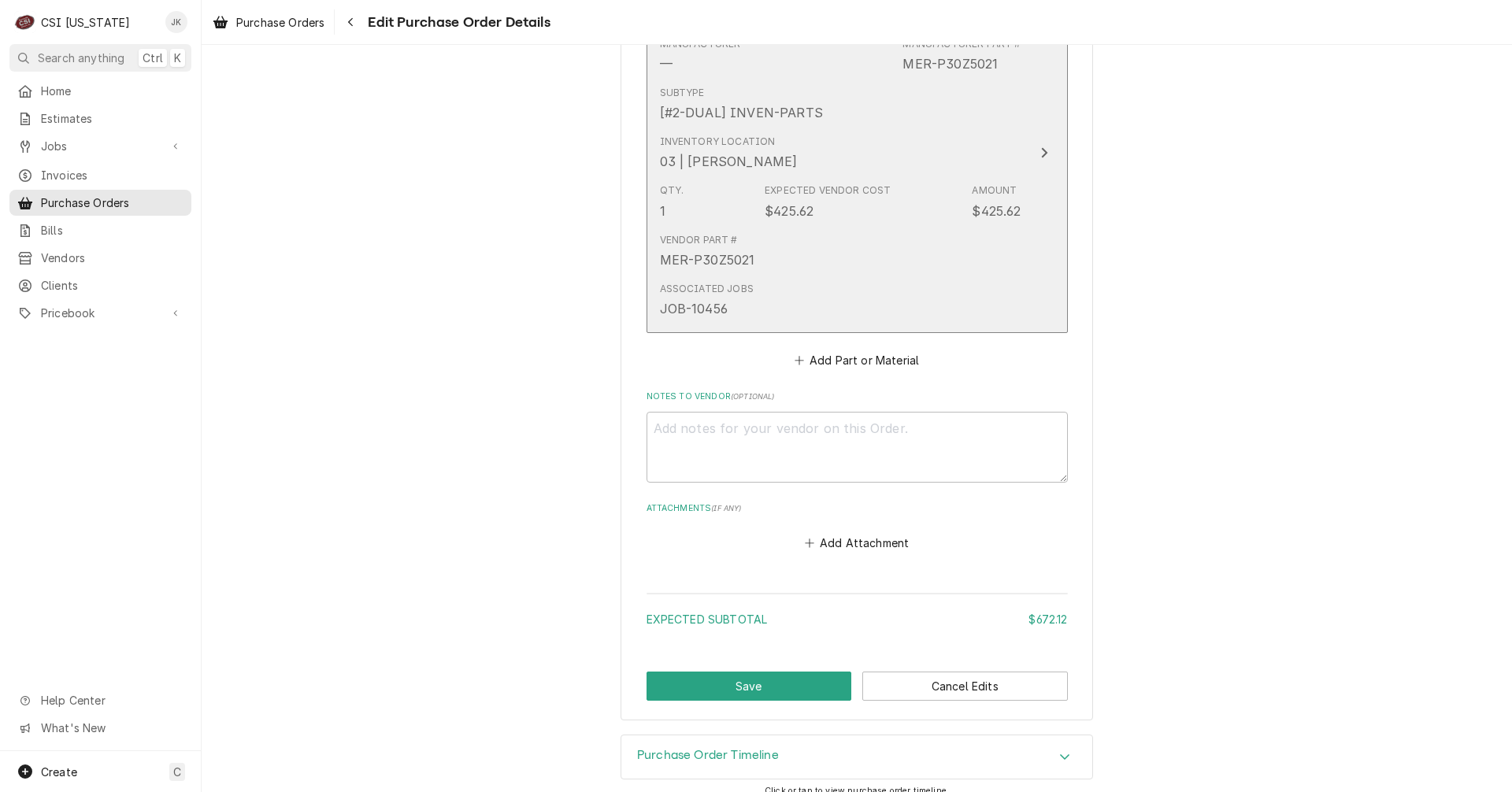
scroll to position [1575, 0]
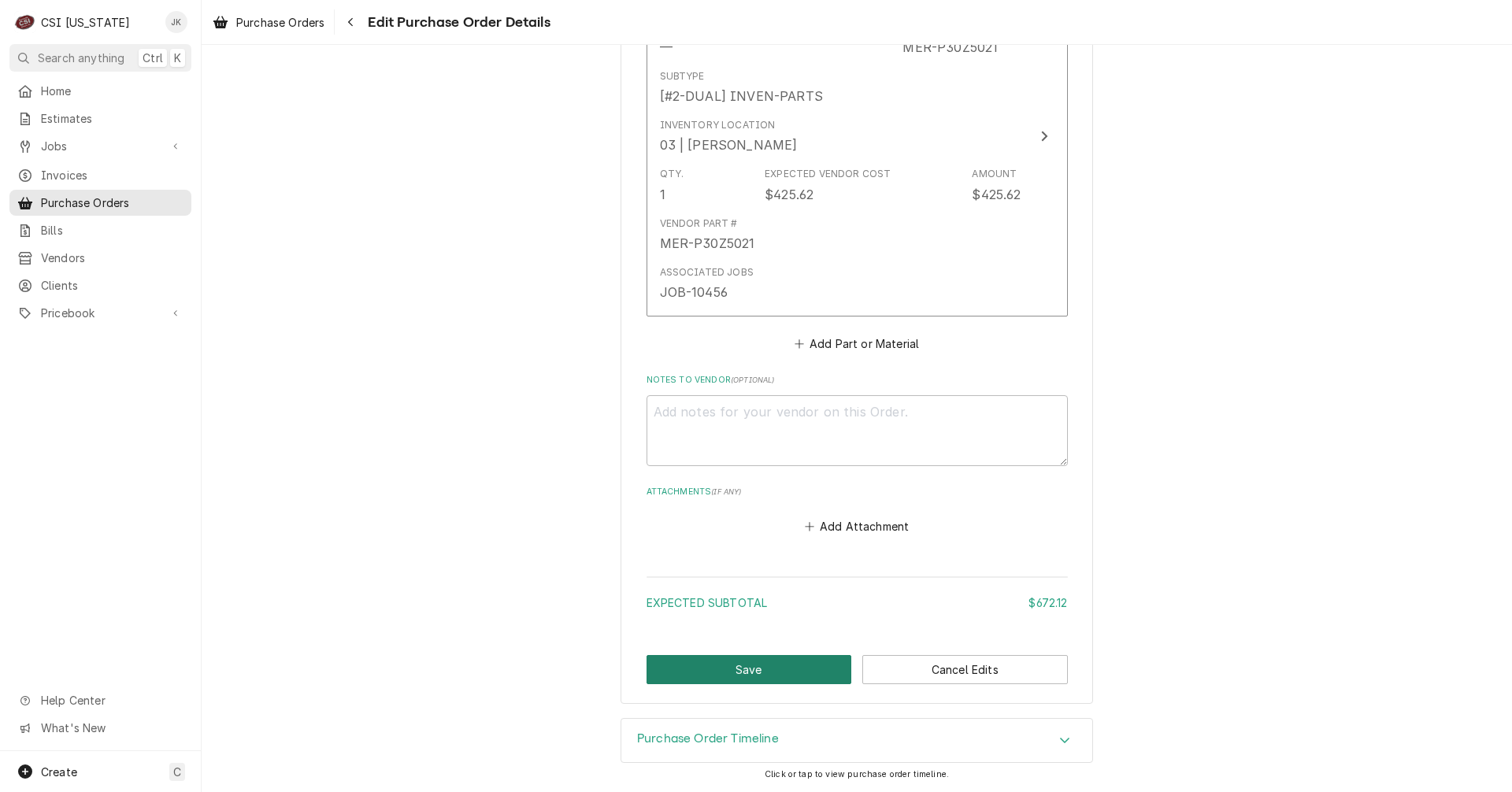
click at [730, 678] on button "Save" at bounding box center [749, 669] width 205 height 29
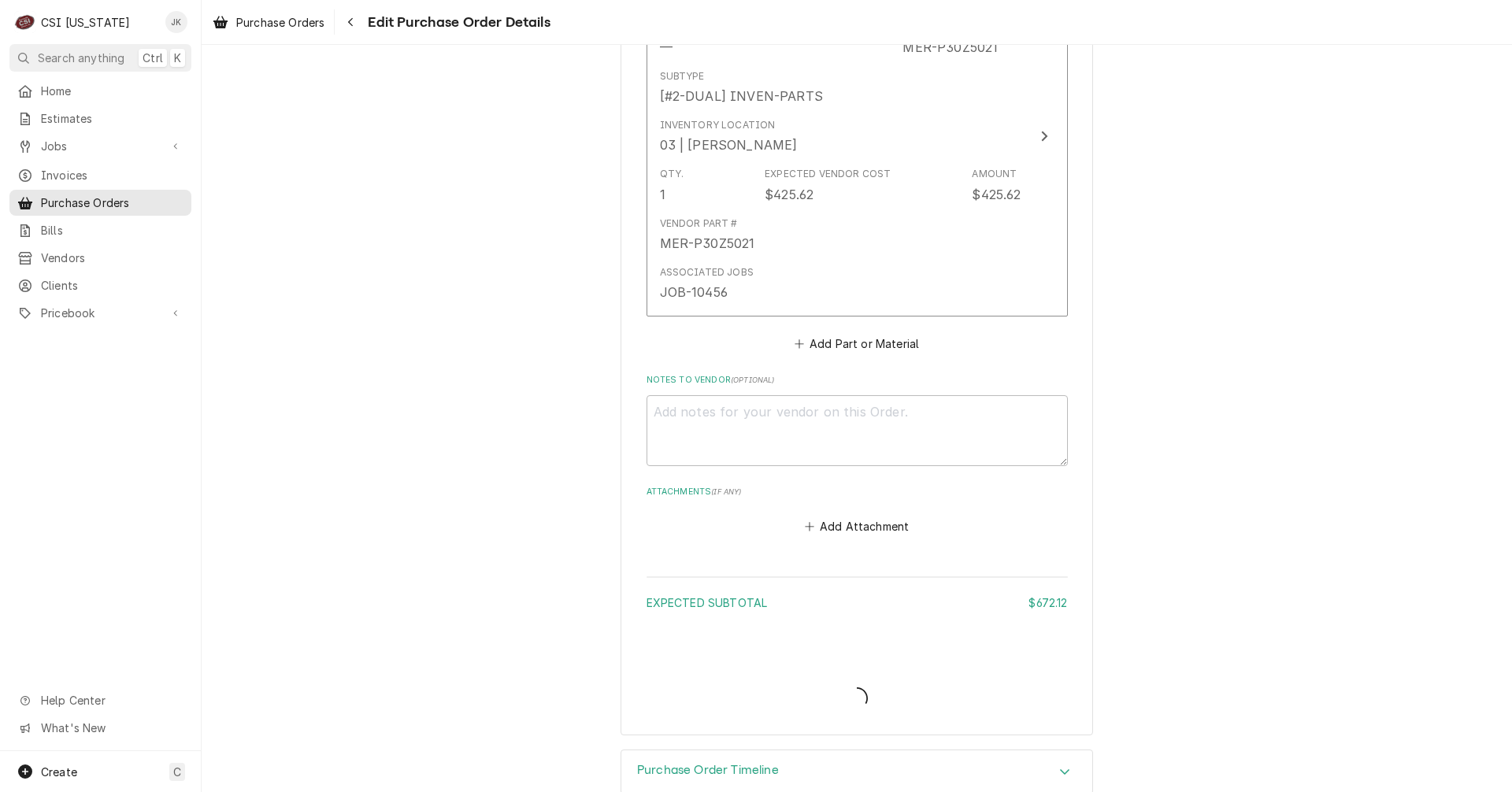
type textarea "x"
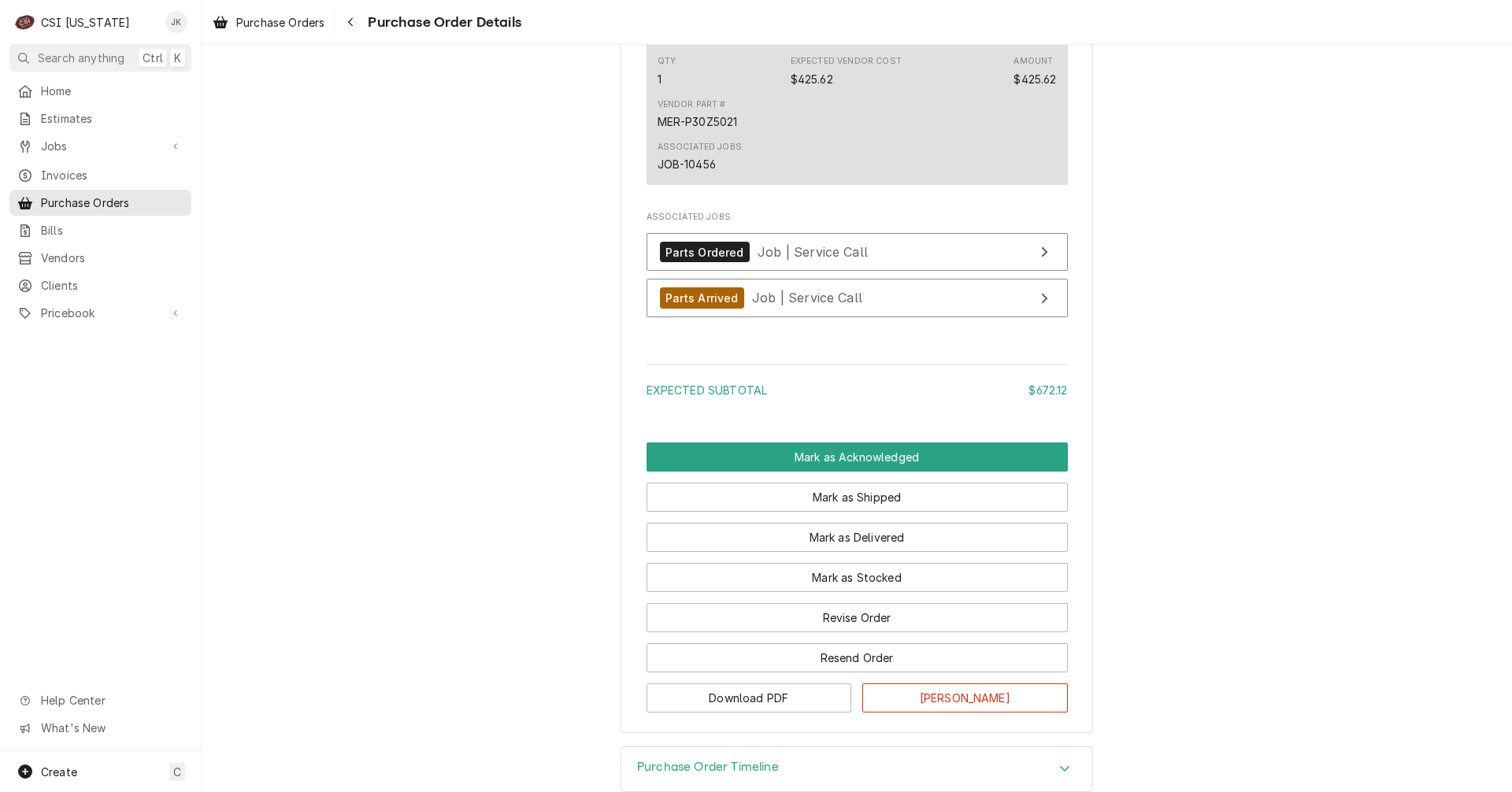
scroll to position [1811, 0]
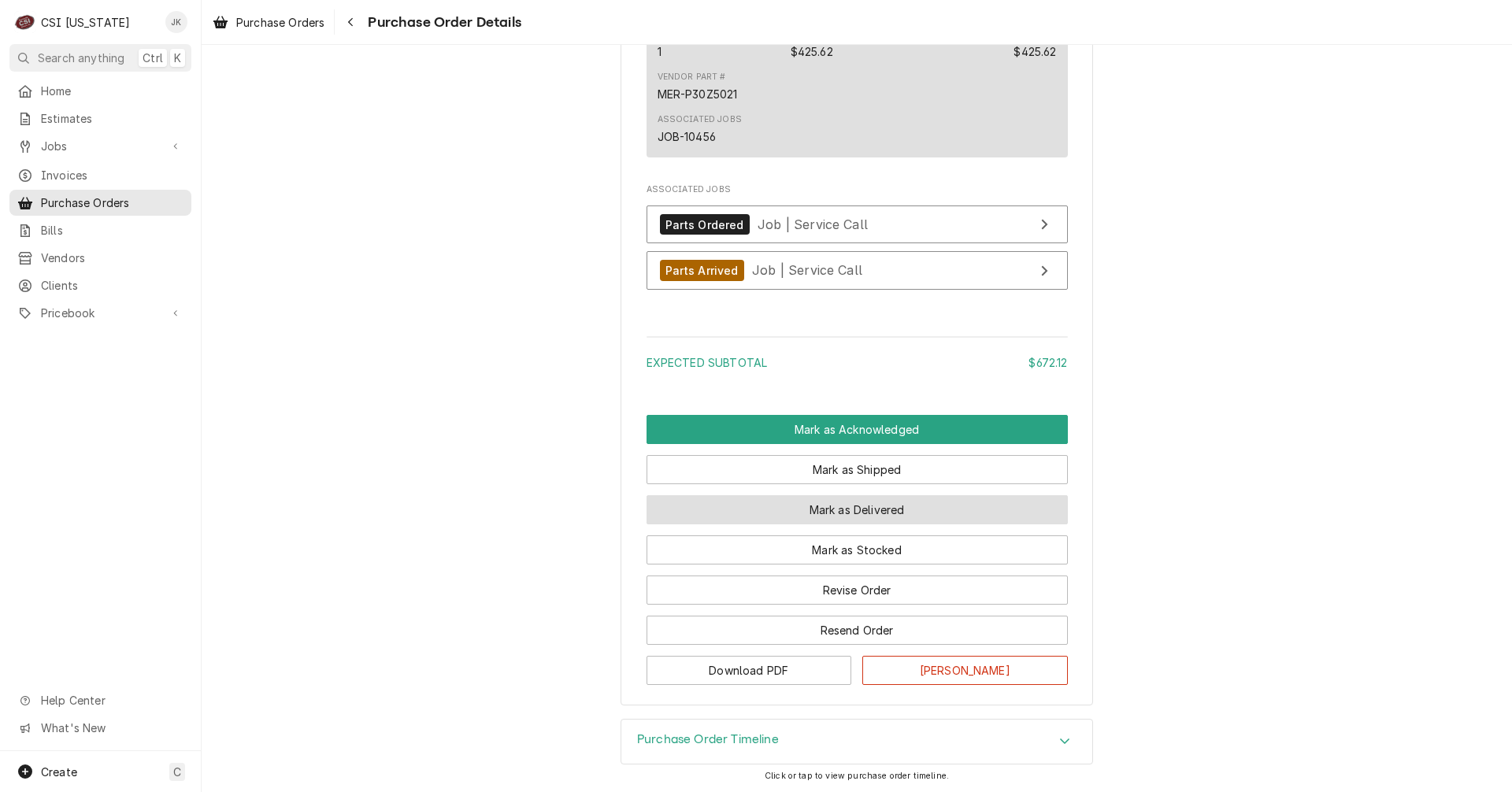
click at [878, 524] on button "Mark as Delivered" at bounding box center [857, 510] width 421 height 29
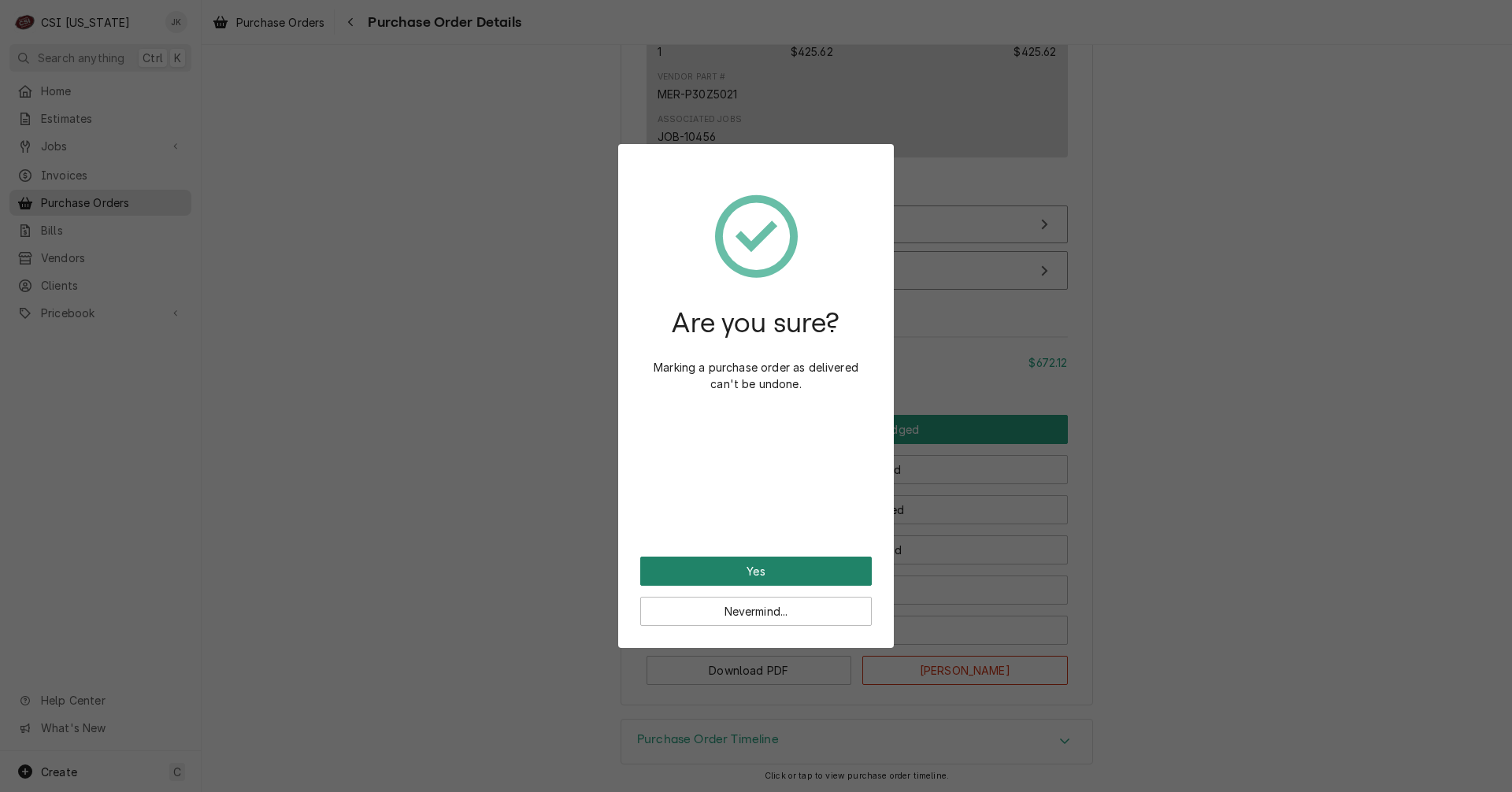
click at [786, 571] on button "Yes" at bounding box center [756, 571] width 231 height 29
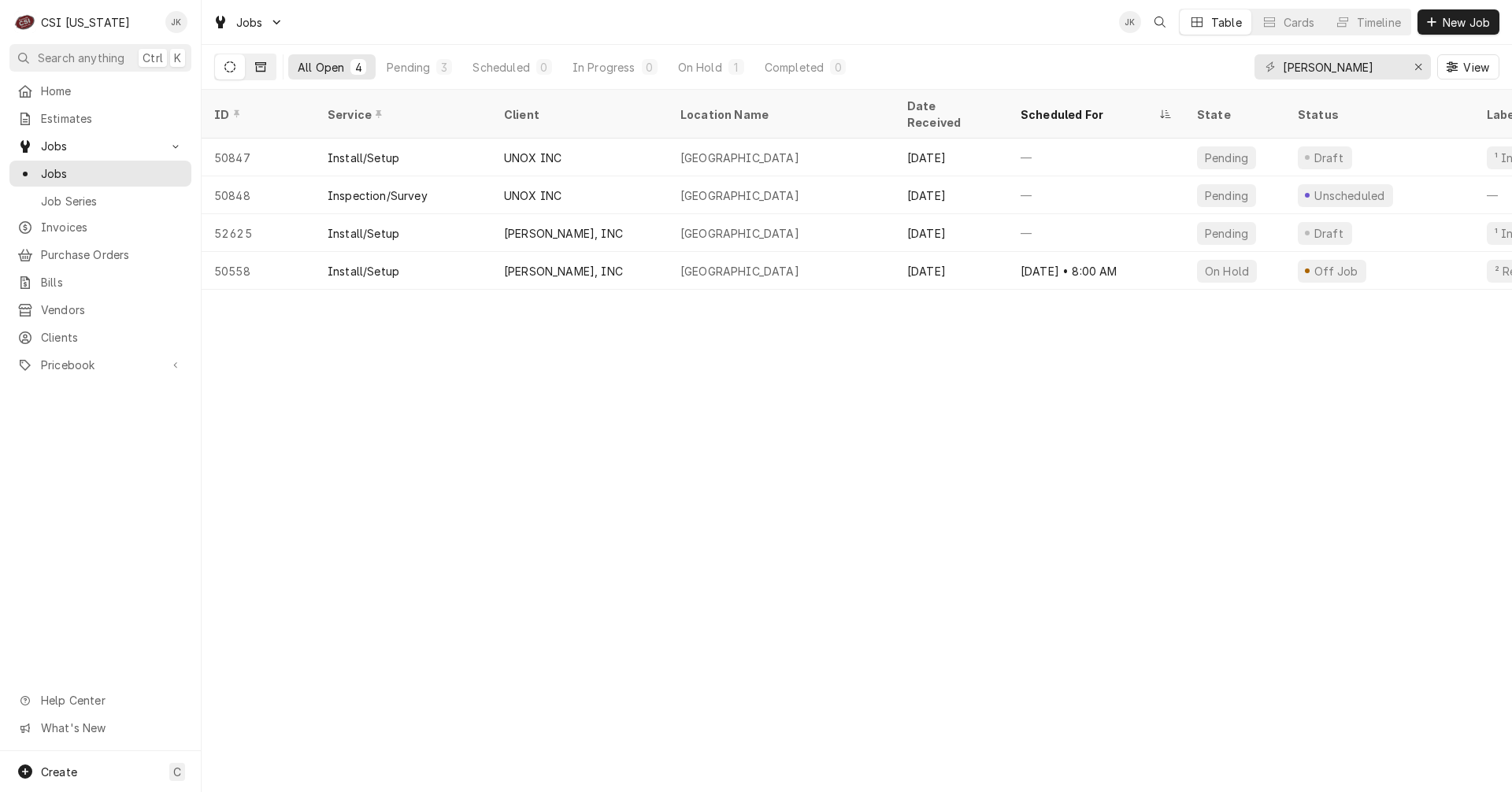
click at [258, 70] on icon "Dynamic Content Wrapper" at bounding box center [261, 67] width 11 height 11
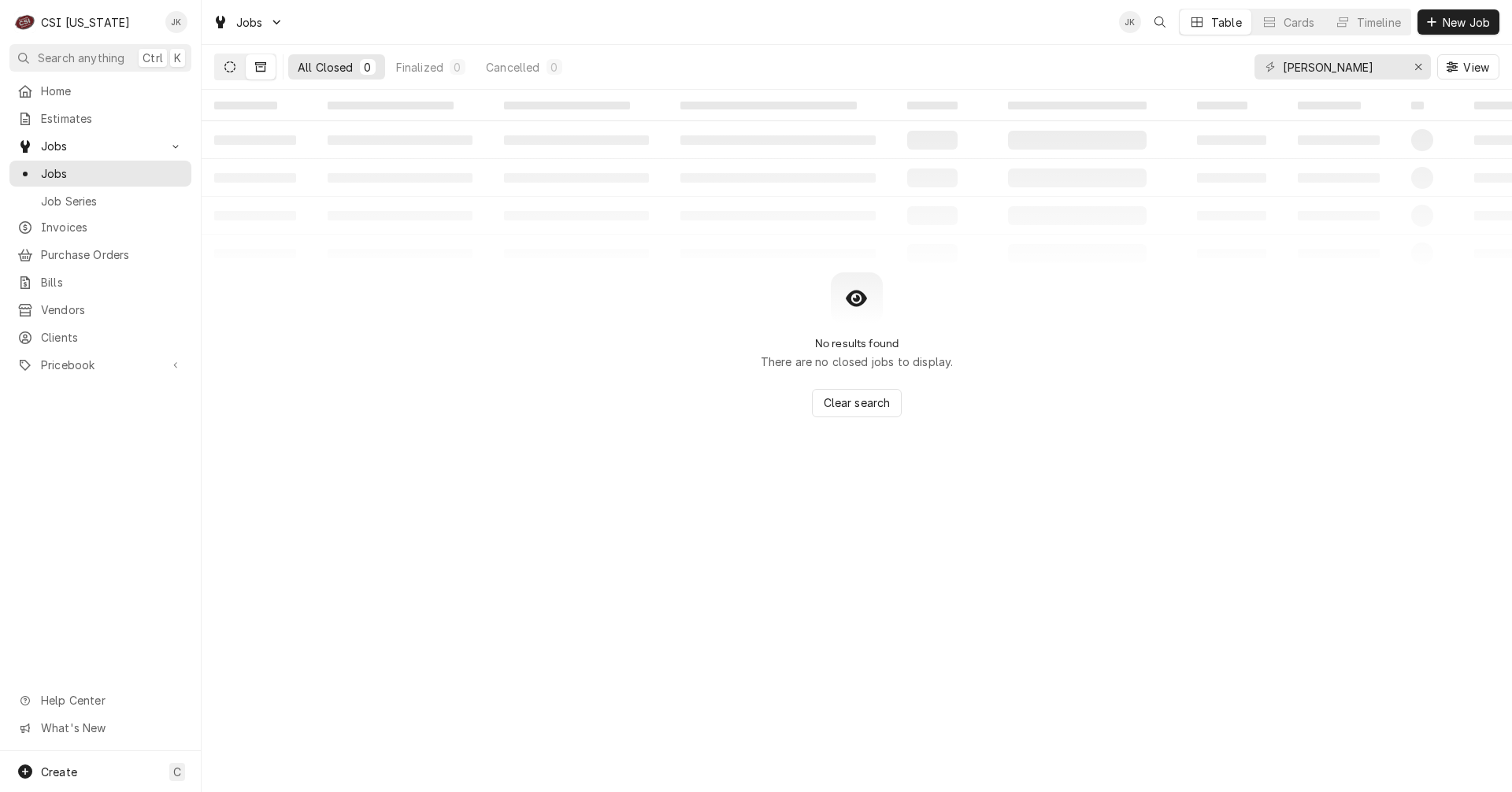
click at [228, 74] on button "Dynamic Content Wrapper" at bounding box center [230, 67] width 30 height 25
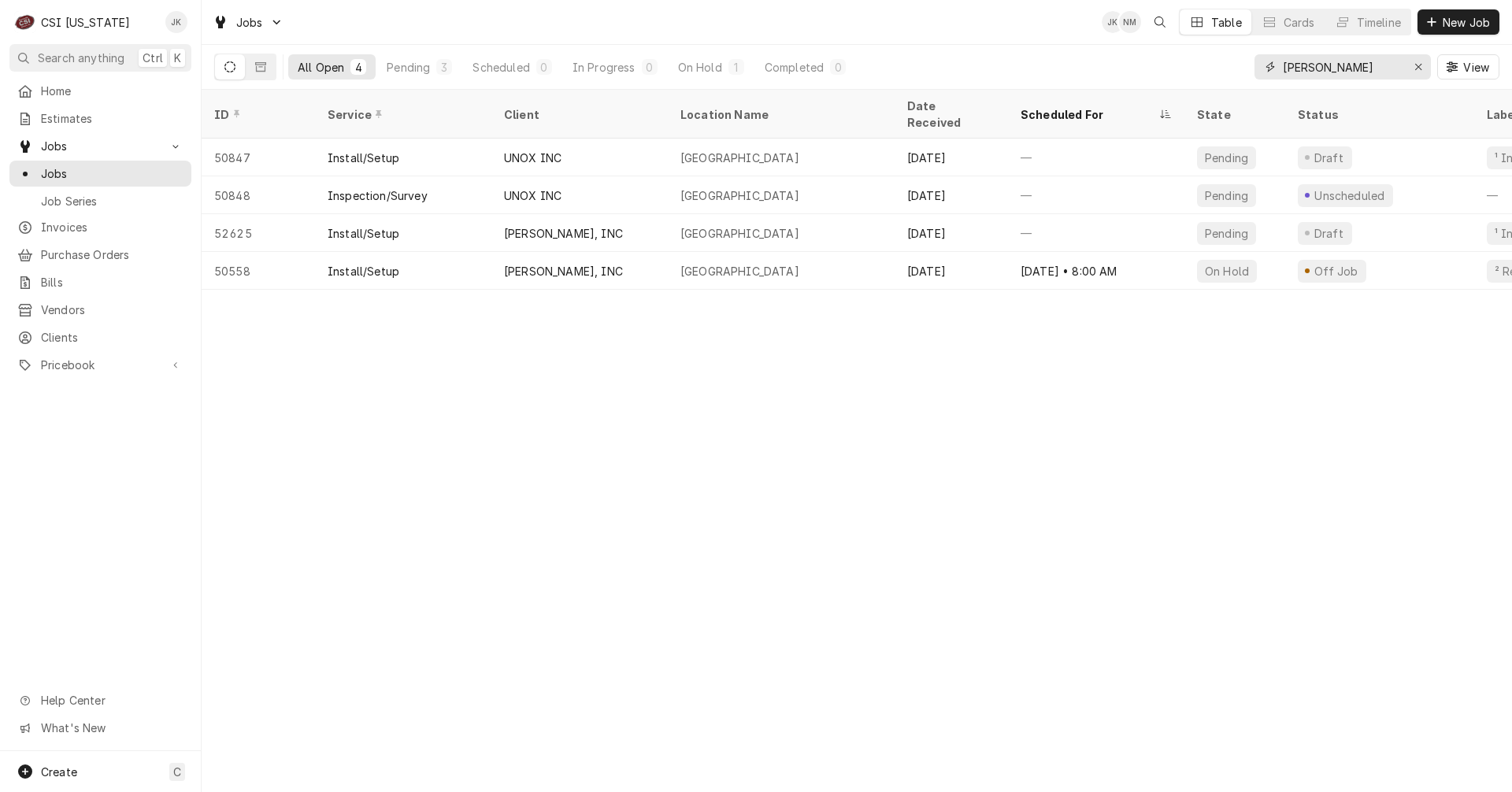
drag, startPoint x: 1330, startPoint y: 71, endPoint x: 1264, endPoint y: 68, distance: 66.1
click at [1264, 68] on div "[PERSON_NAME]" at bounding box center [1342, 67] width 176 height 25
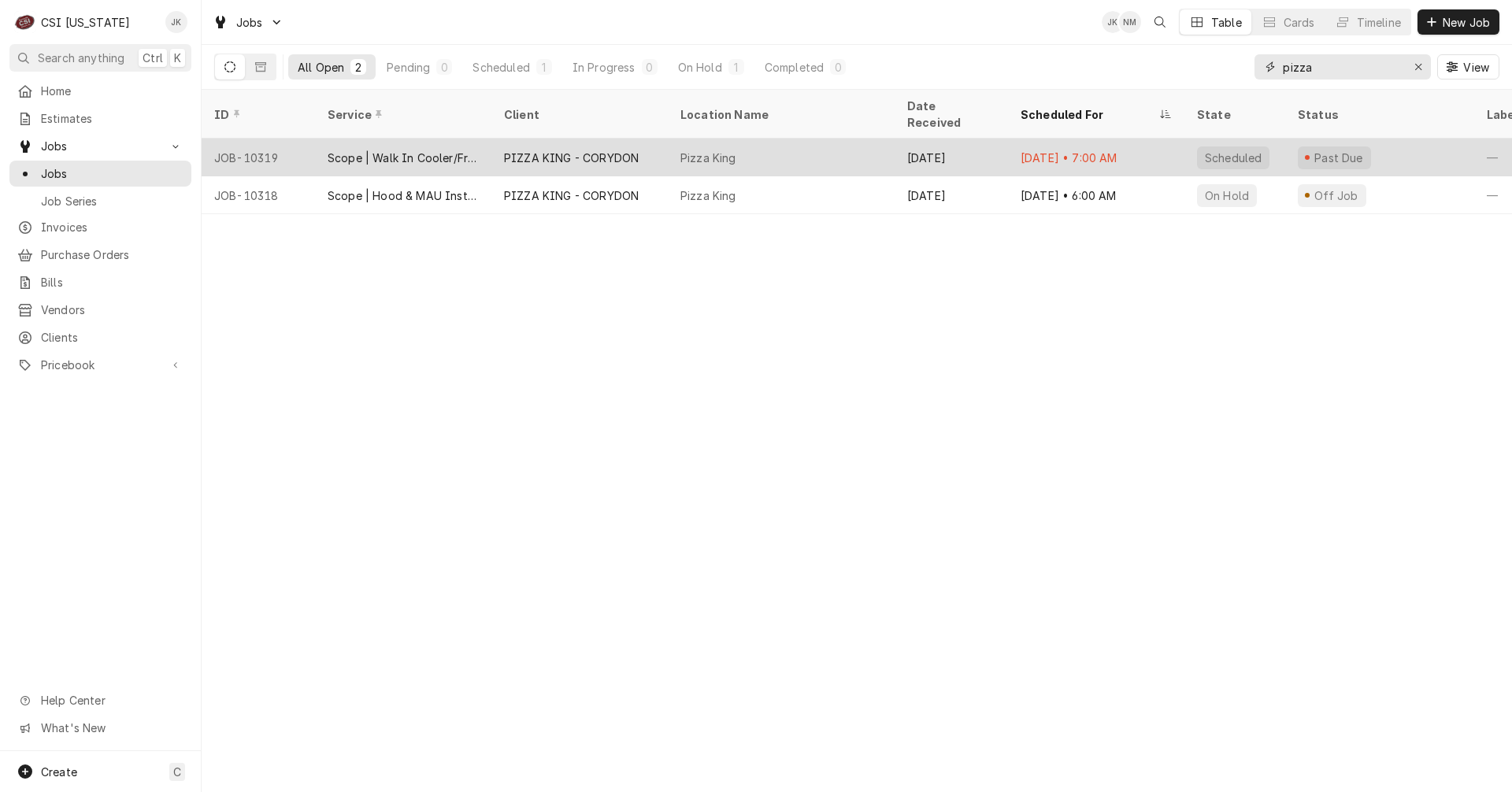
type input "pizza"
click at [793, 144] on div "Pizza King" at bounding box center [781, 157] width 226 height 38
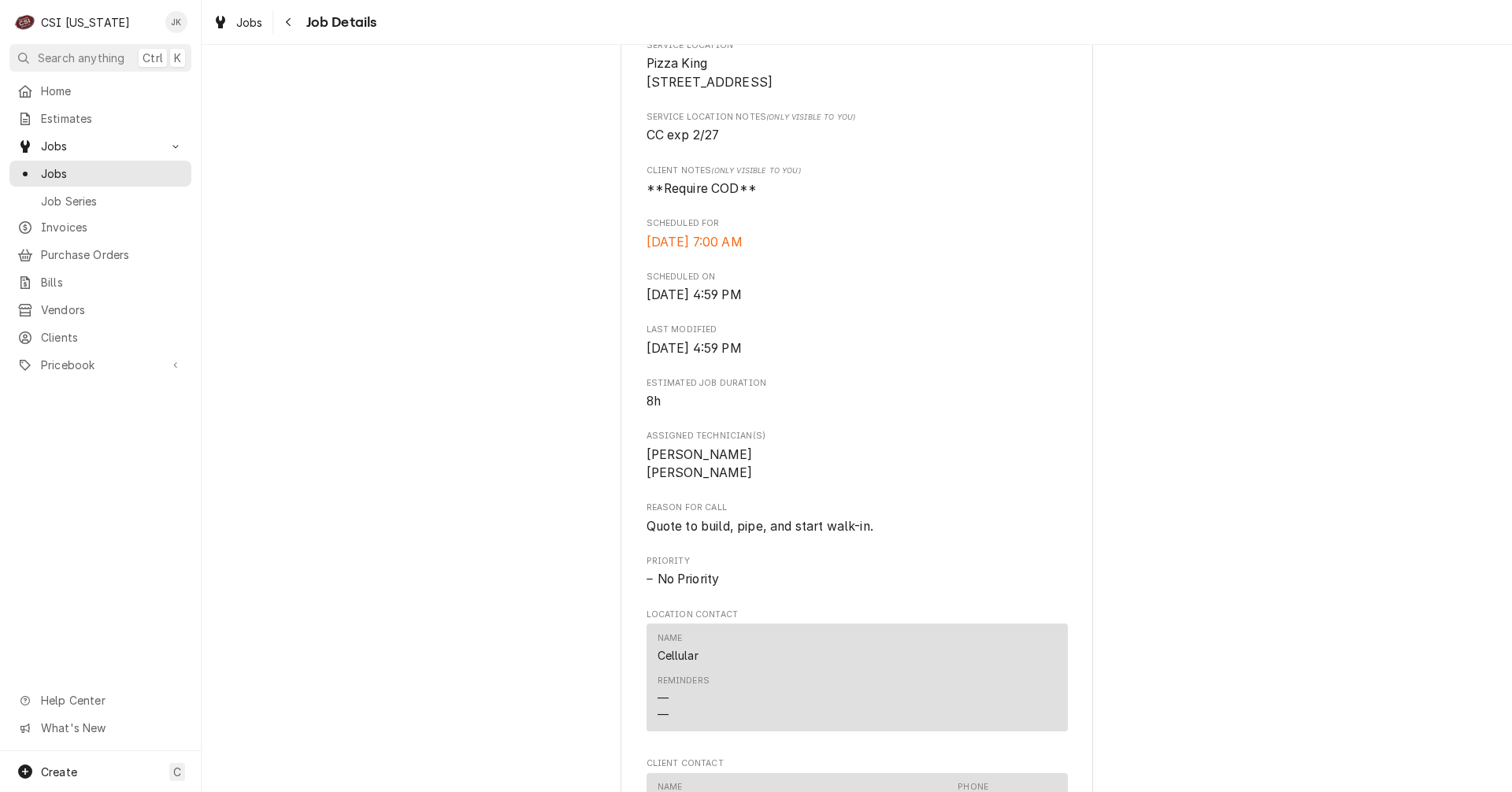
scroll to position [992, 0]
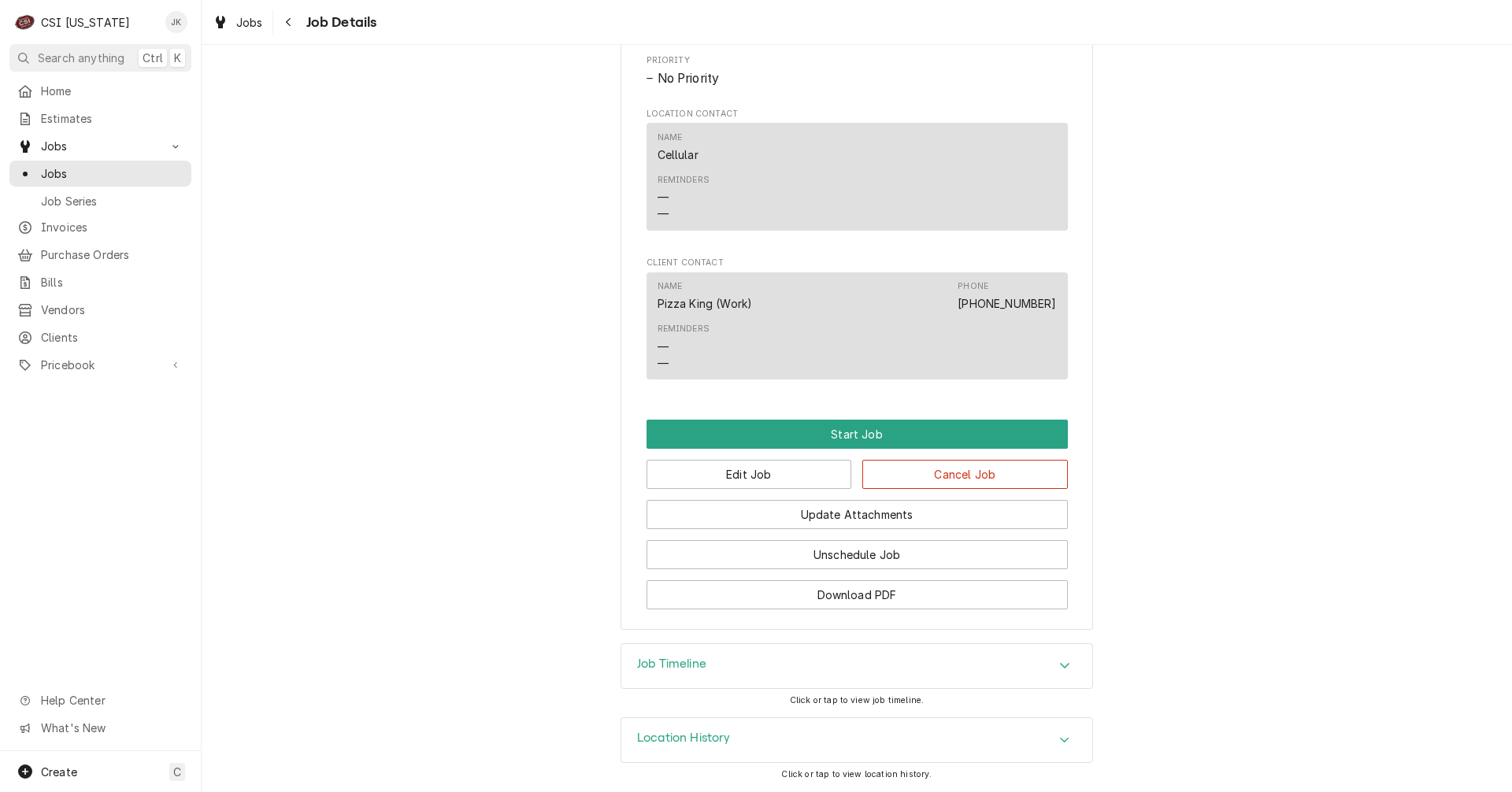
click at [695, 672] on h3 "Job Timeline" at bounding box center [671, 664] width 69 height 15
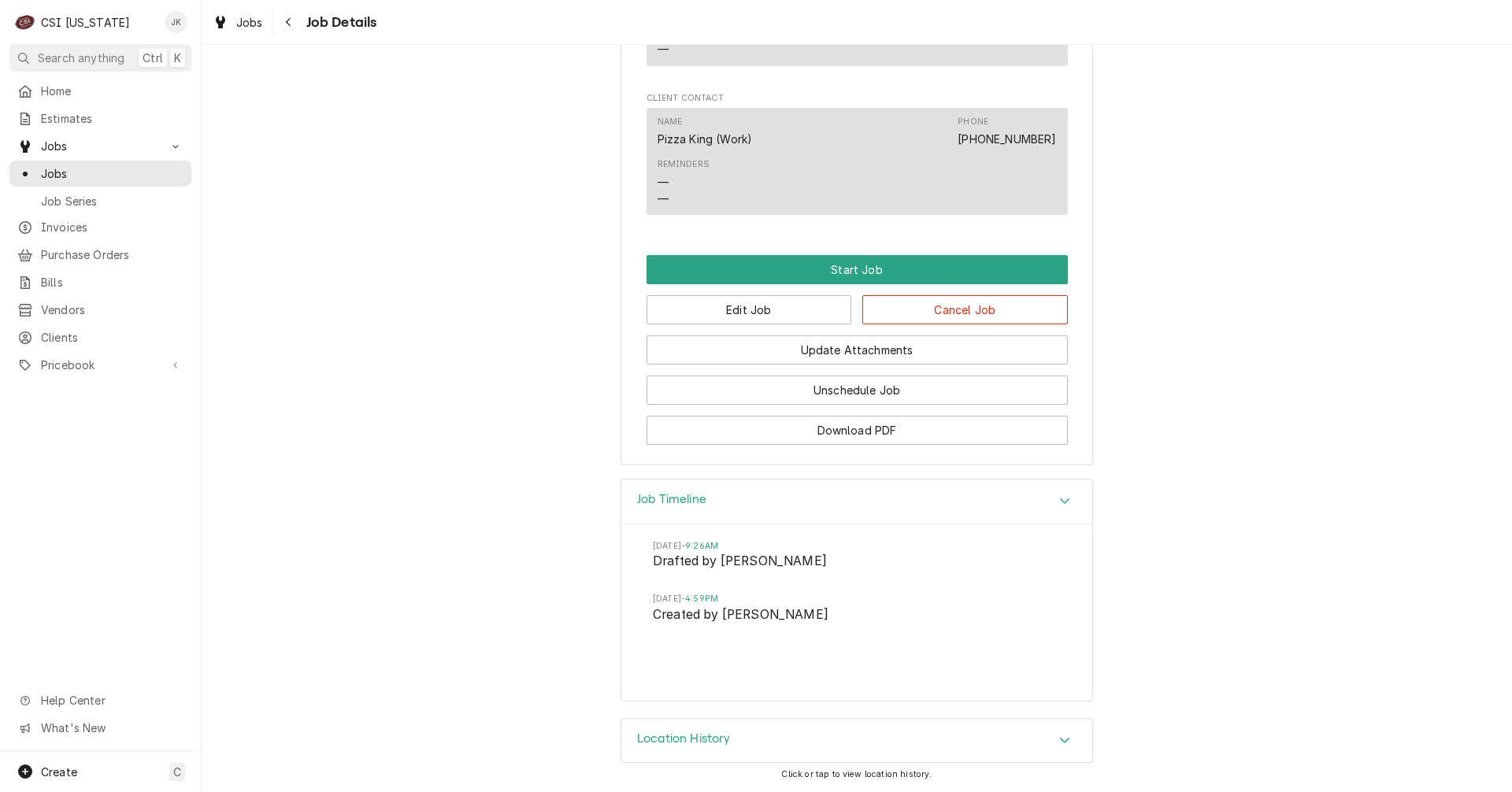
scroll to position [1157, 0]
